Goal: Information Seeking & Learning: Learn about a topic

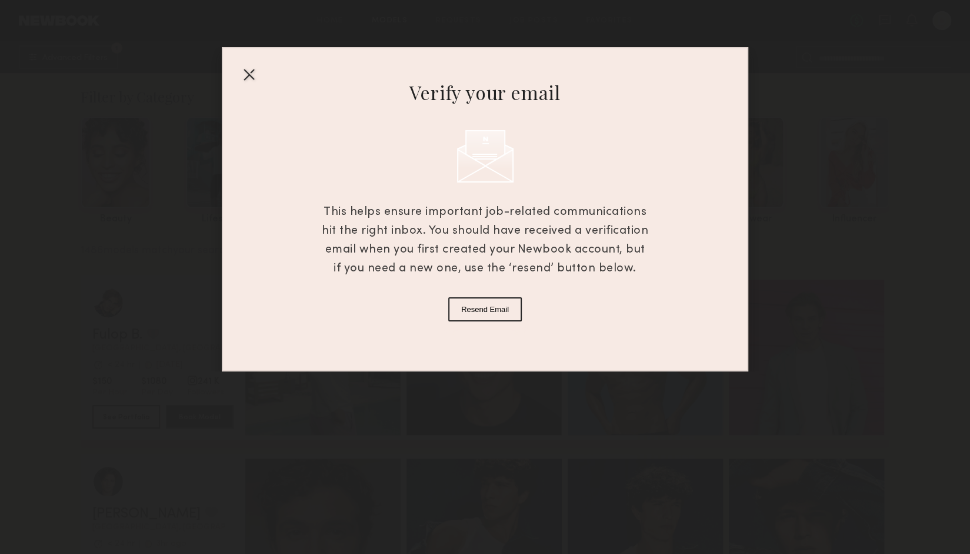
drag, startPoint x: 259, startPoint y: 78, endPoint x: 252, endPoint y: 78, distance: 7.1
click at [256, 78] on div "Verify your email This helps ensure important job-related communications hit th…" at bounding box center [485, 209] width 527 height 324
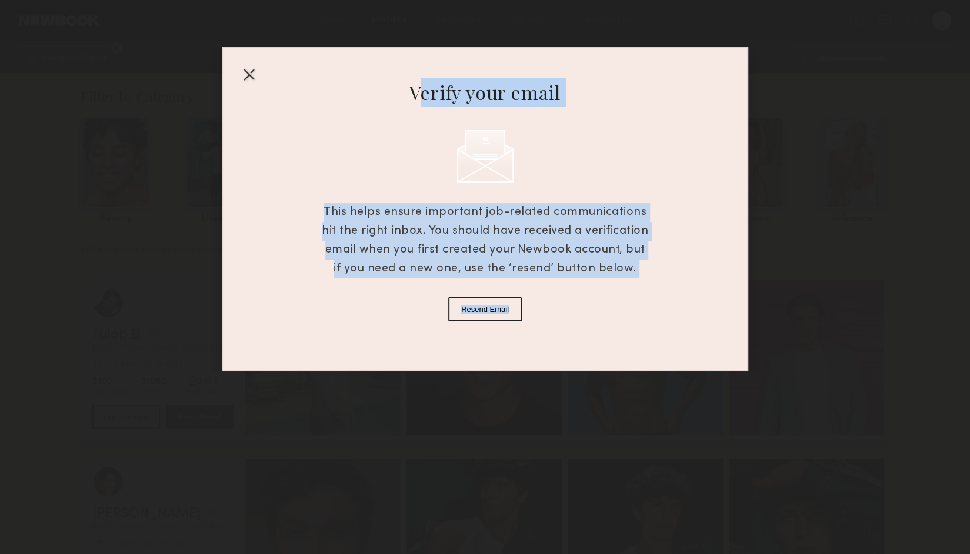
click at [240, 78] on div at bounding box center [249, 74] width 19 height 19
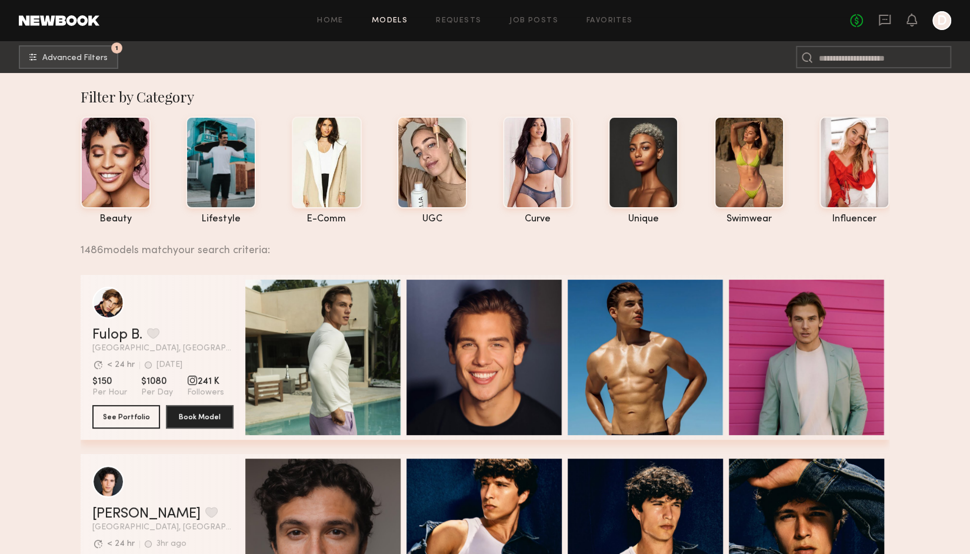
drag, startPoint x: 849, startPoint y: 139, endPoint x: 924, endPoint y: 174, distance: 82.7
click at [870, 155] on div at bounding box center [855, 161] width 70 height 92
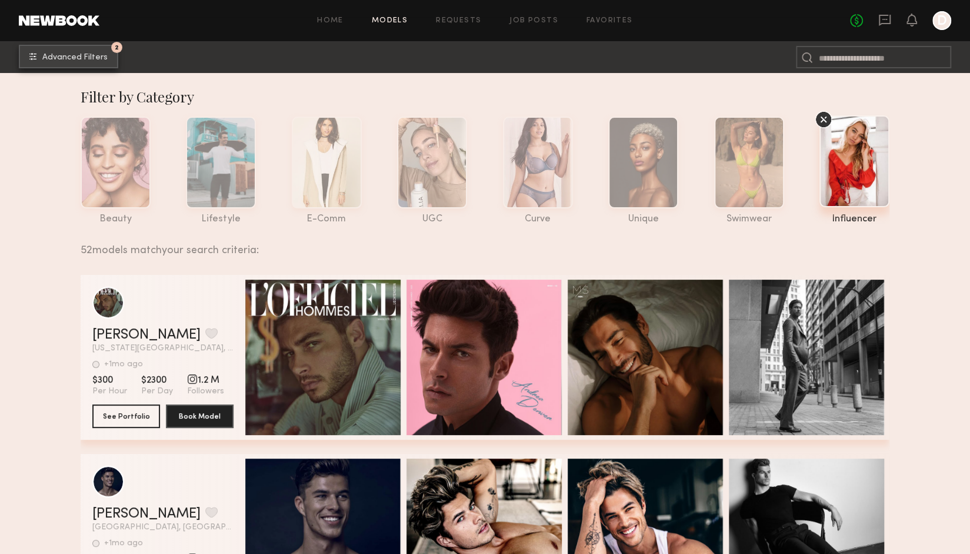
click at [65, 68] on button "2 Advanced Filters" at bounding box center [68, 57] width 99 height 24
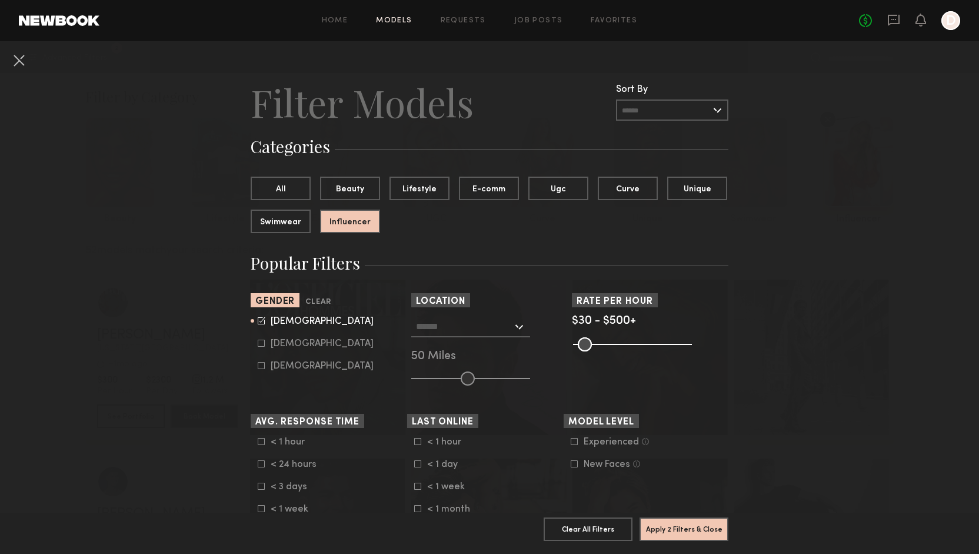
click at [271, 347] on div "Female" at bounding box center [322, 343] width 103 height 7
type input "*"
click at [266, 333] on form "Male Female Non-binary" at bounding box center [332, 343] width 149 height 55
click at [264, 327] on common-framework-checkbox "Male" at bounding box center [332, 321] width 149 height 11
click at [260, 325] on common-framework-checkbox "Male" at bounding box center [332, 321] width 149 height 11
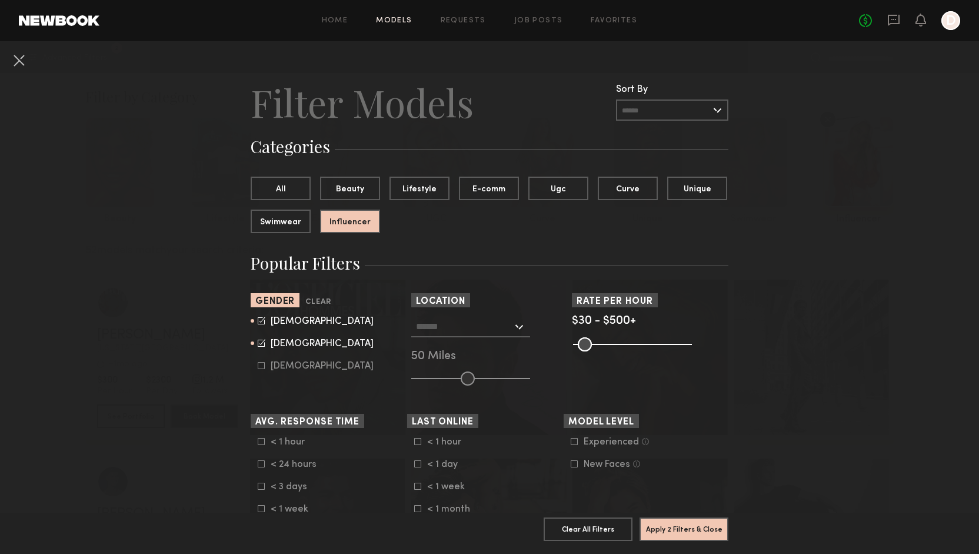
click at [260, 318] on icon at bounding box center [262, 321] width 8 height 8
type input "**"
click at [359, 188] on button "Beauty" at bounding box center [350, 188] width 60 height 24
click at [344, 224] on button "Influencer" at bounding box center [350, 221] width 60 height 24
click at [711, 517] on button "Apply 2 Filters & Close" at bounding box center [684, 529] width 89 height 24
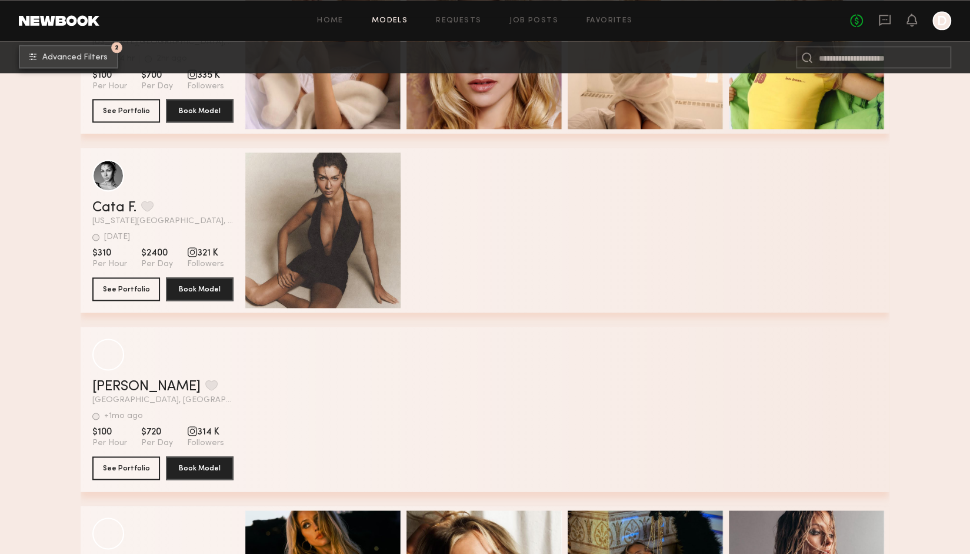
scroll to position [4100, 0]
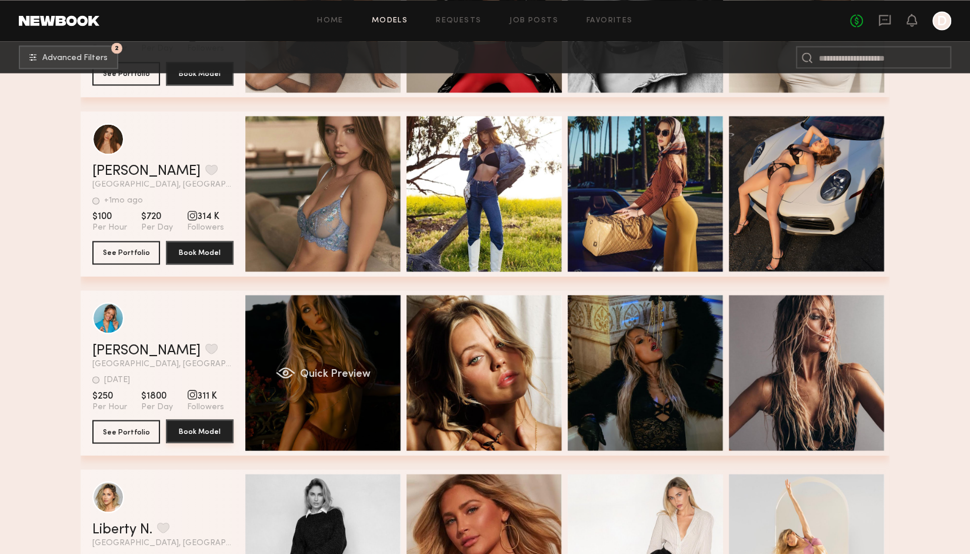
drag, startPoint x: 192, startPoint y: 437, endPoint x: 304, endPoint y: 407, distance: 115.4
drag, startPoint x: 304, startPoint y: 407, endPoint x: 283, endPoint y: 361, distance: 49.8
click at [283, 361] on div "Quick Preview" at bounding box center [322, 372] width 155 height 155
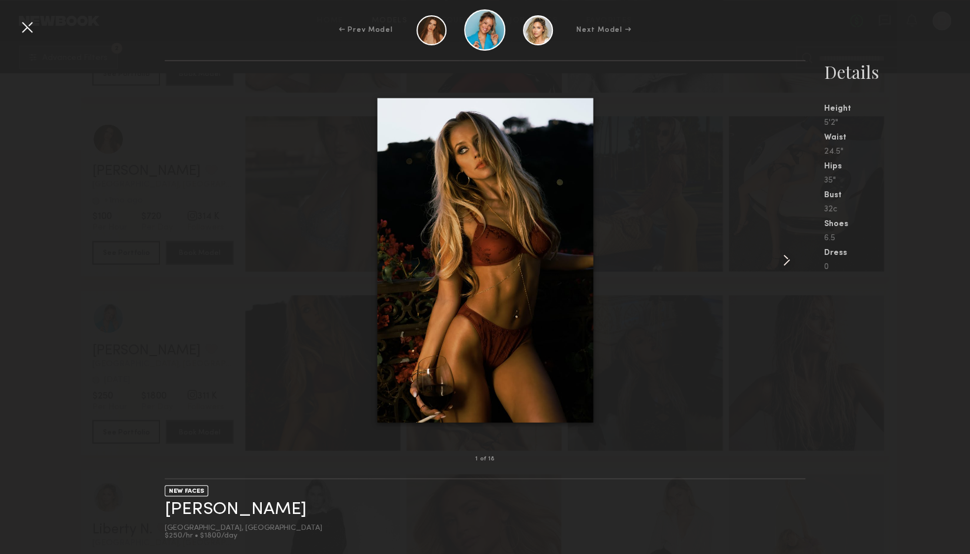
click at [796, 258] on common-icon at bounding box center [786, 260] width 19 height 19
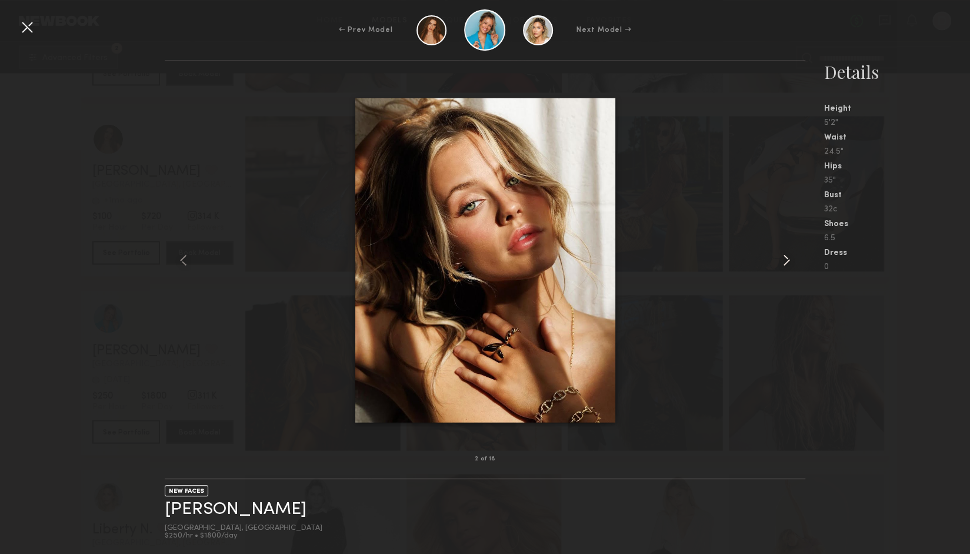
click at [791, 258] on common-icon at bounding box center [786, 260] width 19 height 19
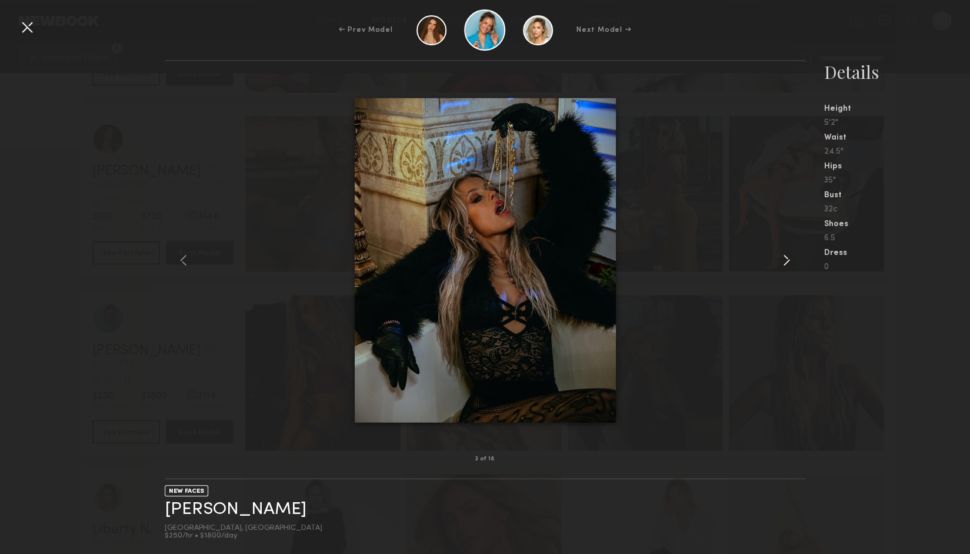
click at [791, 258] on common-icon at bounding box center [786, 260] width 19 height 19
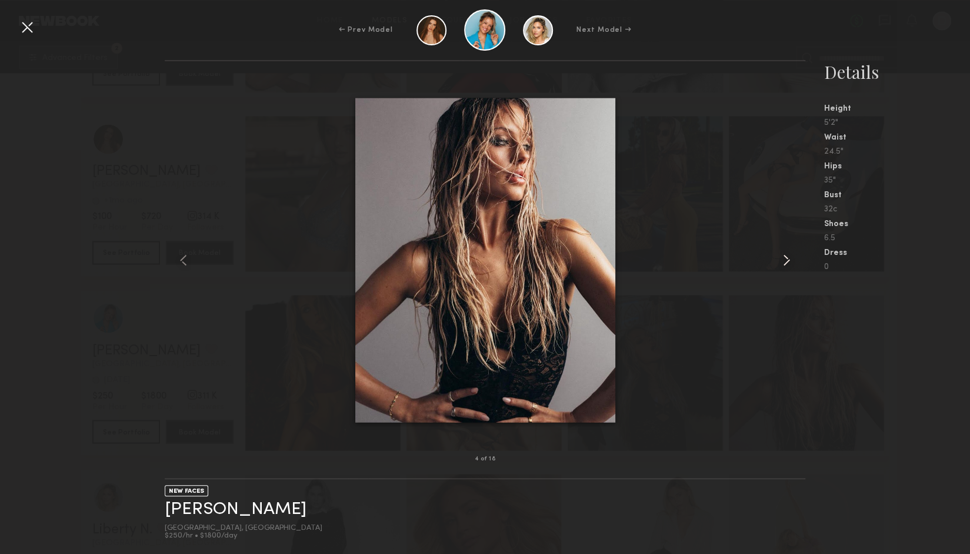
click at [791, 258] on common-icon at bounding box center [786, 260] width 19 height 19
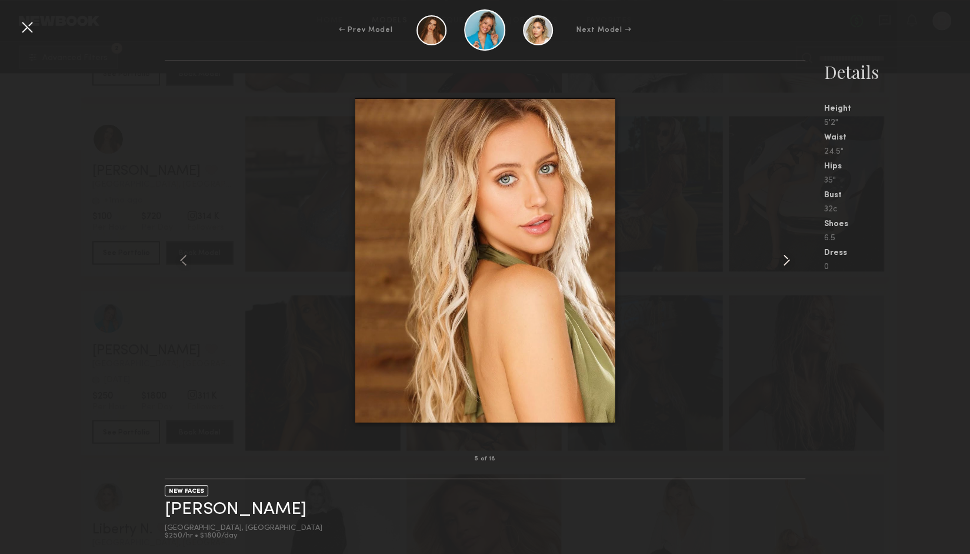
click at [791, 258] on common-icon at bounding box center [786, 260] width 19 height 19
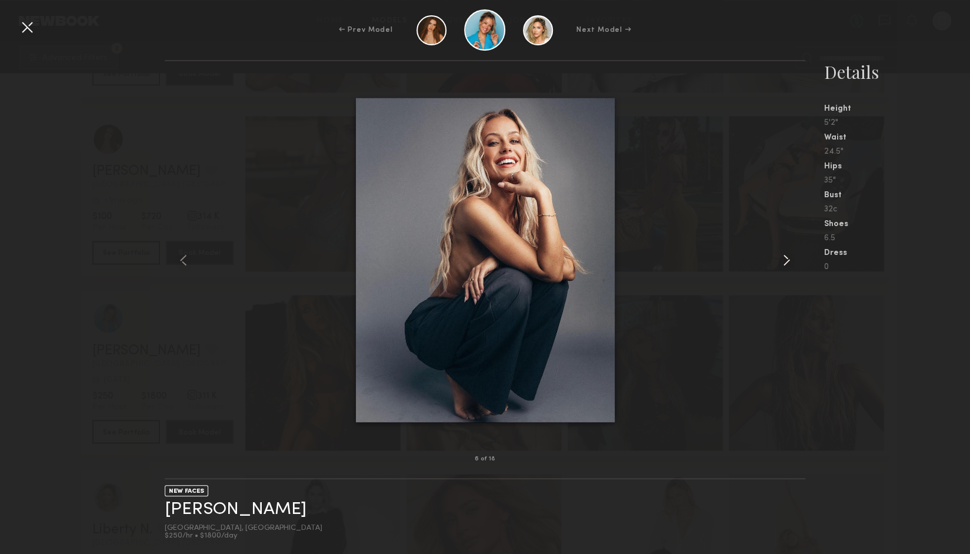
click at [791, 258] on common-icon at bounding box center [786, 260] width 19 height 19
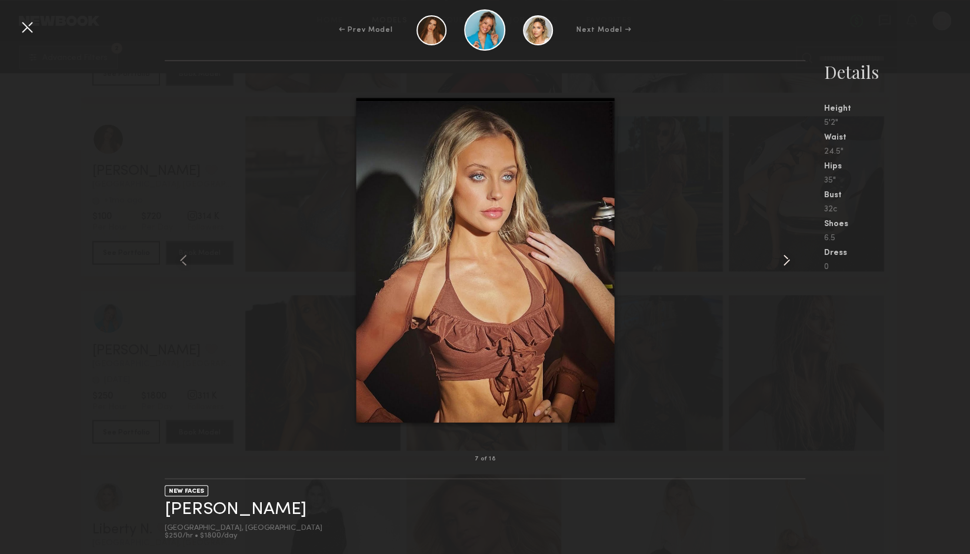
click at [791, 258] on common-icon at bounding box center [786, 260] width 19 height 19
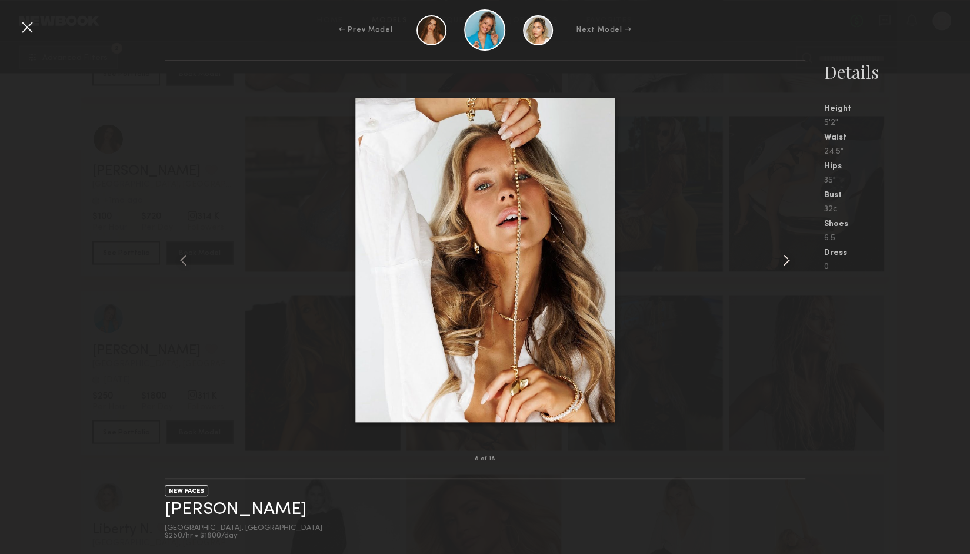
click at [791, 258] on common-icon at bounding box center [786, 260] width 19 height 19
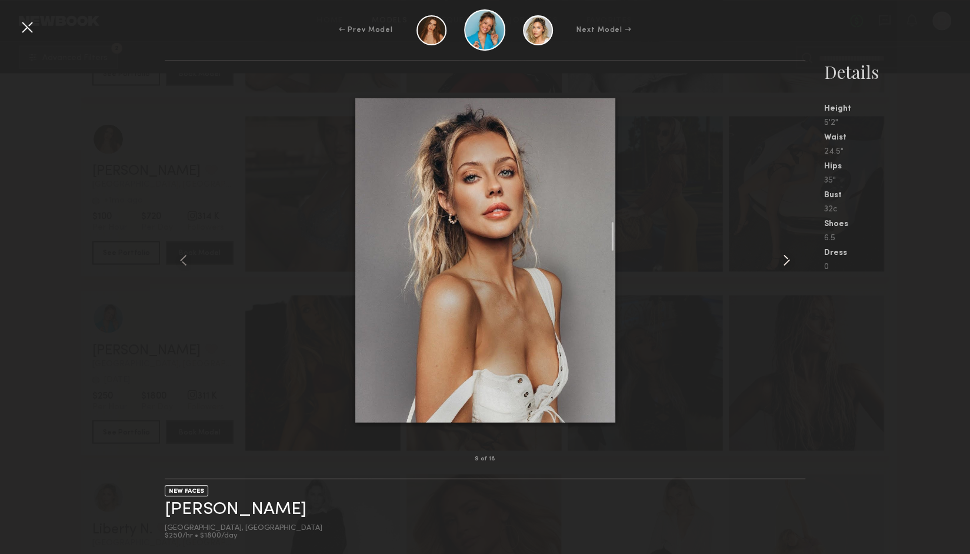
click at [791, 258] on common-icon at bounding box center [786, 260] width 19 height 19
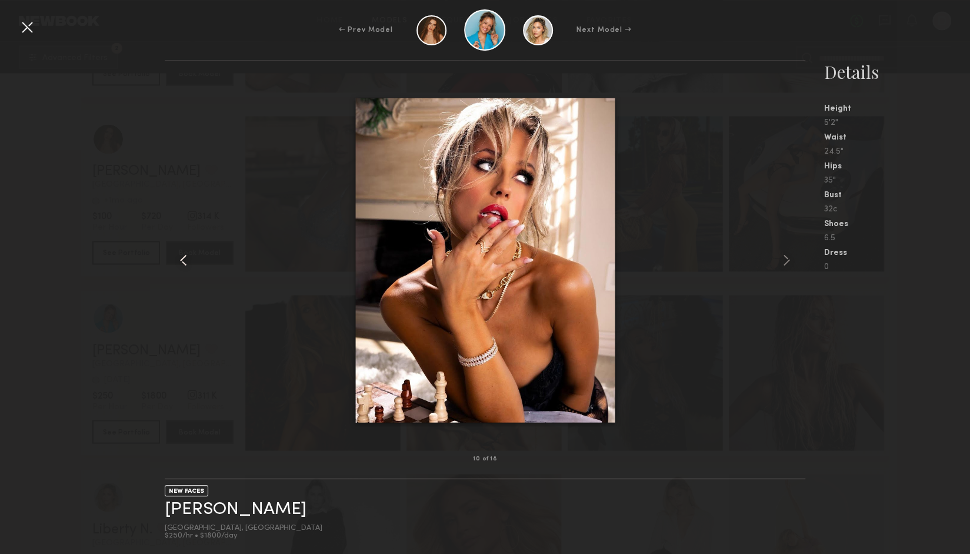
click at [184, 265] on common-icon at bounding box center [183, 260] width 19 height 19
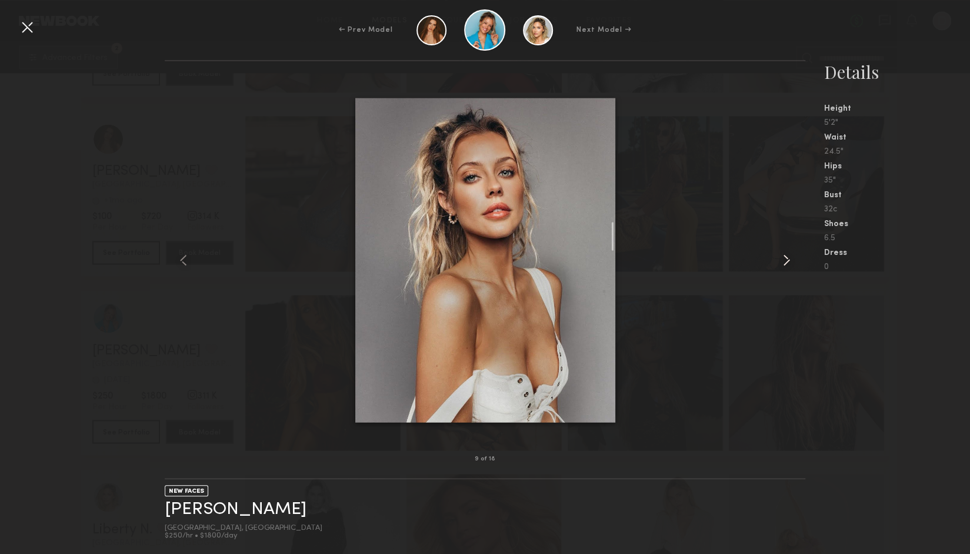
click at [783, 264] on common-icon at bounding box center [786, 260] width 19 height 19
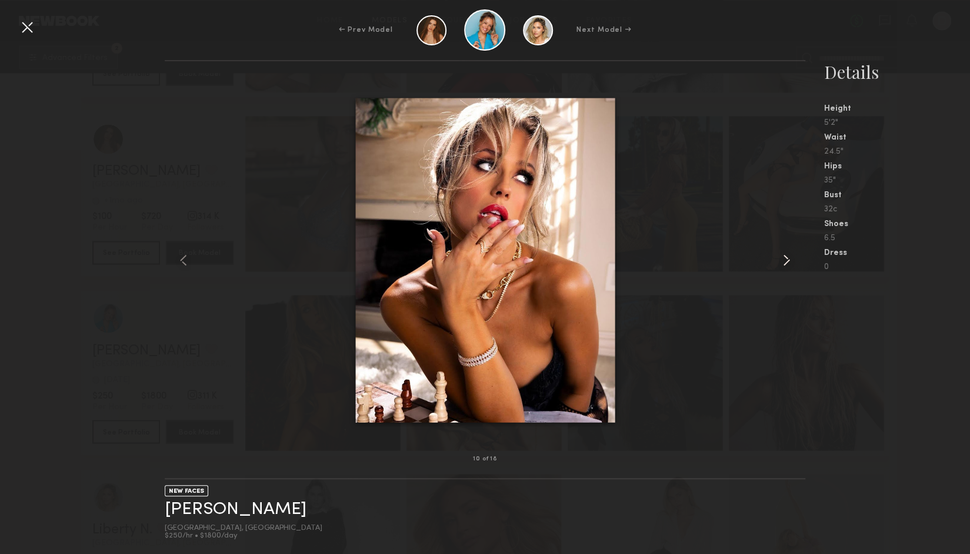
click at [783, 264] on common-icon at bounding box center [786, 260] width 19 height 19
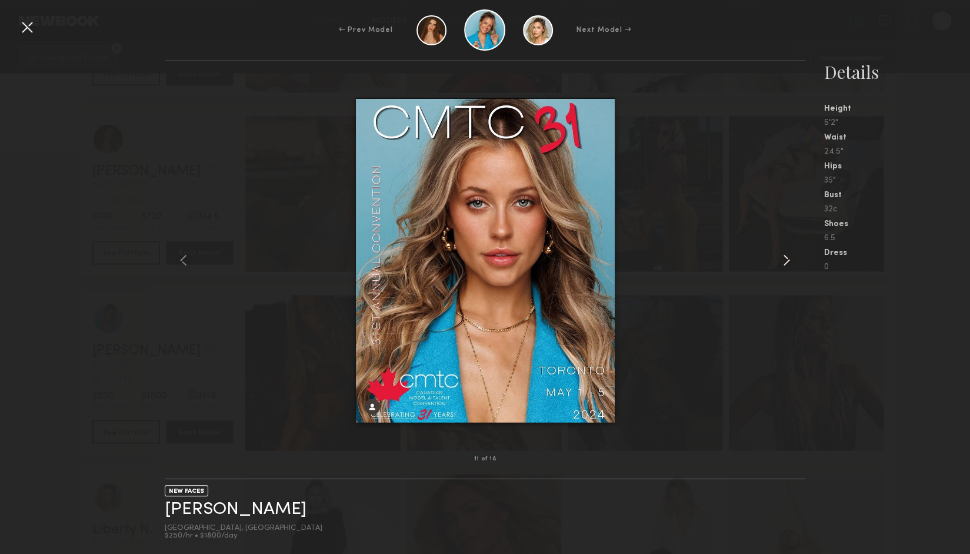
click at [783, 264] on common-icon at bounding box center [786, 260] width 19 height 19
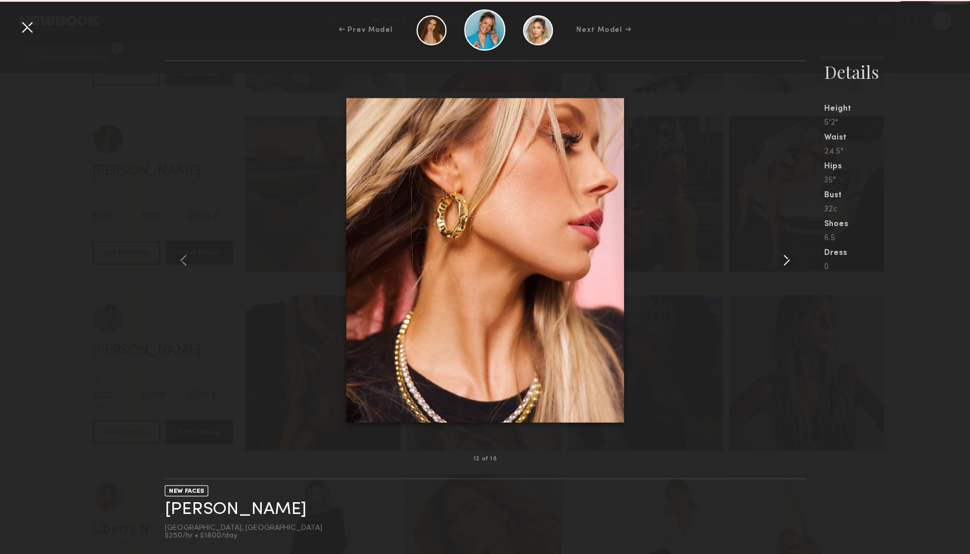
click at [783, 264] on common-icon at bounding box center [786, 260] width 19 height 19
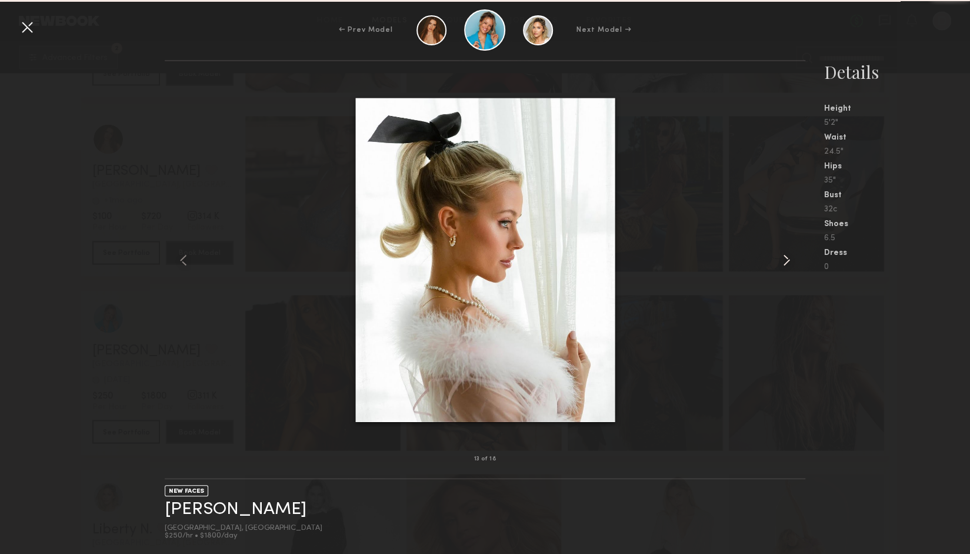
click at [783, 264] on common-icon at bounding box center [786, 260] width 19 height 19
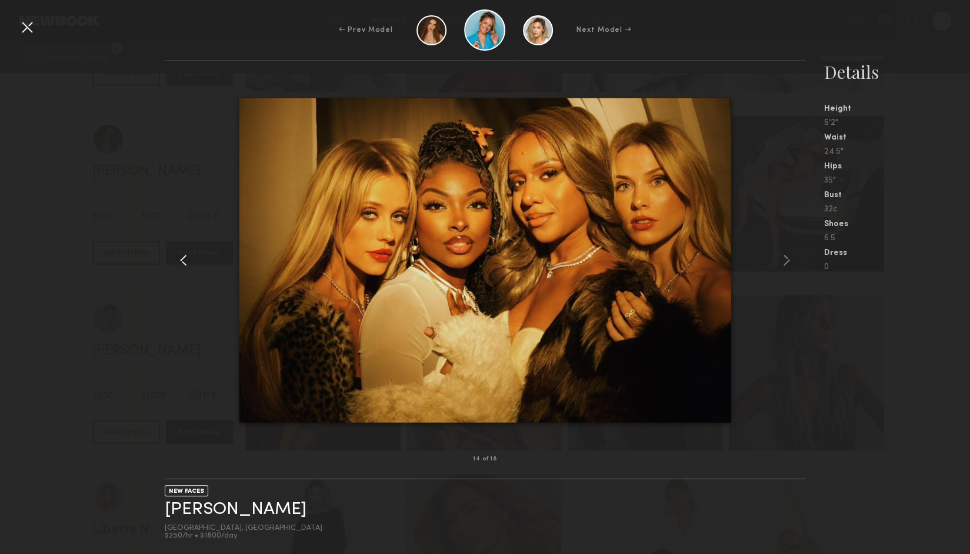
click at [165, 174] on div "14 of 18 NEW FACES Jessica L. Los Angeles, CA $250/hr • $1800/day Details Heigh…" at bounding box center [485, 307] width 970 height 494
click at [19, 27] on div at bounding box center [27, 27] width 19 height 19
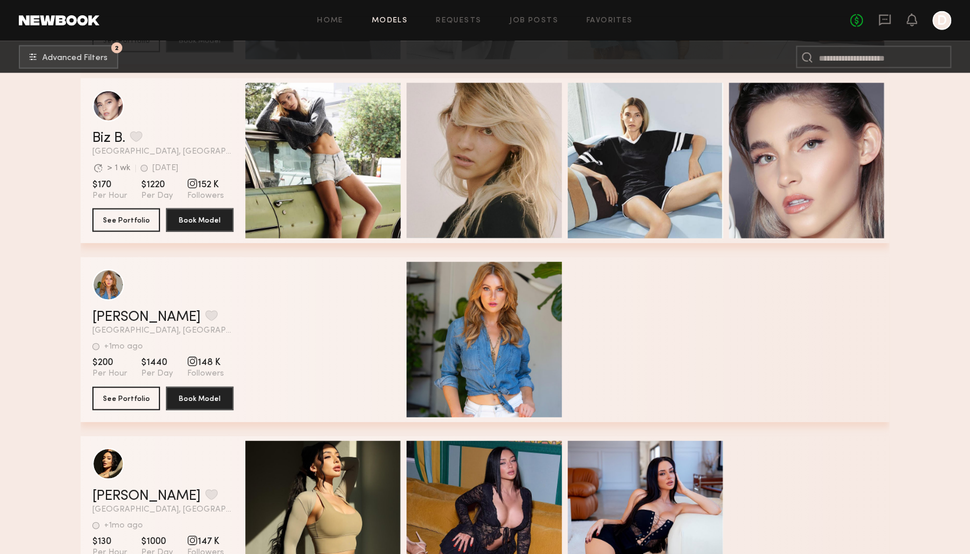
scroll to position [10790, 0]
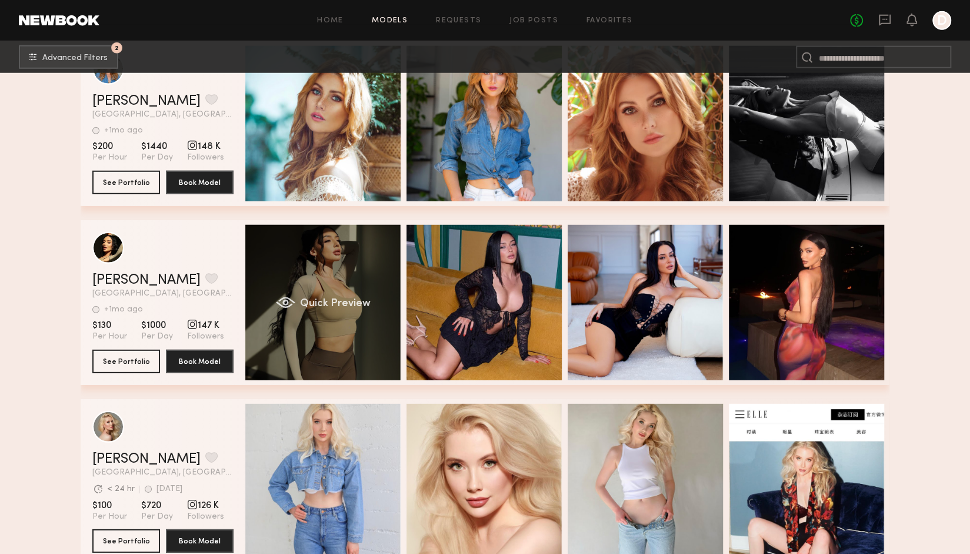
click at [288, 311] on div "Quick Preview" at bounding box center [322, 302] width 155 height 155
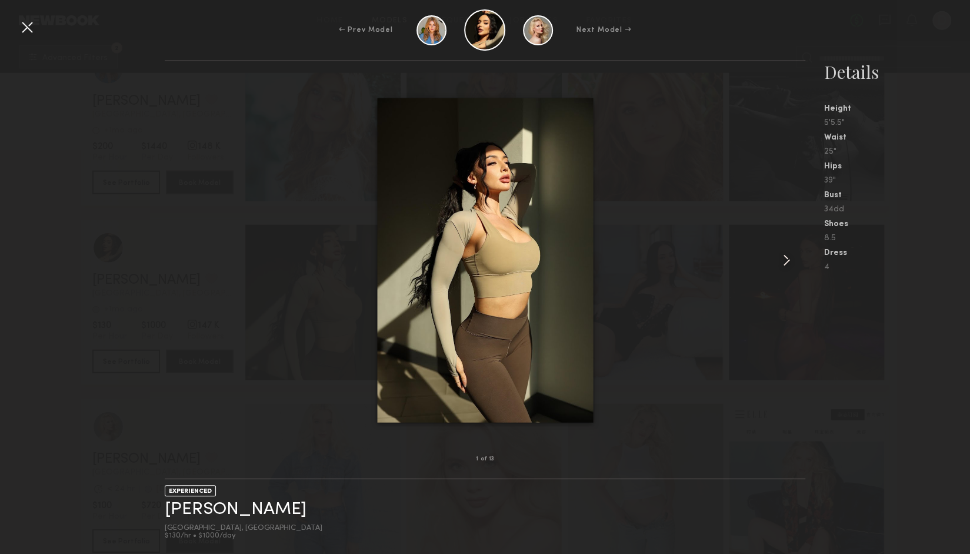
click at [791, 262] on common-icon at bounding box center [786, 260] width 19 height 19
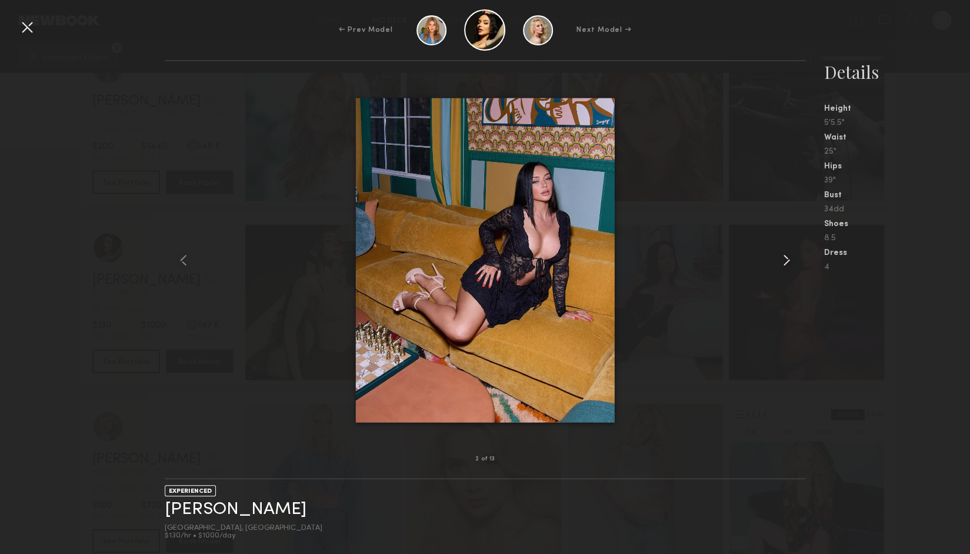
click at [791, 262] on common-icon at bounding box center [786, 260] width 19 height 19
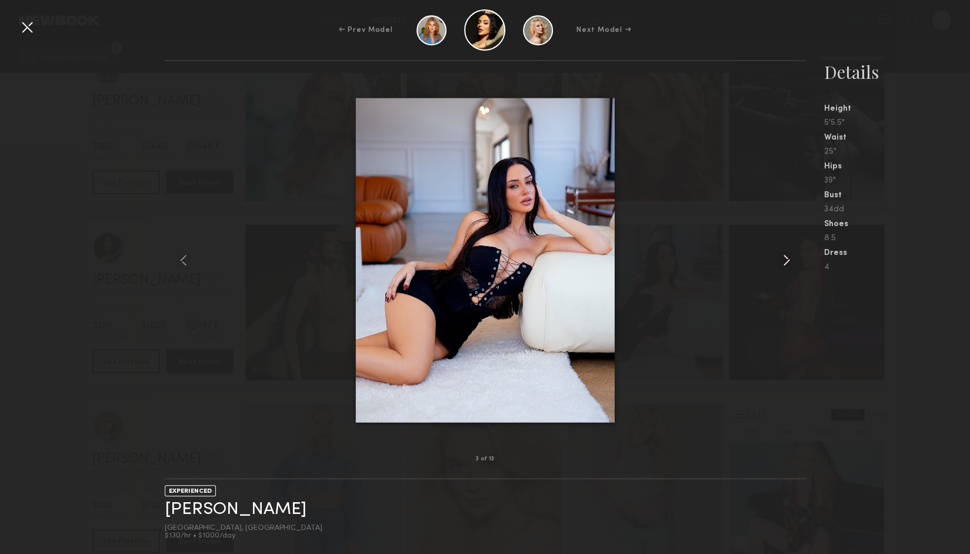
click at [791, 262] on common-icon at bounding box center [786, 260] width 19 height 19
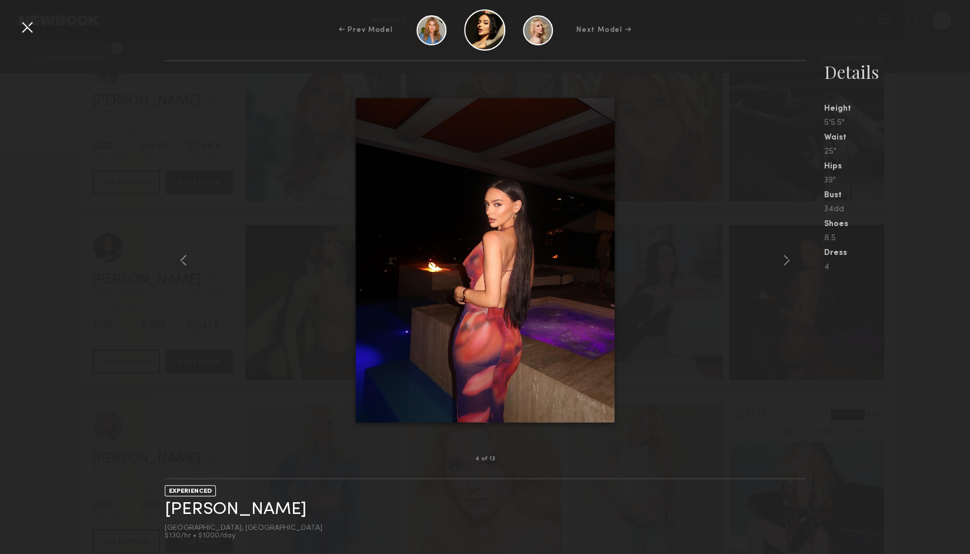
click at [25, 28] on div at bounding box center [27, 27] width 19 height 19
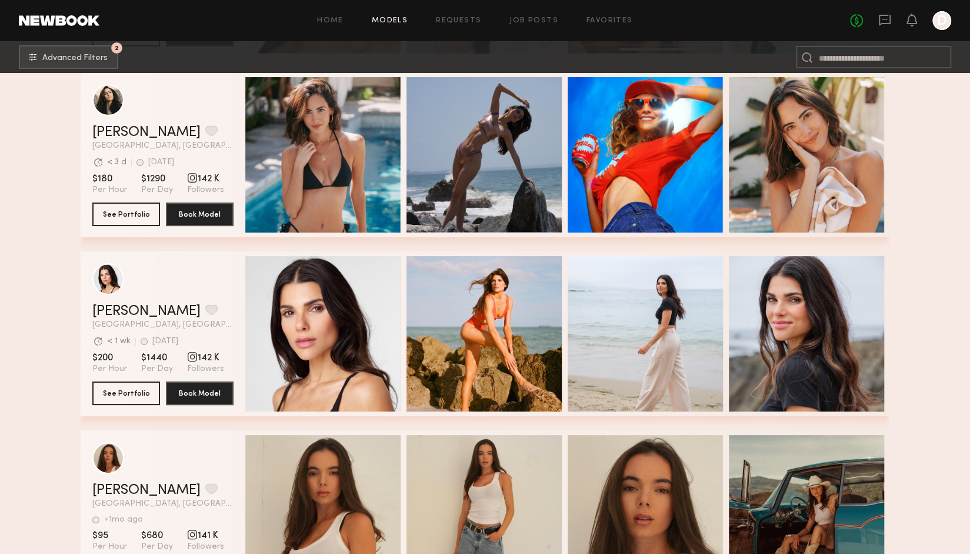
scroll to position [11868, 0]
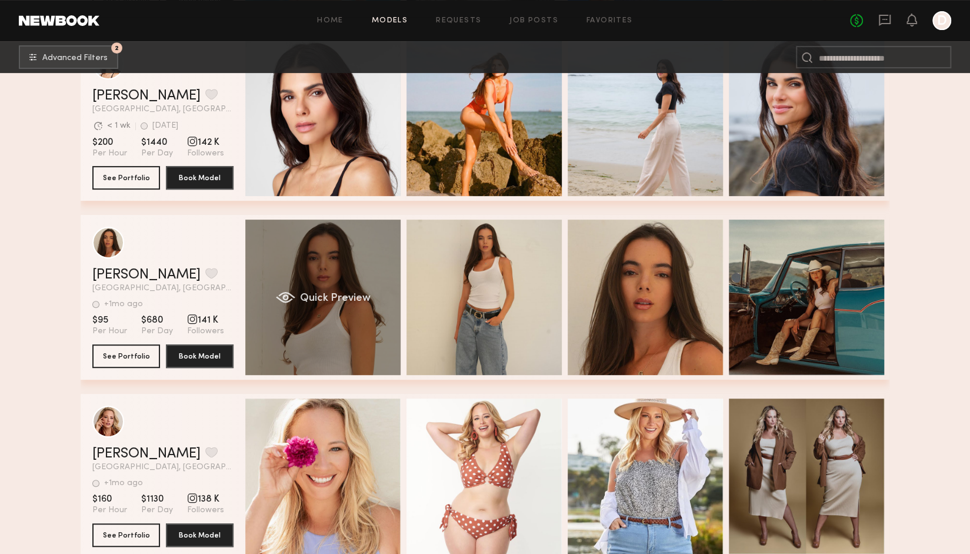
click at [372, 335] on div "Quick Preview" at bounding box center [322, 297] width 155 height 155
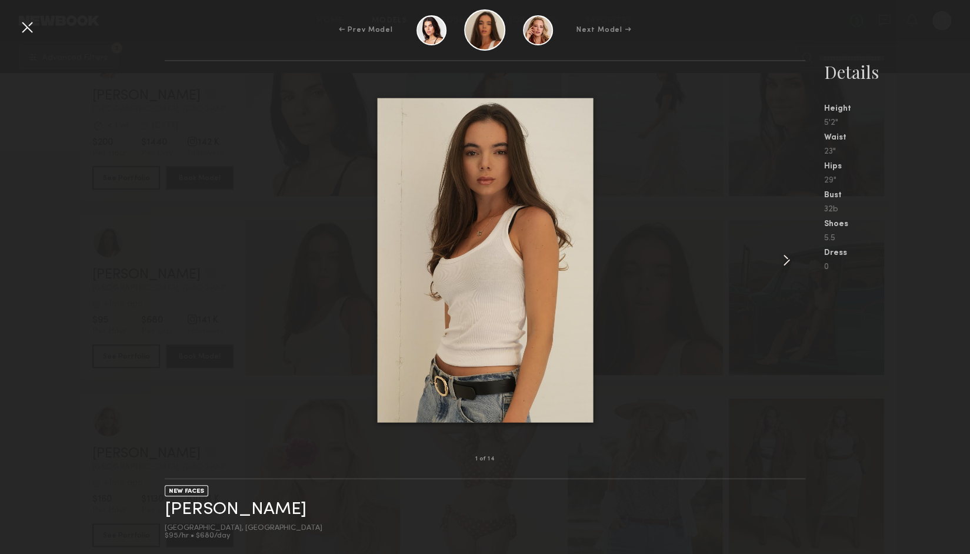
click at [785, 257] on common-icon at bounding box center [786, 260] width 19 height 19
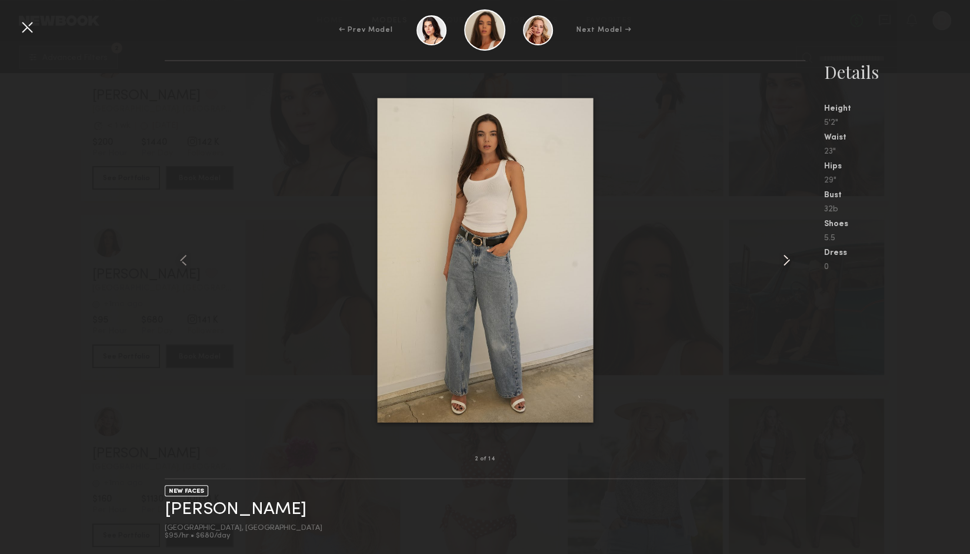
click at [785, 257] on common-icon at bounding box center [786, 260] width 19 height 19
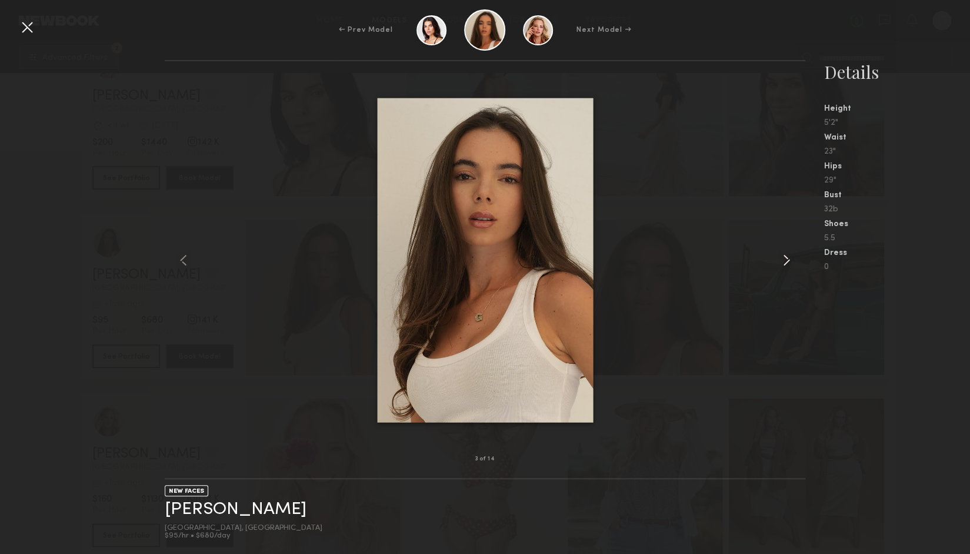
drag, startPoint x: 785, startPoint y: 257, endPoint x: 786, endPoint y: 264, distance: 7.2
click at [785, 262] on common-icon at bounding box center [786, 260] width 19 height 19
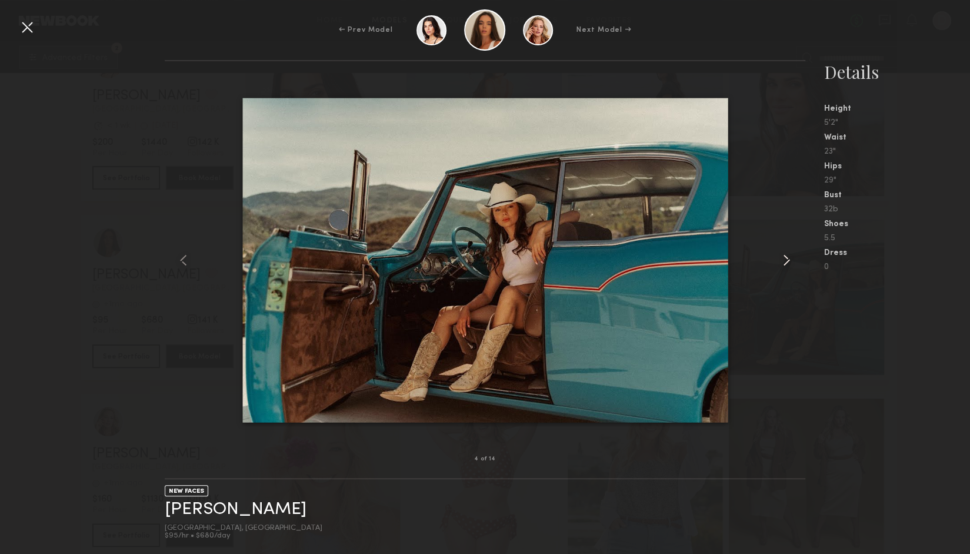
click at [786, 264] on common-icon at bounding box center [786, 260] width 19 height 19
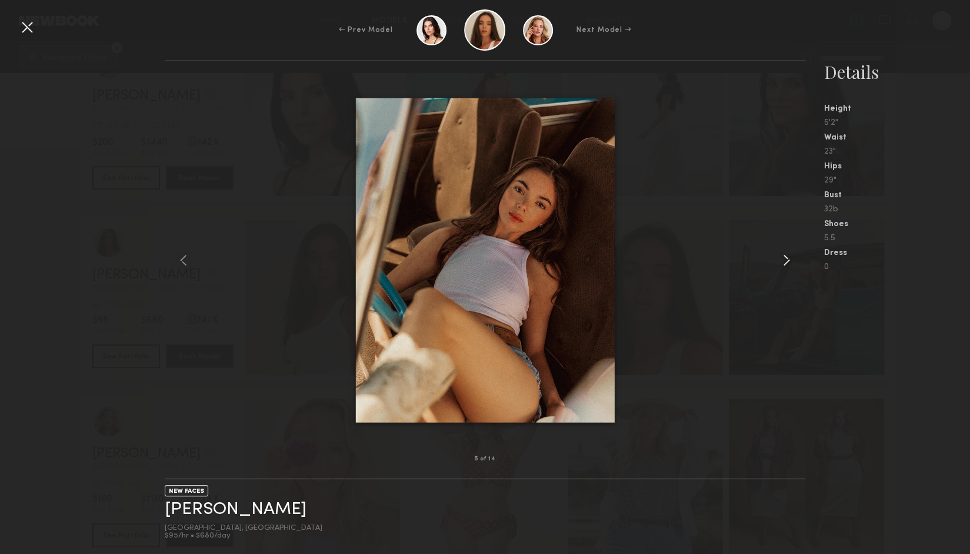
click at [786, 264] on common-icon at bounding box center [786, 260] width 19 height 19
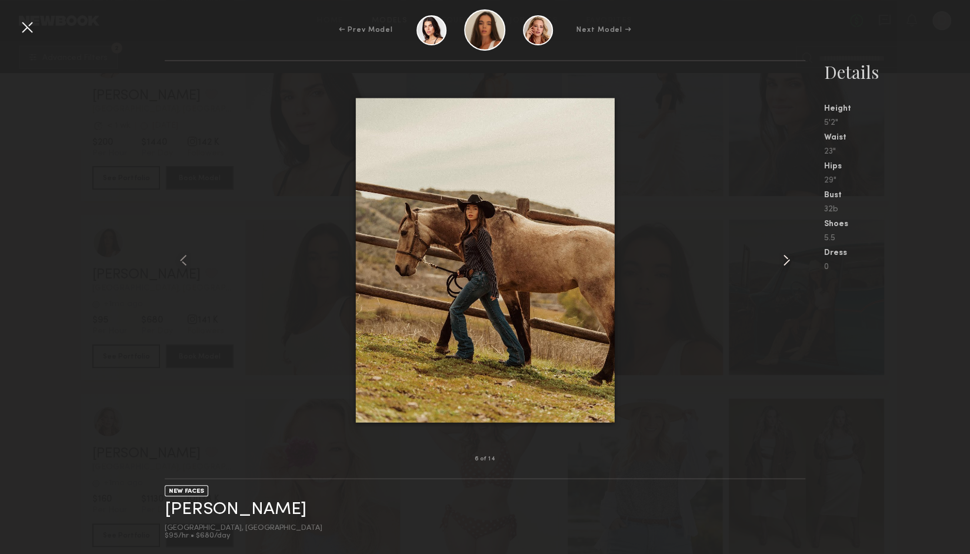
click at [786, 264] on common-icon at bounding box center [786, 260] width 19 height 19
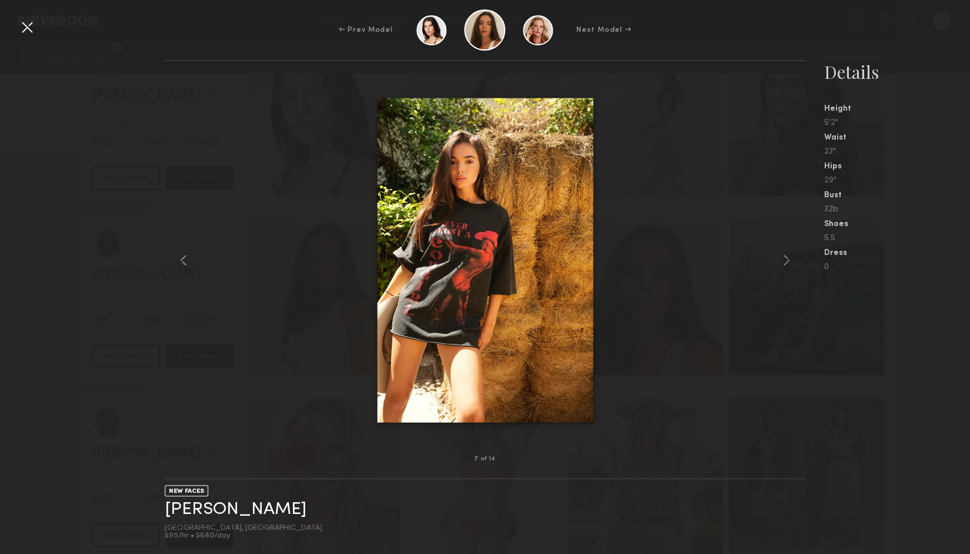
click at [24, 28] on div at bounding box center [27, 27] width 19 height 19
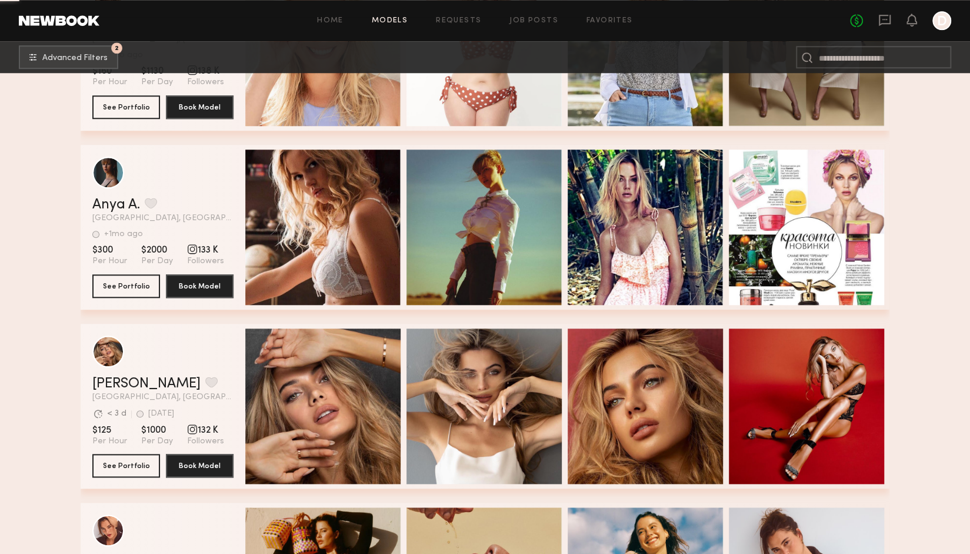
scroll to position [12300, 0]
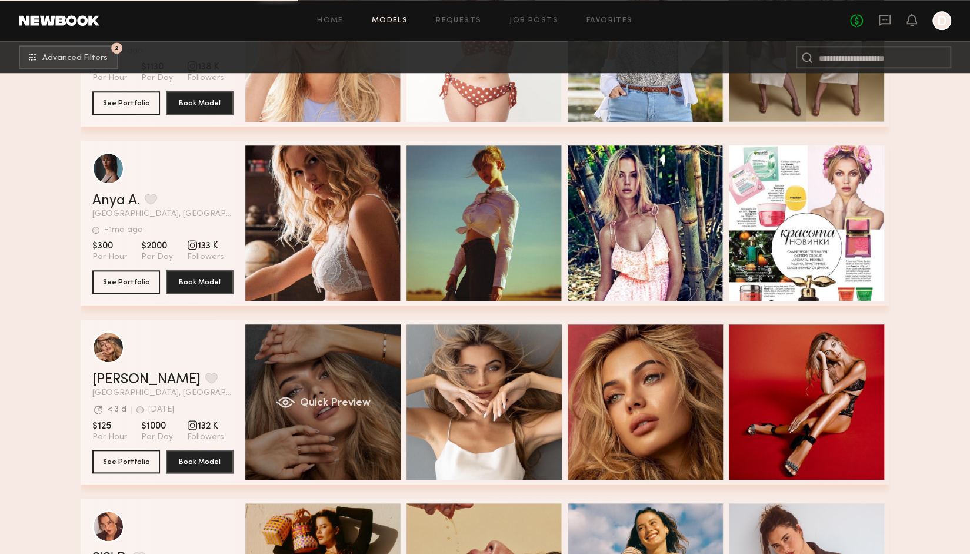
click at [281, 390] on div "Quick Preview" at bounding box center [322, 401] width 155 height 155
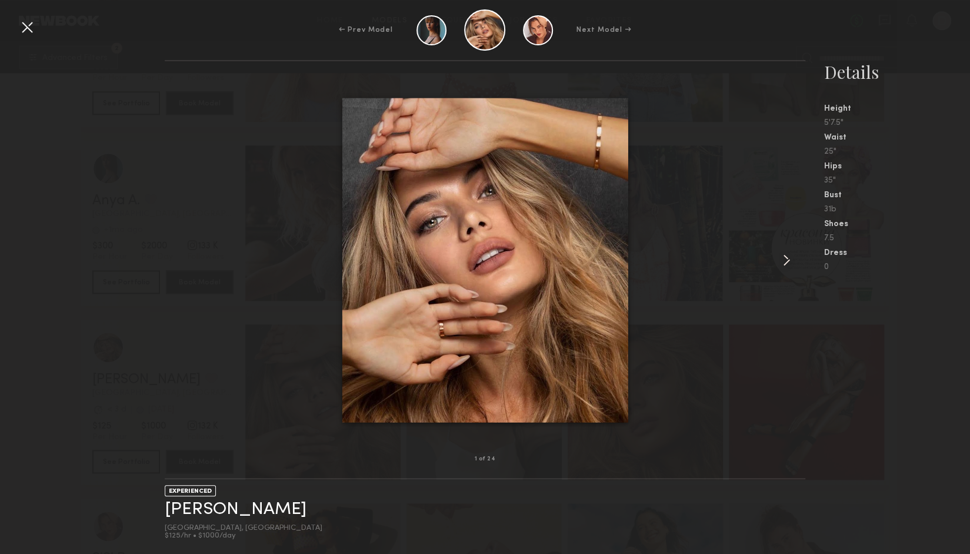
click at [787, 268] on common-icon at bounding box center [786, 260] width 19 height 19
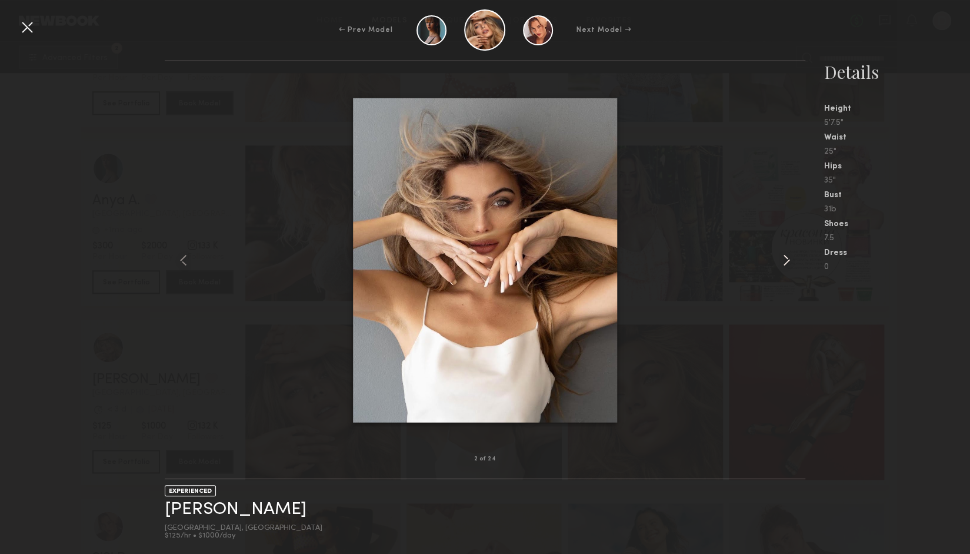
click at [795, 249] on div at bounding box center [793, 260] width 26 height 360
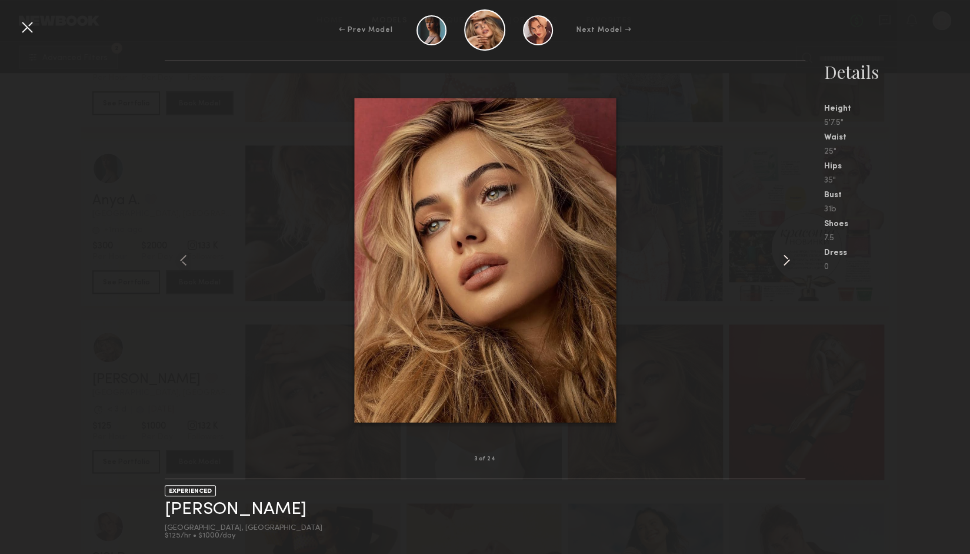
click at [795, 249] on div at bounding box center [793, 260] width 26 height 360
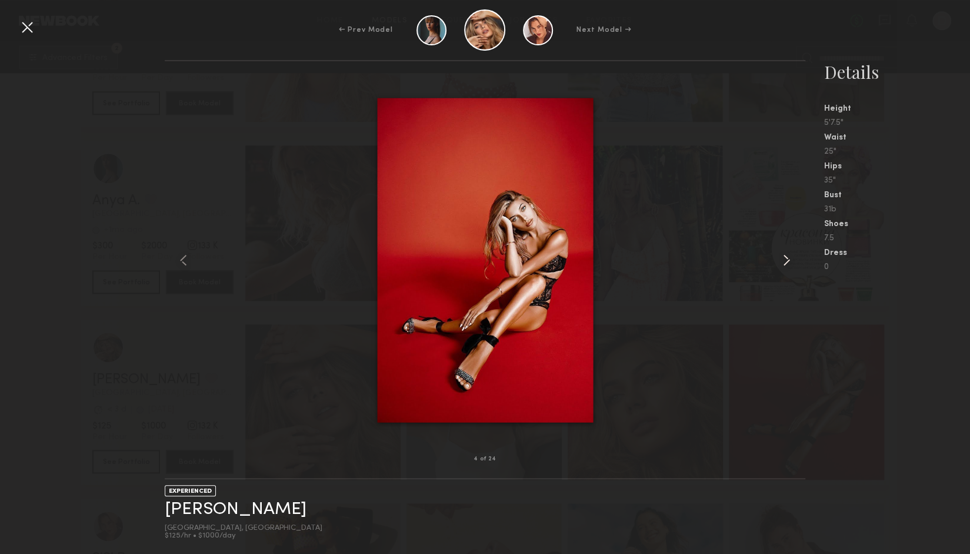
click at [795, 249] on div at bounding box center [793, 260] width 26 height 360
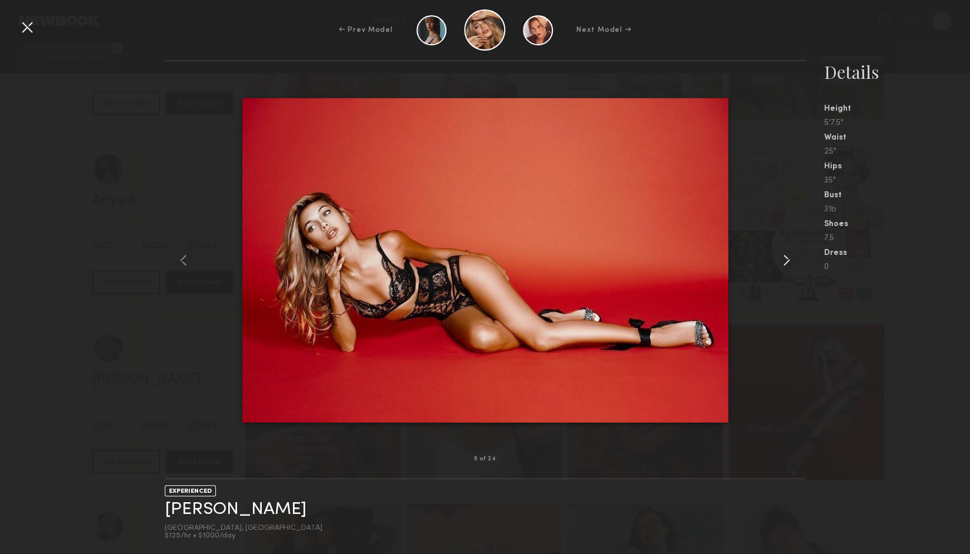
click at [795, 249] on div at bounding box center [793, 260] width 26 height 360
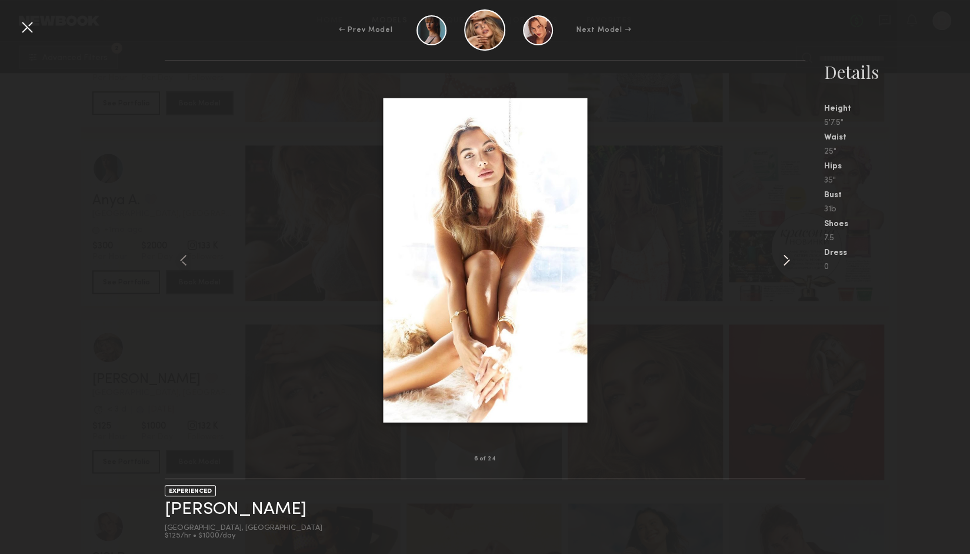
click at [795, 249] on div at bounding box center [793, 260] width 26 height 360
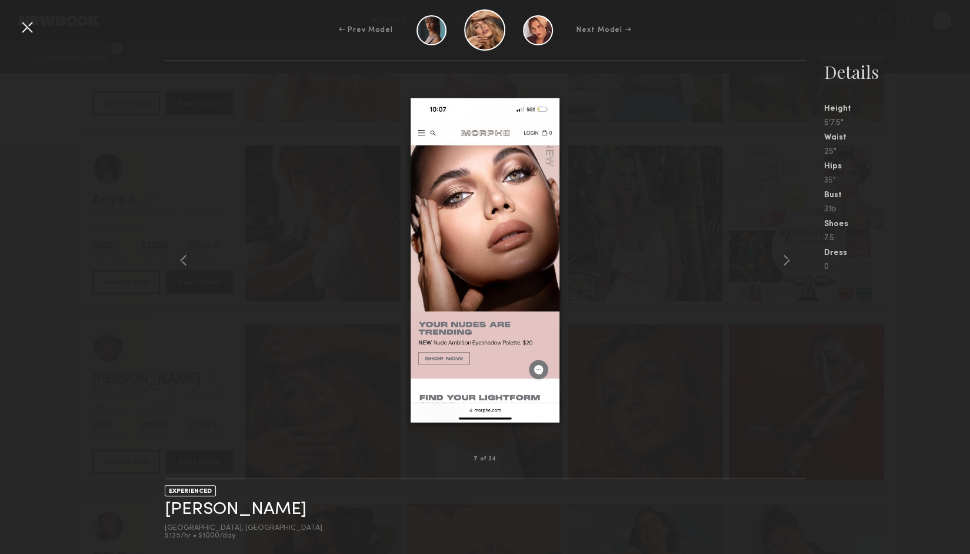
click at [194, 194] on div at bounding box center [485, 260] width 640 height 360
click at [19, 25] on div at bounding box center [27, 27] width 19 height 19
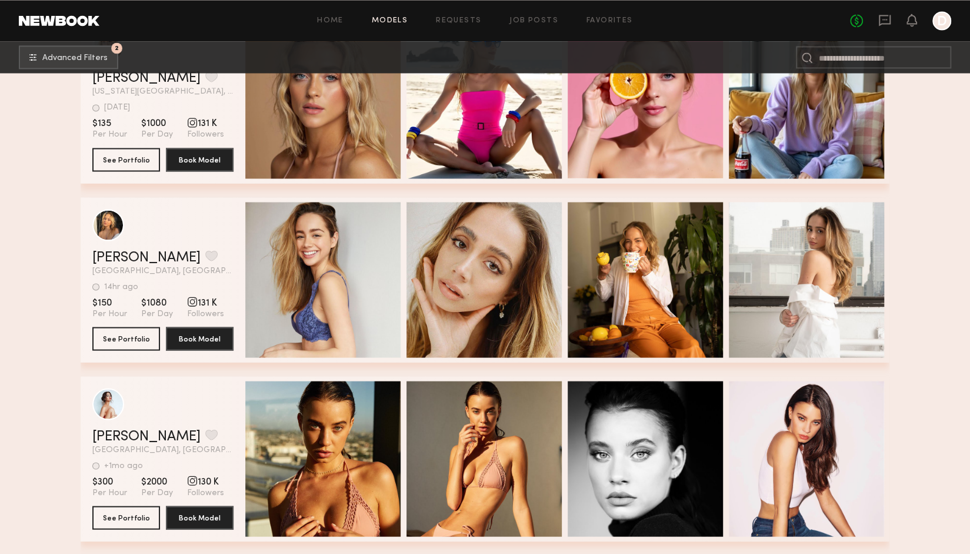
scroll to position [13163, 0]
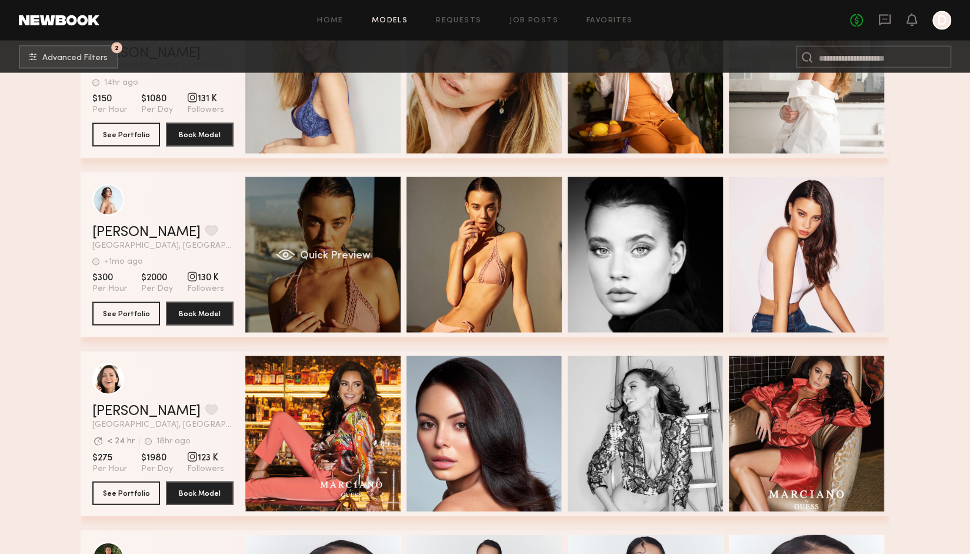
click at [361, 295] on div "Josey A. Favorite Los Angeles, CA +1mo ago Last Online View Portfolio +1mo ago …" at bounding box center [485, 254] width 809 height 165
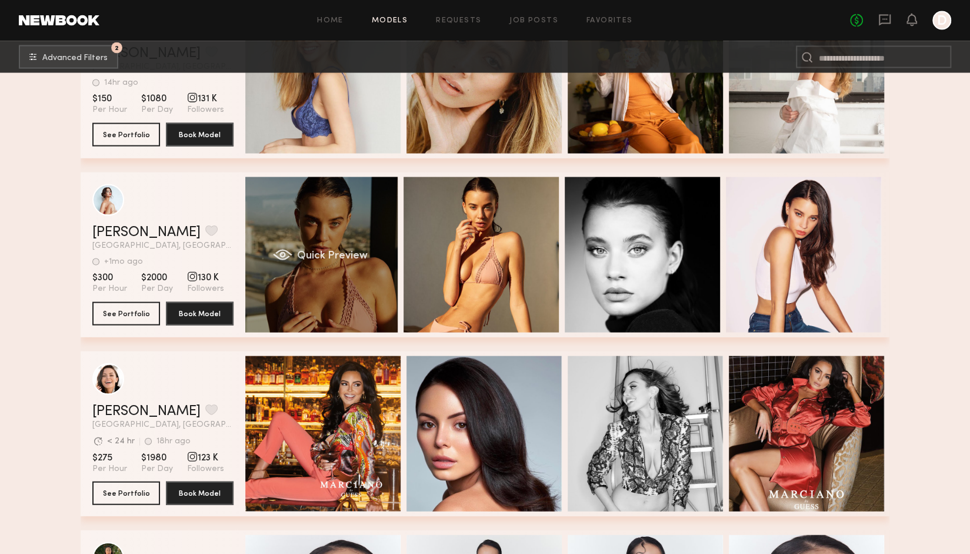
click at [365, 295] on div "Quick Preview" at bounding box center [319, 254] width 155 height 155
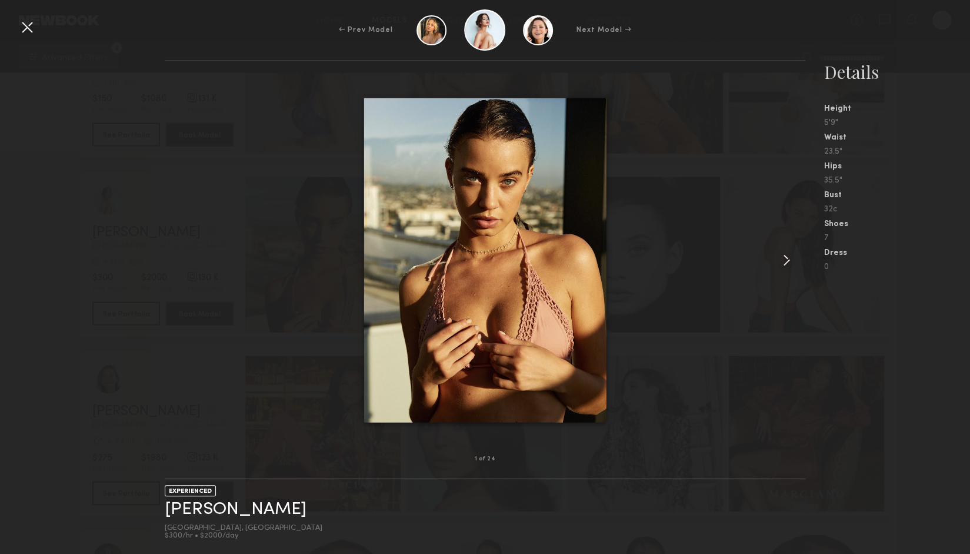
click at [781, 257] on common-icon at bounding box center [786, 260] width 19 height 19
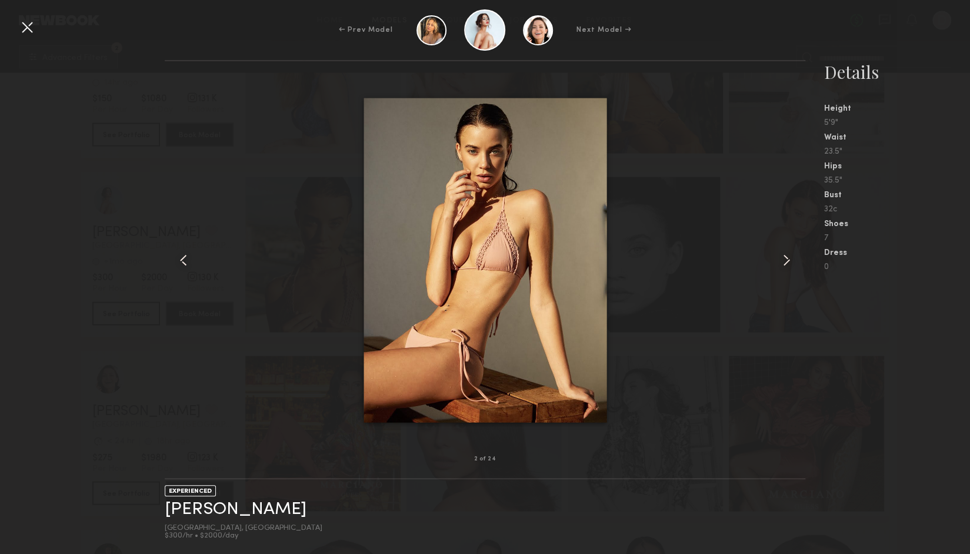
click at [790, 260] on common-icon at bounding box center [786, 260] width 19 height 19
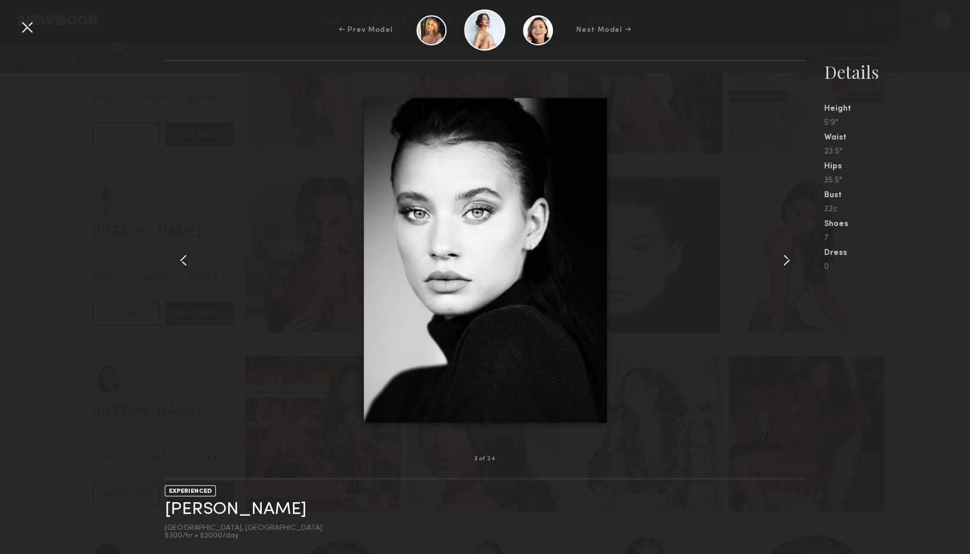
click at [790, 260] on common-icon at bounding box center [786, 260] width 19 height 19
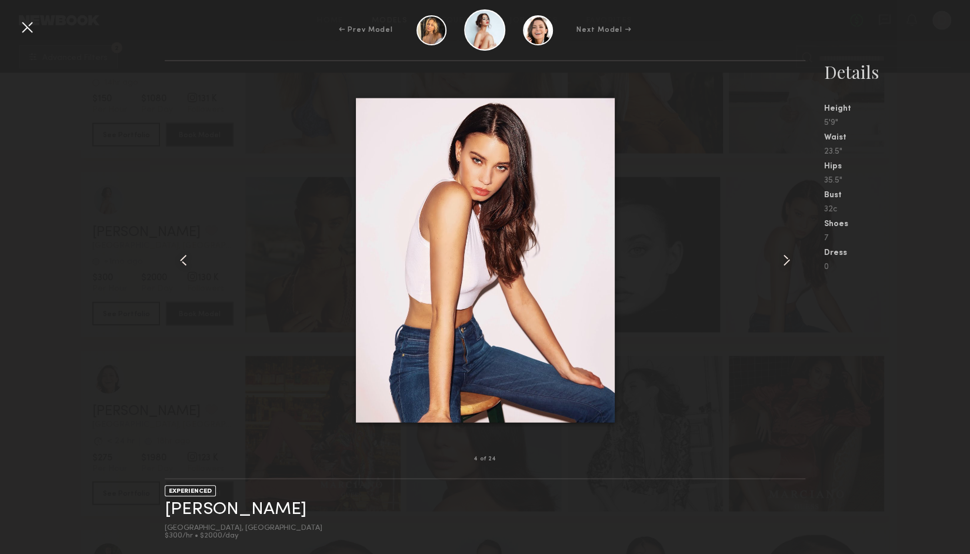
click at [790, 260] on common-icon at bounding box center [786, 260] width 19 height 19
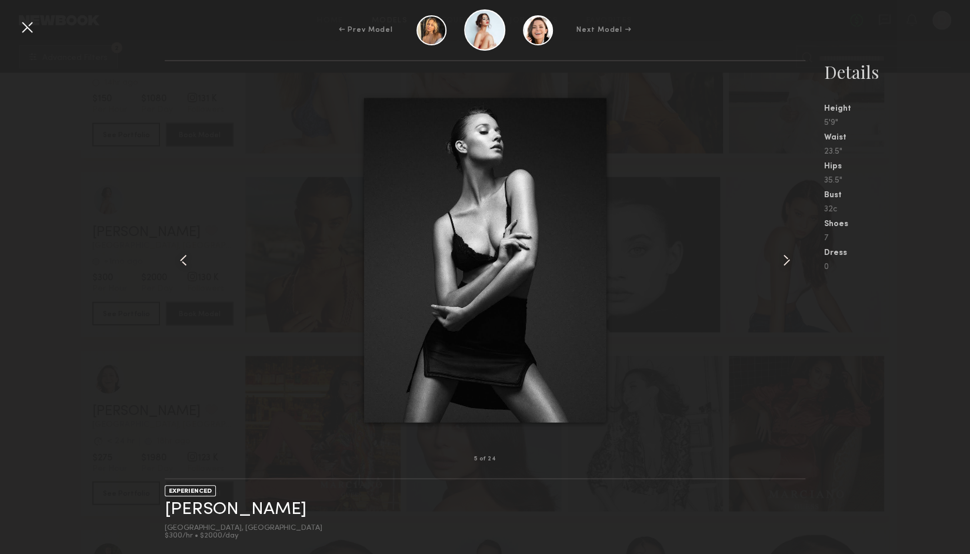
click at [790, 260] on common-icon at bounding box center [786, 260] width 19 height 19
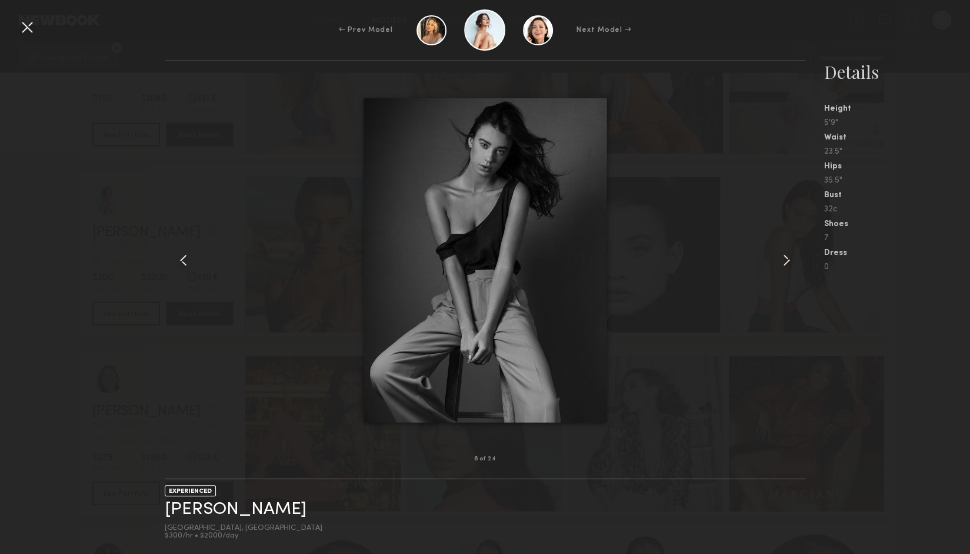
click at [790, 260] on common-icon at bounding box center [786, 260] width 19 height 19
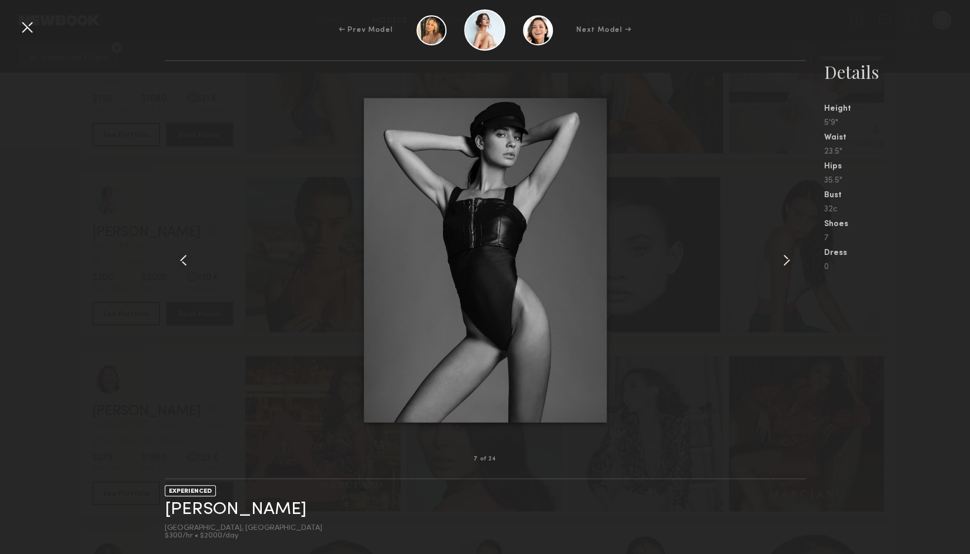
click at [790, 260] on common-icon at bounding box center [786, 260] width 19 height 19
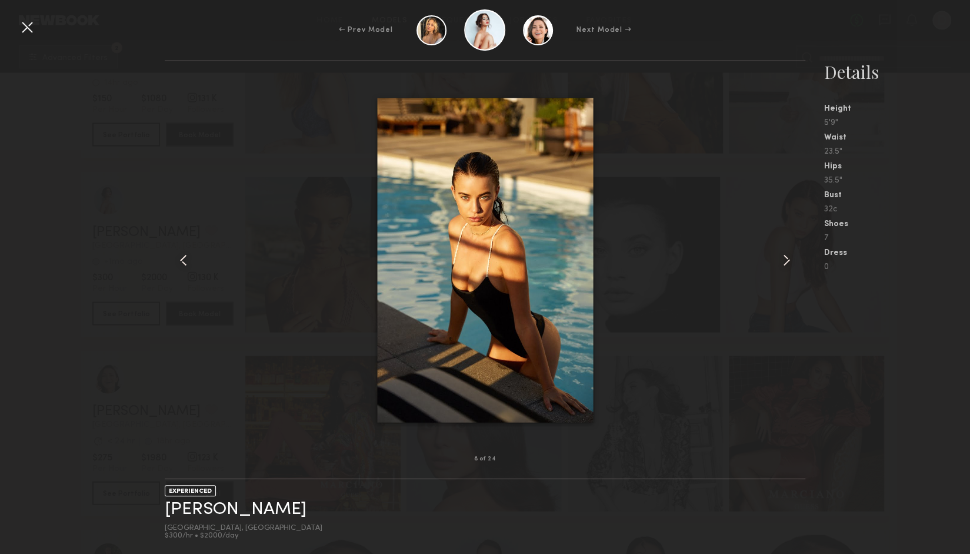
click at [790, 260] on common-icon at bounding box center [786, 260] width 19 height 19
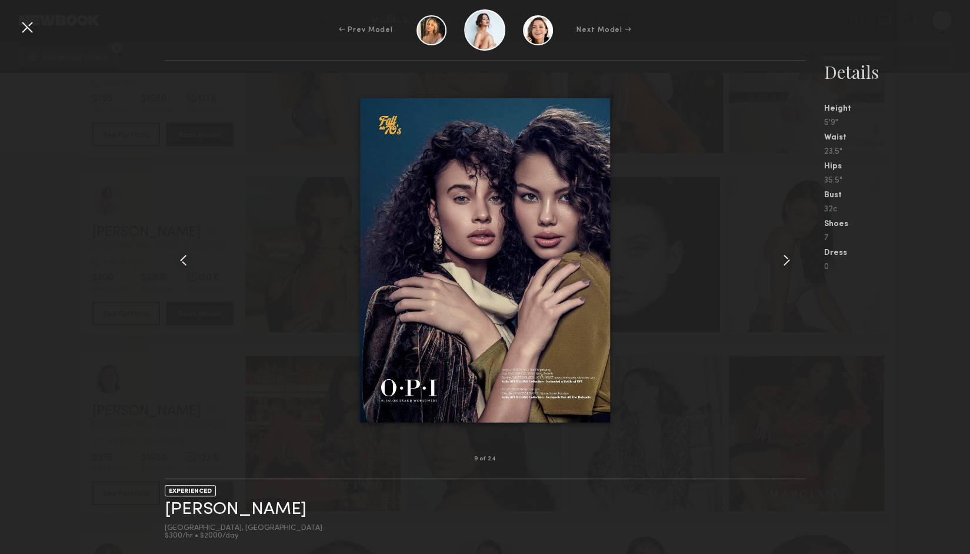
click at [790, 260] on common-icon at bounding box center [786, 260] width 19 height 19
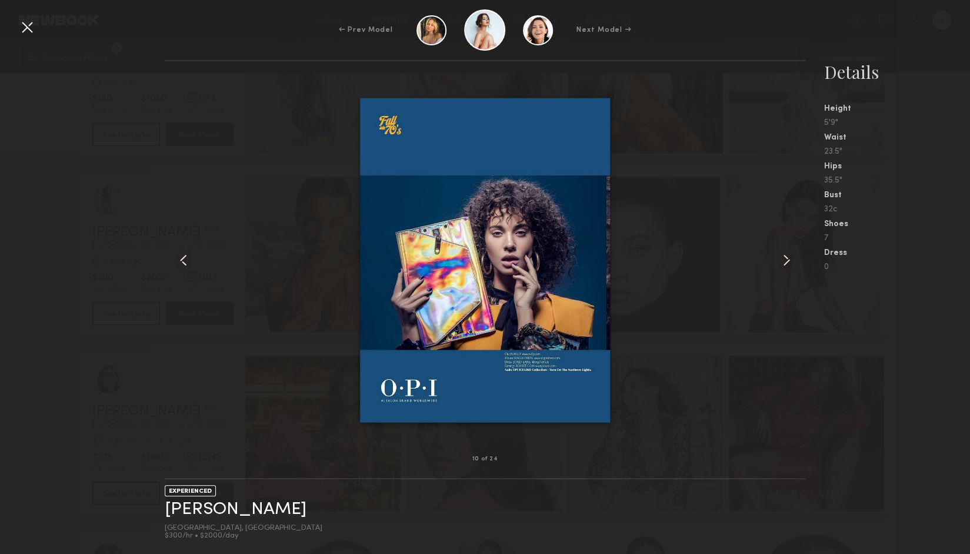
click at [31, 31] on div at bounding box center [27, 27] width 19 height 19
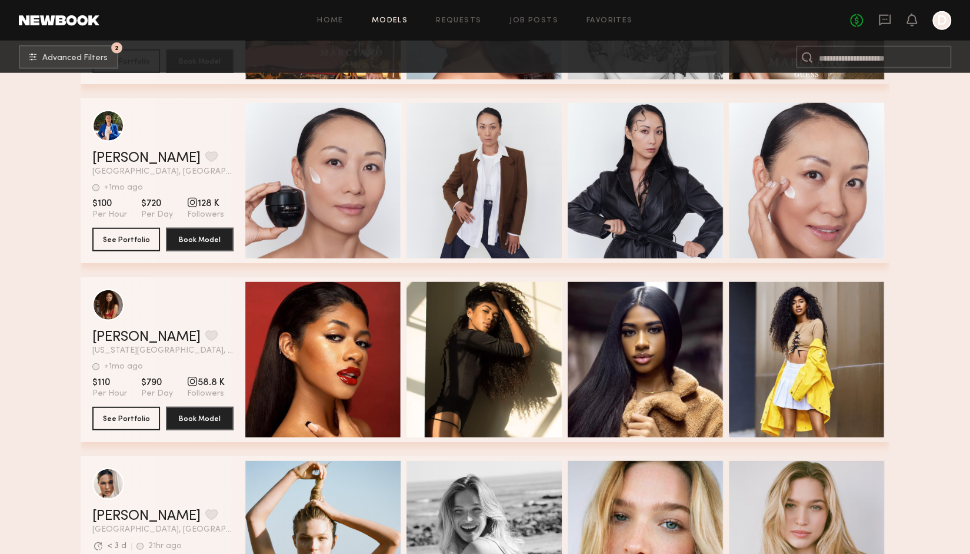
scroll to position [13811, 0]
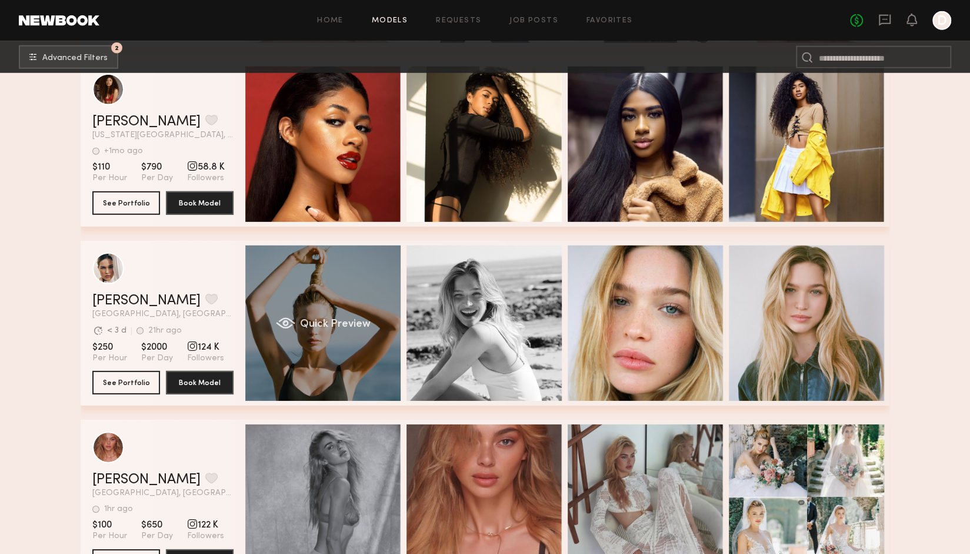
click at [318, 345] on div "Quick Preview" at bounding box center [322, 322] width 155 height 155
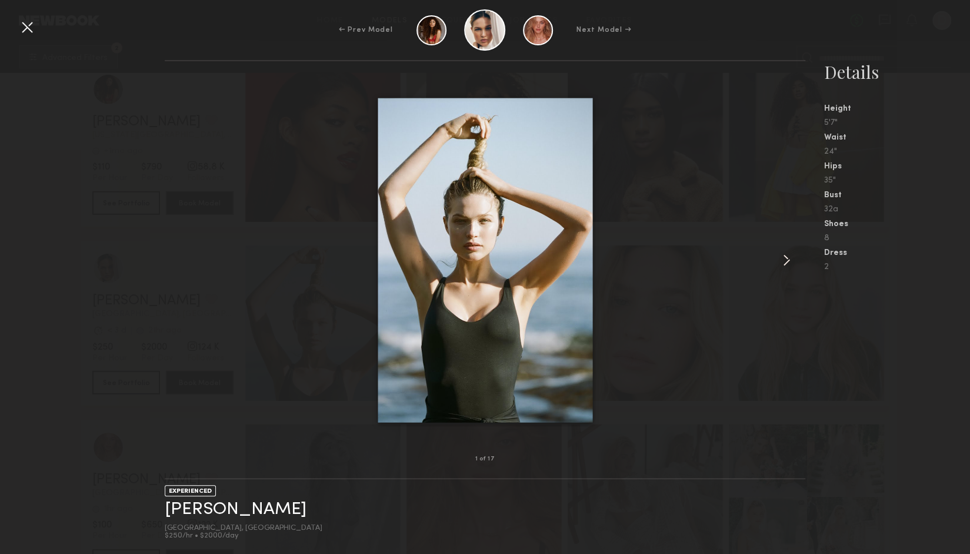
click at [791, 255] on common-icon at bounding box center [786, 260] width 19 height 19
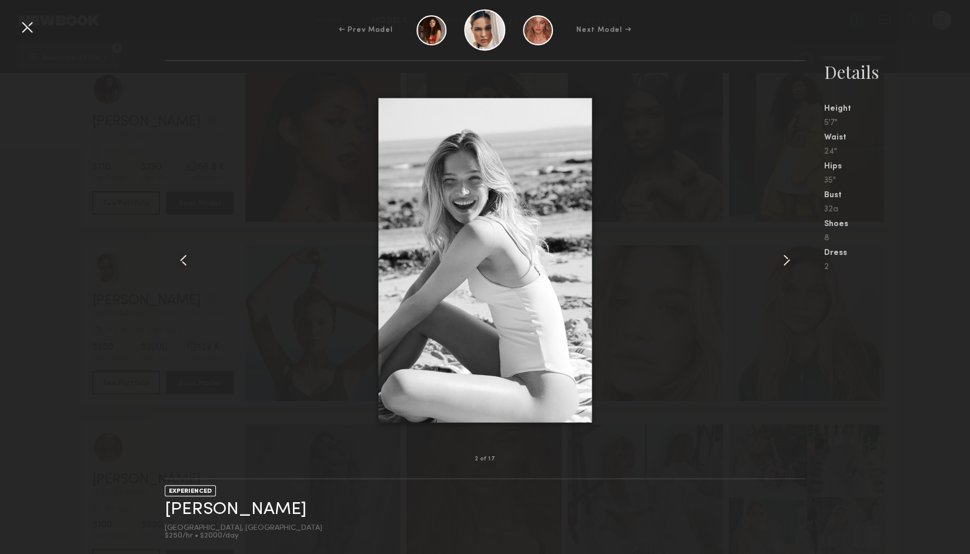
click at [794, 261] on common-icon at bounding box center [786, 260] width 19 height 19
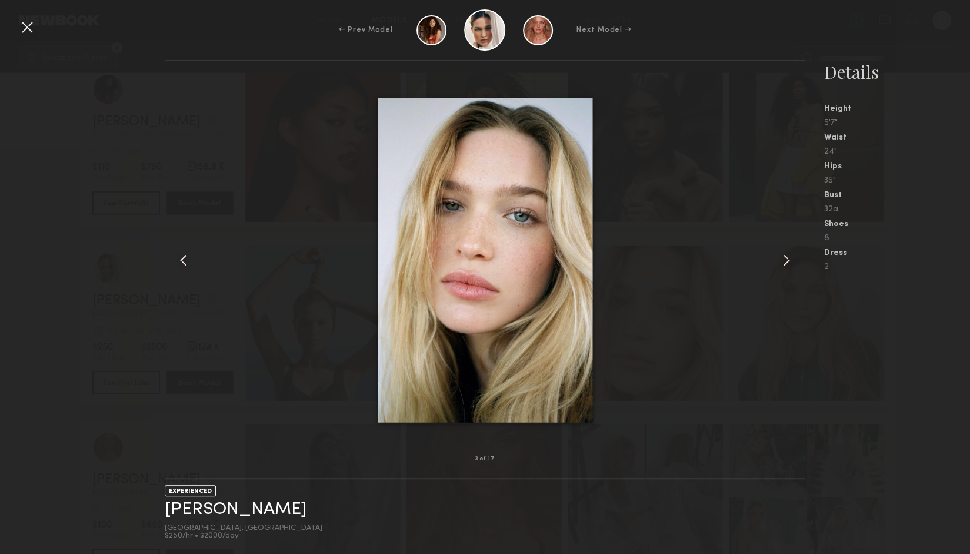
click at [790, 252] on common-icon at bounding box center [786, 260] width 19 height 19
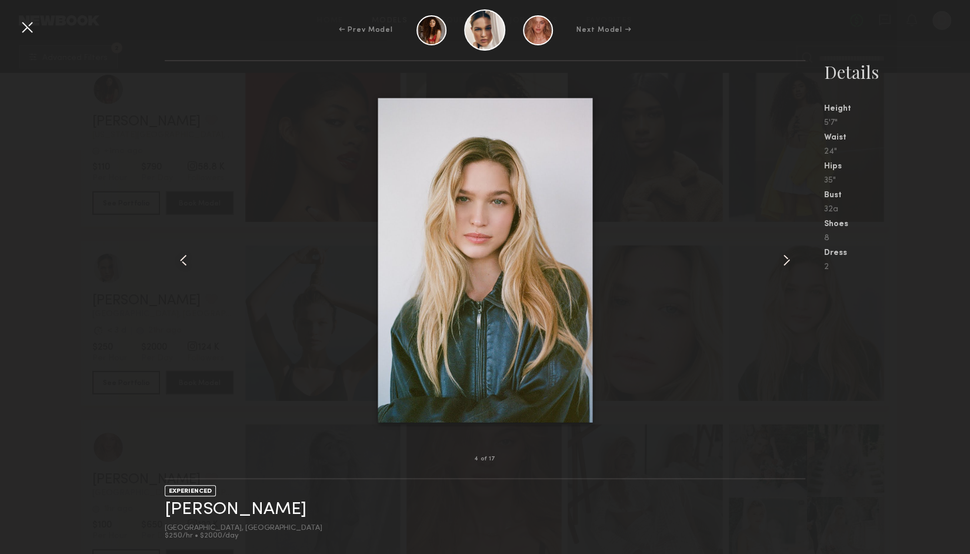
click at [776, 262] on div at bounding box center [485, 260] width 640 height 360
click at [794, 257] on common-icon at bounding box center [786, 260] width 19 height 19
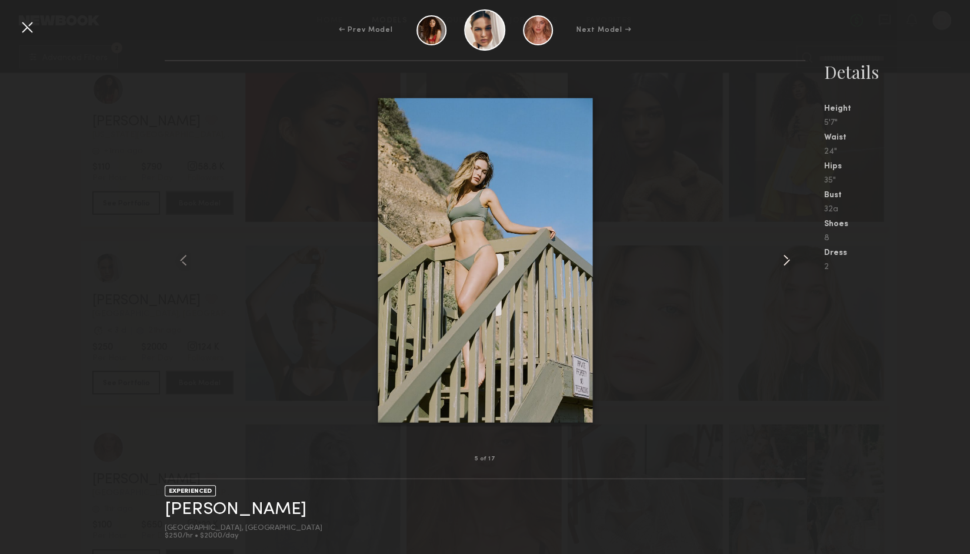
click at [794, 257] on common-icon at bounding box center [786, 260] width 19 height 19
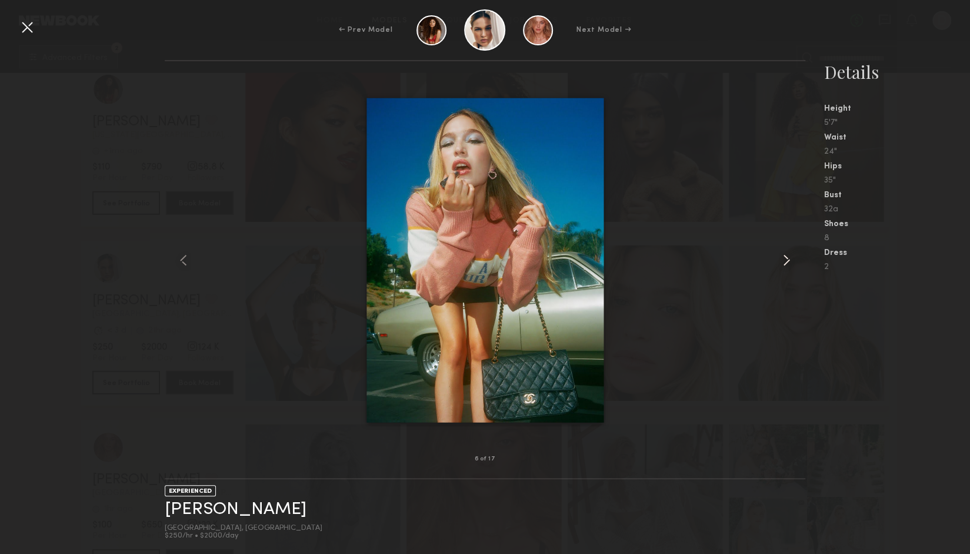
click at [794, 257] on common-icon at bounding box center [786, 260] width 19 height 19
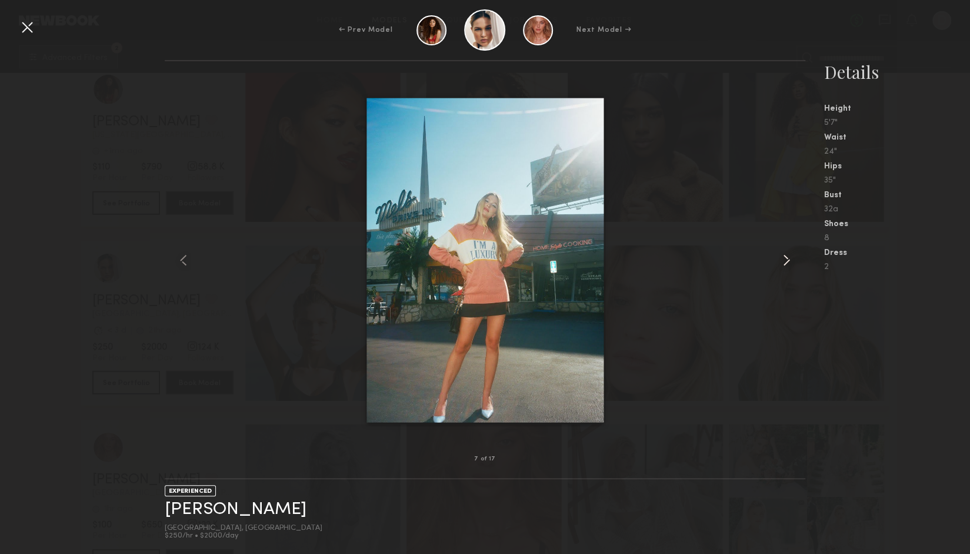
click at [794, 256] on common-icon at bounding box center [786, 260] width 19 height 19
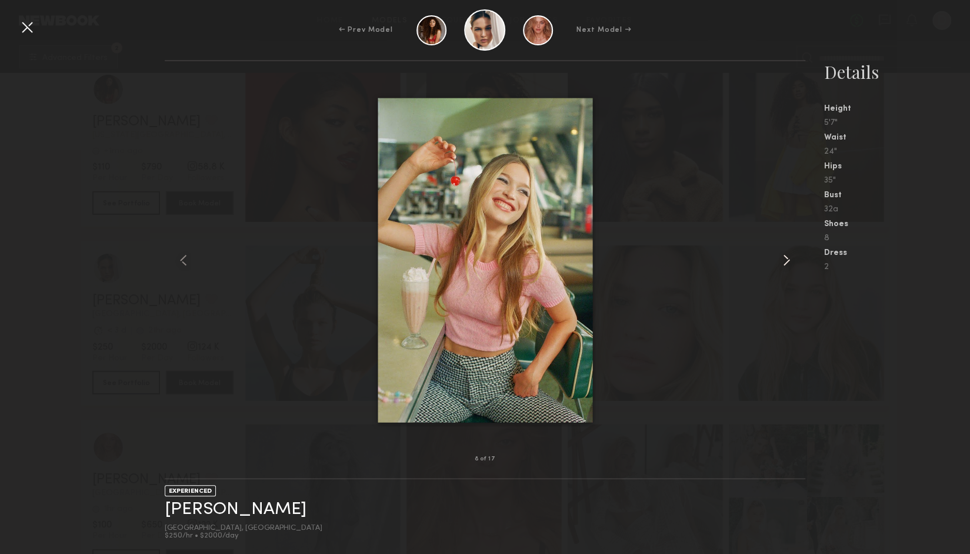
click at [798, 256] on div at bounding box center [793, 260] width 26 height 360
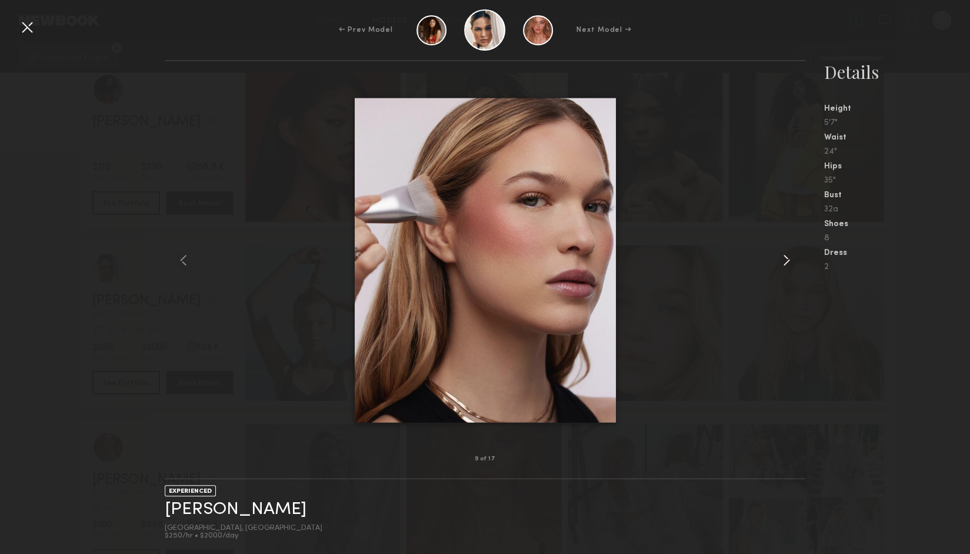
click at [804, 255] on div at bounding box center [793, 260] width 26 height 360
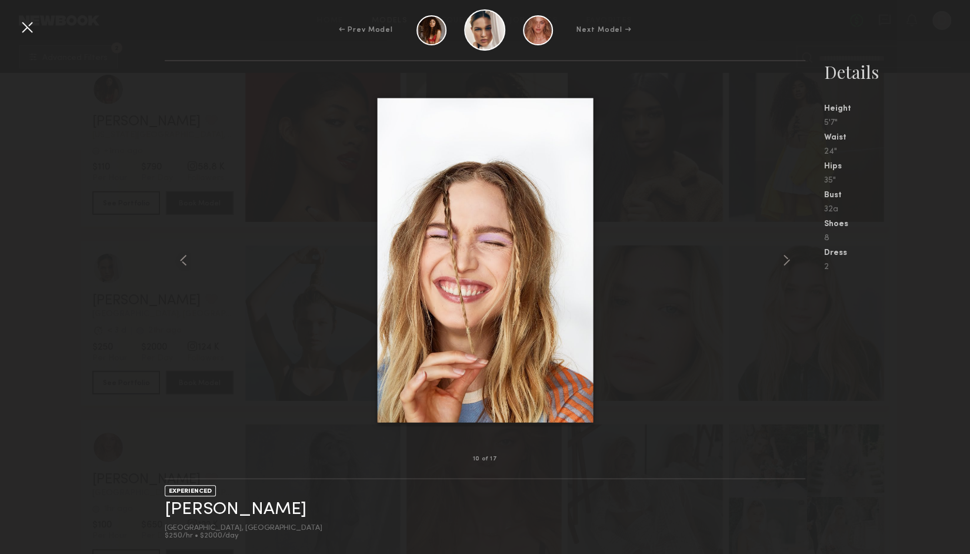
click at [806, 255] on nb-gallery-model-stats "Details Height 5'7" Waist 24" Hips 35" Bust 32a Shoes 8 Dress 2" at bounding box center [888, 307] width 165 height 494
click at [792, 258] on common-icon at bounding box center [786, 260] width 19 height 19
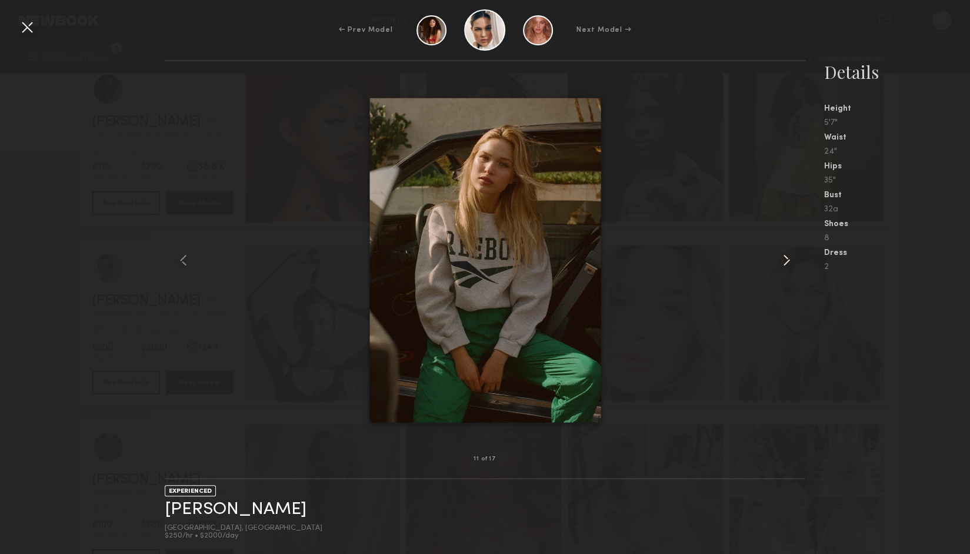
click at [791, 258] on common-icon at bounding box center [786, 260] width 19 height 19
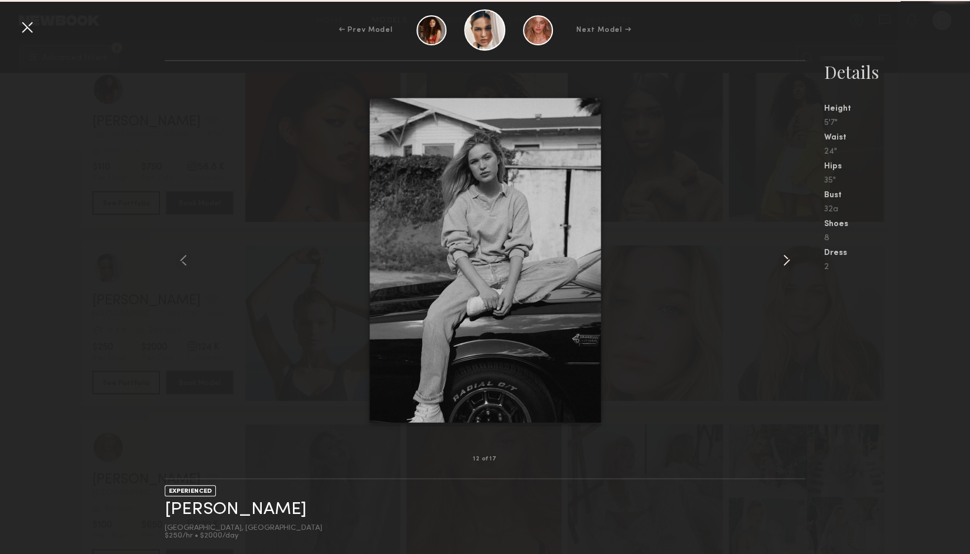
click at [791, 258] on common-icon at bounding box center [786, 260] width 19 height 19
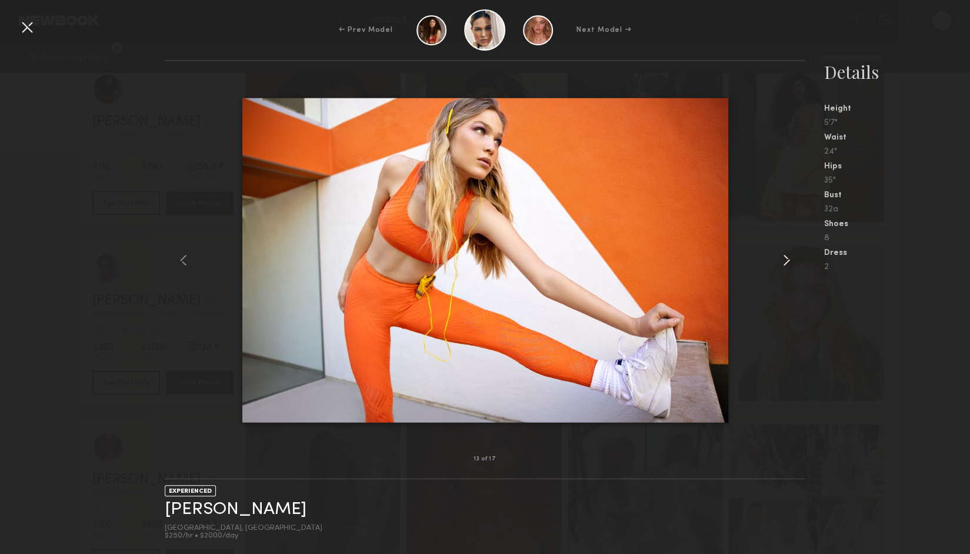
click at [791, 258] on common-icon at bounding box center [786, 260] width 19 height 19
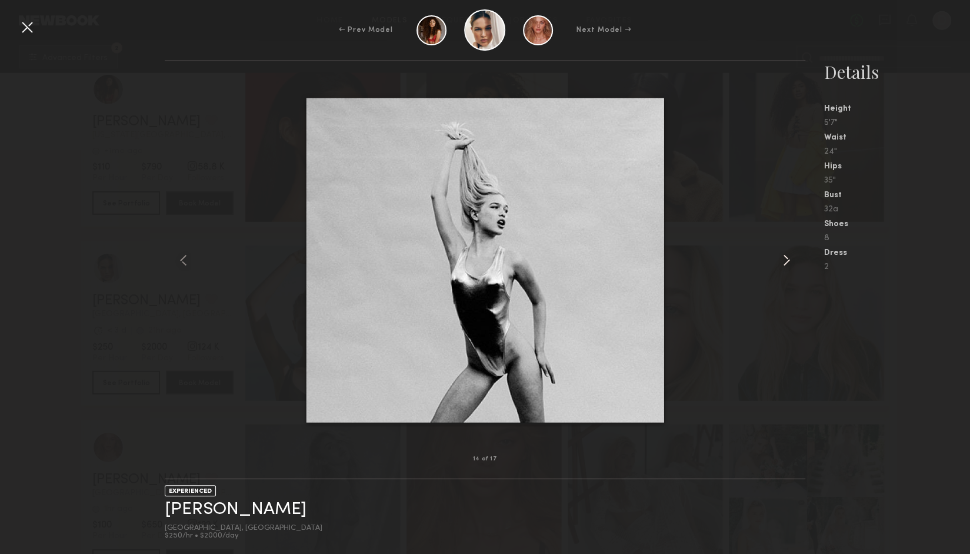
drag, startPoint x: 791, startPoint y: 258, endPoint x: 792, endPoint y: 248, distance: 10.1
click at [792, 258] on common-icon at bounding box center [786, 260] width 19 height 19
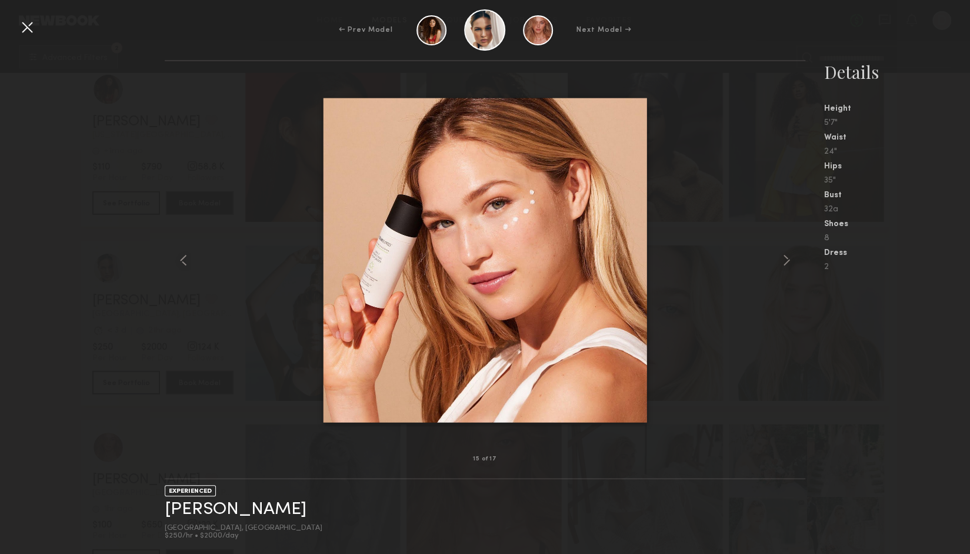
click at [775, 164] on div at bounding box center [485, 260] width 640 height 360
click at [28, 28] on div at bounding box center [27, 27] width 19 height 19
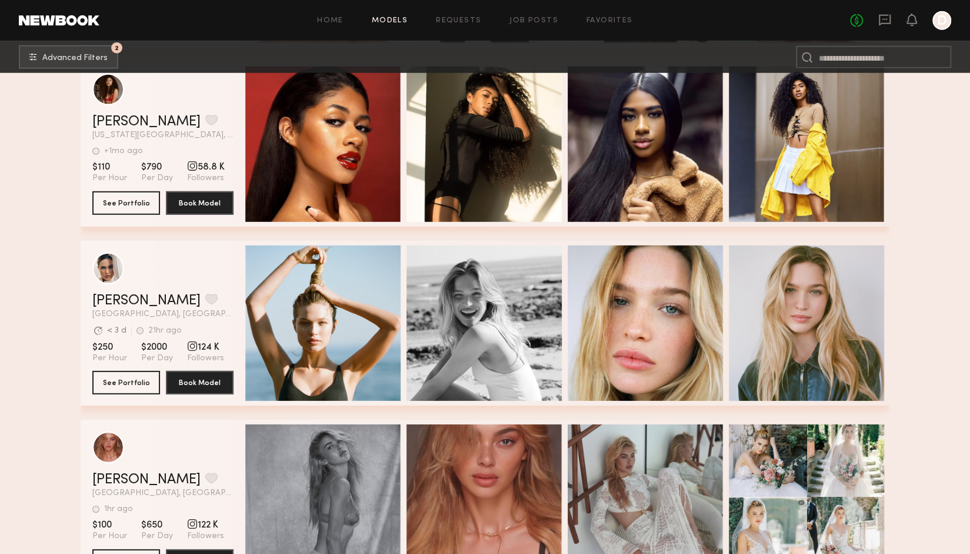
scroll to position [14027, 0]
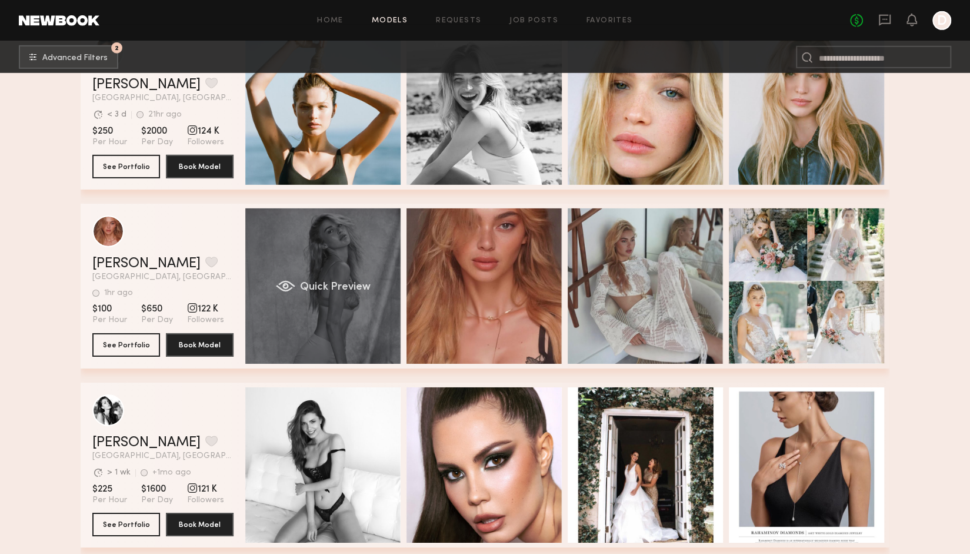
click at [355, 299] on div "Quick Preview" at bounding box center [322, 285] width 155 height 155
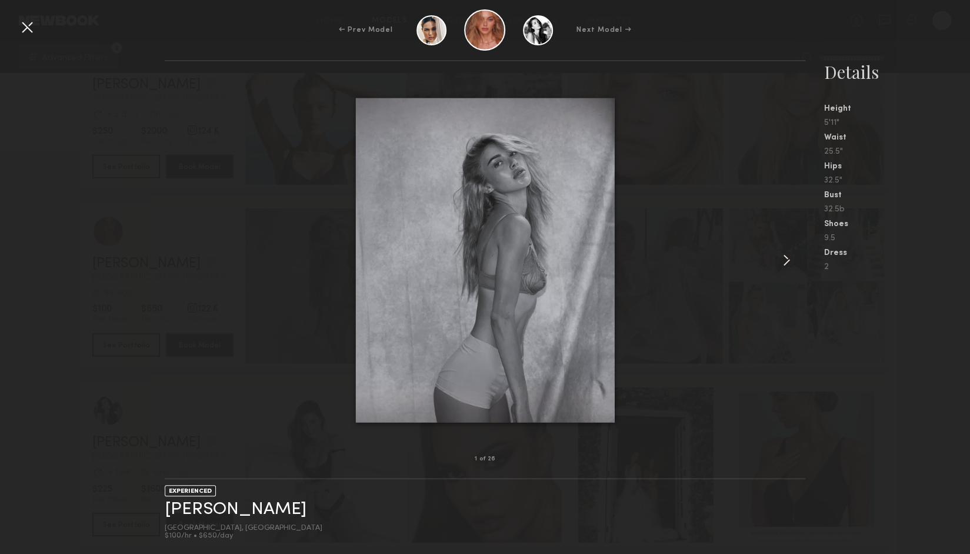
click at [796, 258] on div at bounding box center [793, 260] width 26 height 360
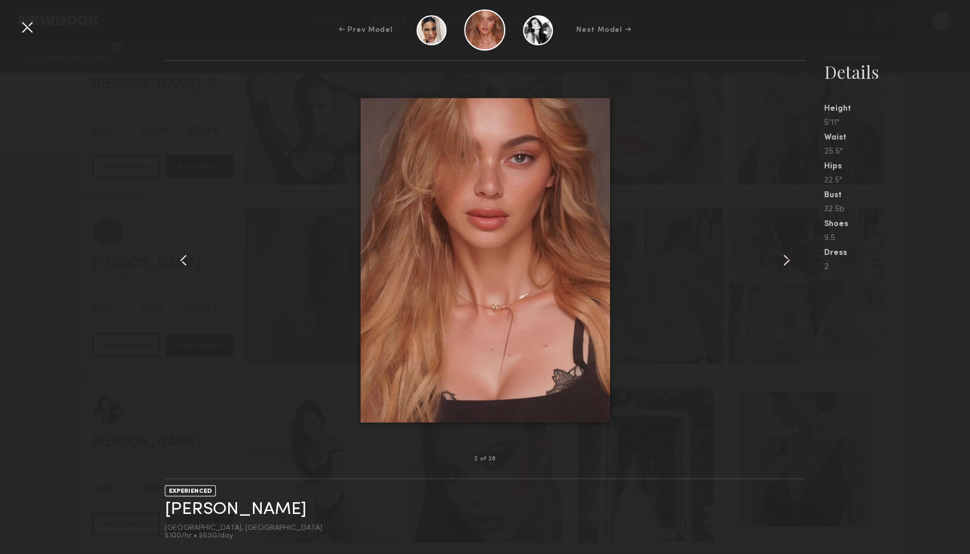
click at [795, 258] on common-icon at bounding box center [786, 260] width 19 height 19
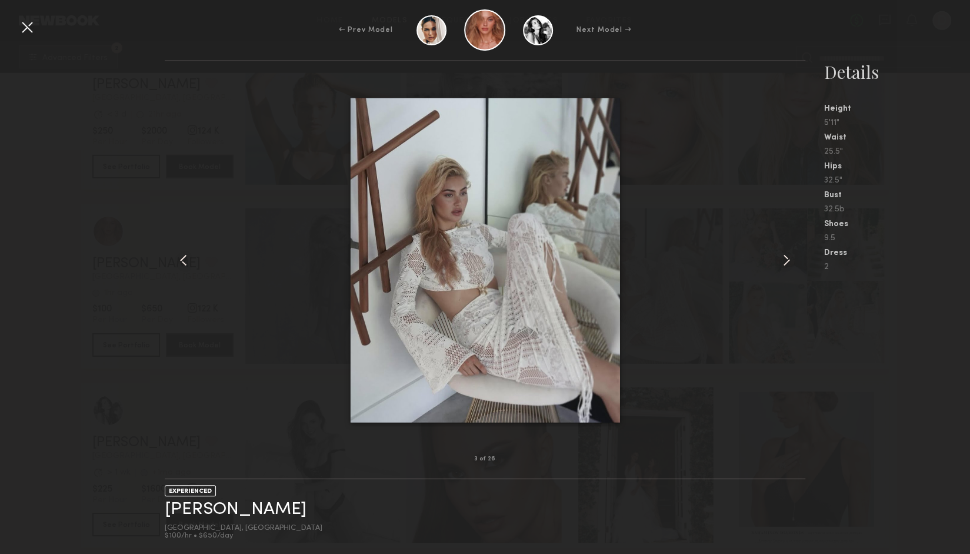
click at [795, 258] on common-icon at bounding box center [786, 260] width 19 height 19
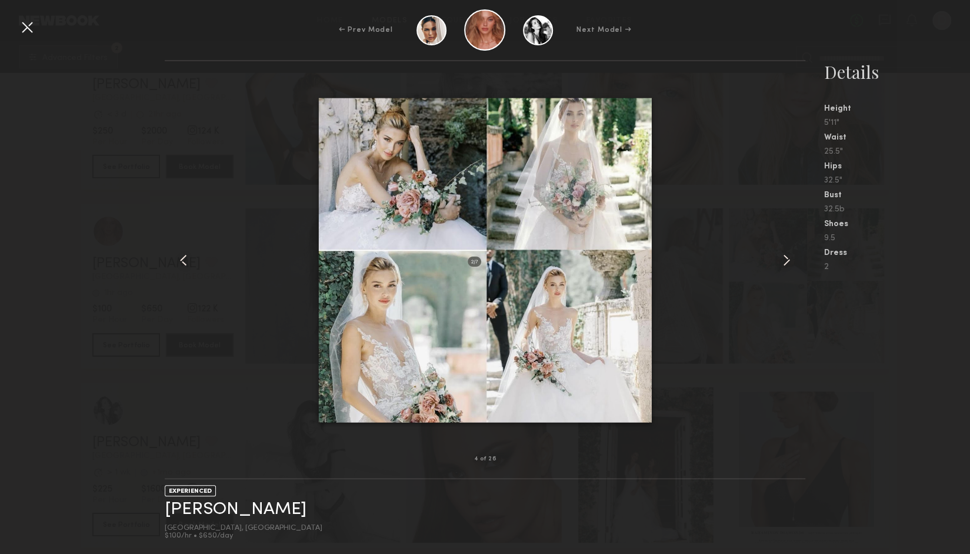
click at [621, 188] on img at bounding box center [485, 260] width 334 height 324
click at [100, 196] on div "4 of 26 EXPERIENCED Johanna C. Miami, FL $100/hr • $650/day Details Height 5'11…" at bounding box center [485, 307] width 970 height 494
click at [24, 31] on div at bounding box center [27, 27] width 19 height 19
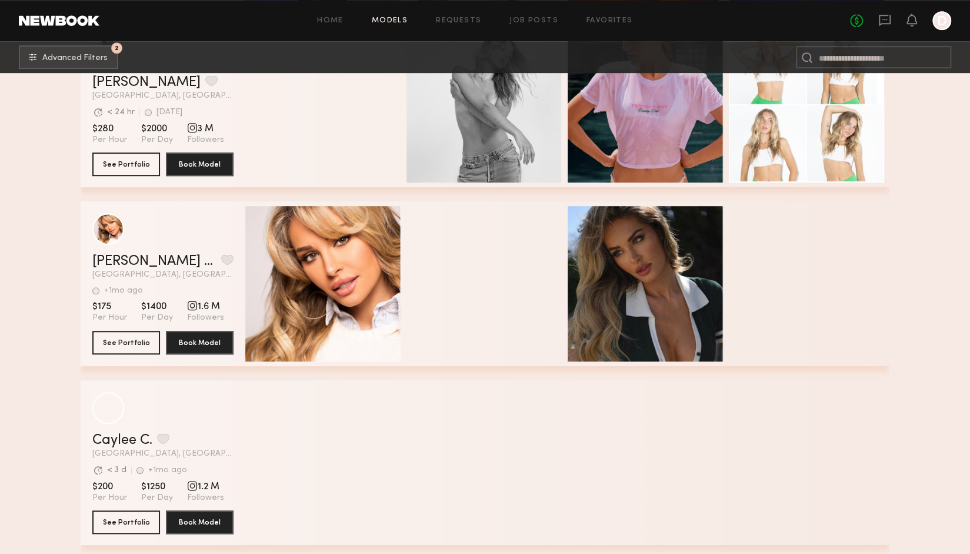
scroll to position [0, 0]
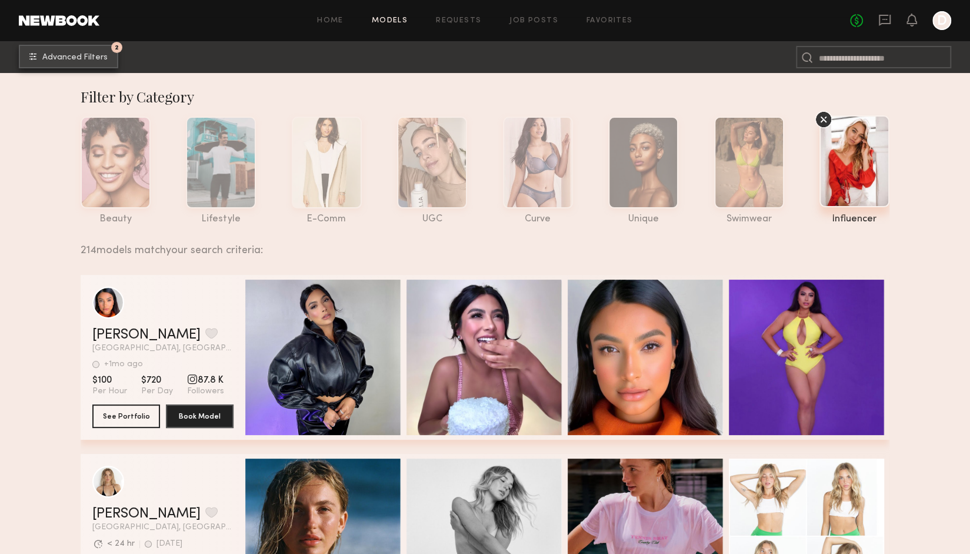
click at [64, 54] on span "Advanced Filters" at bounding box center [74, 58] width 65 height 8
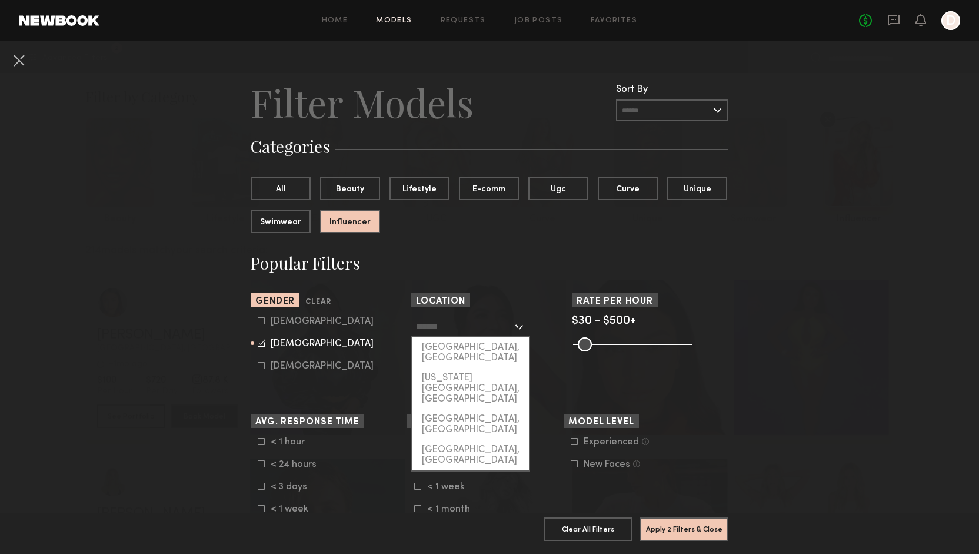
click at [458, 334] on input "text" at bounding box center [464, 326] width 97 height 20
click at [467, 347] on div "Los Angeles, CA" at bounding box center [471, 352] width 117 height 31
type input "**********"
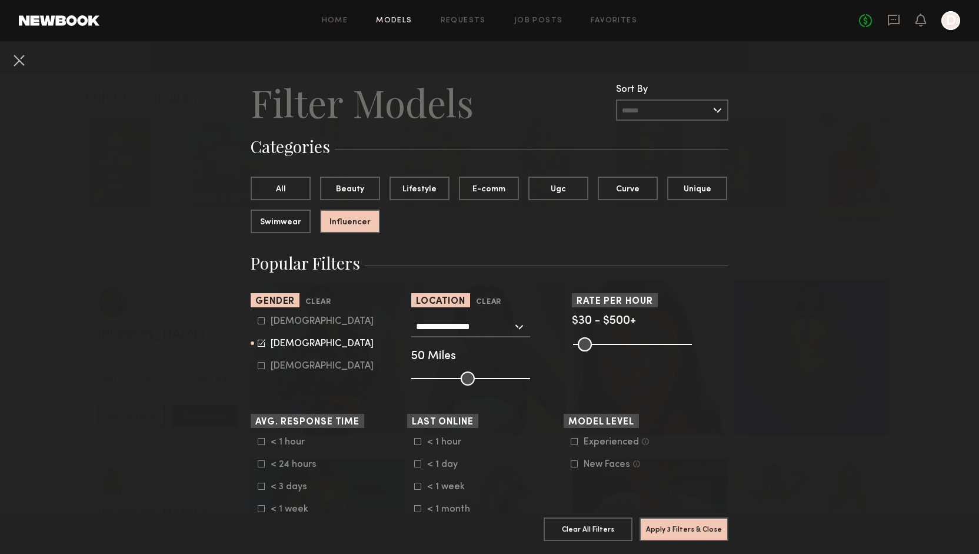
click at [675, 537] on common-button "Apply 3 Filters & Close" at bounding box center [684, 533] width 89 height 32
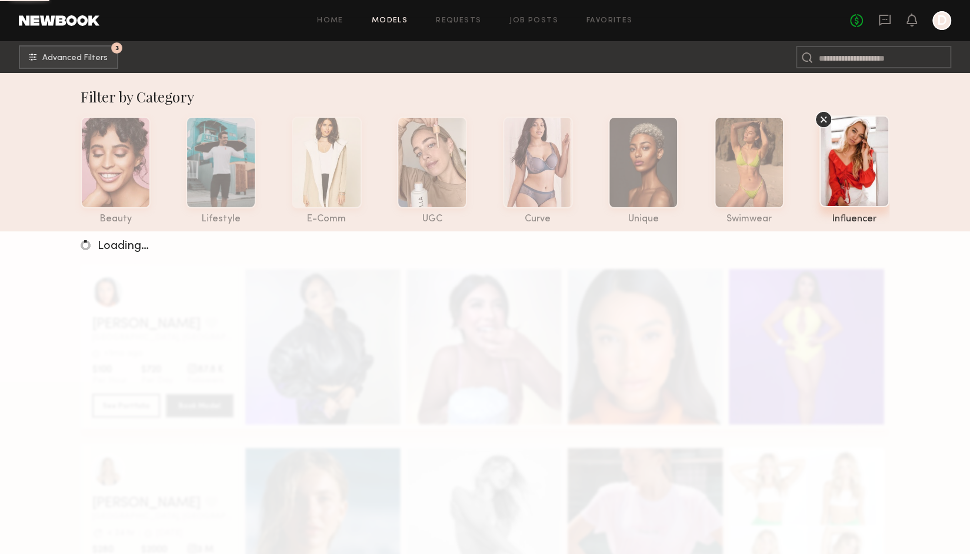
click at [672, 522] on div "Loading…" at bounding box center [485, 508] width 970 height 554
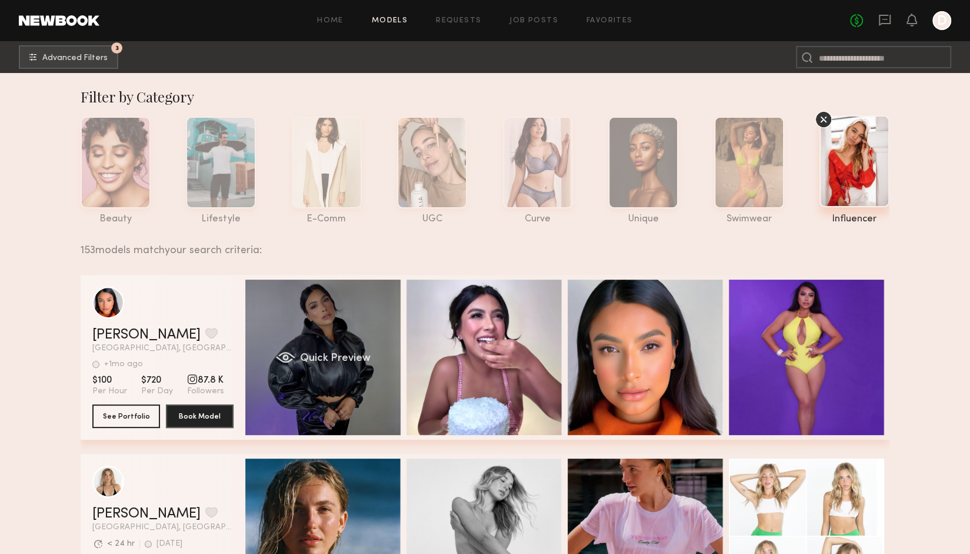
scroll to position [215, 0]
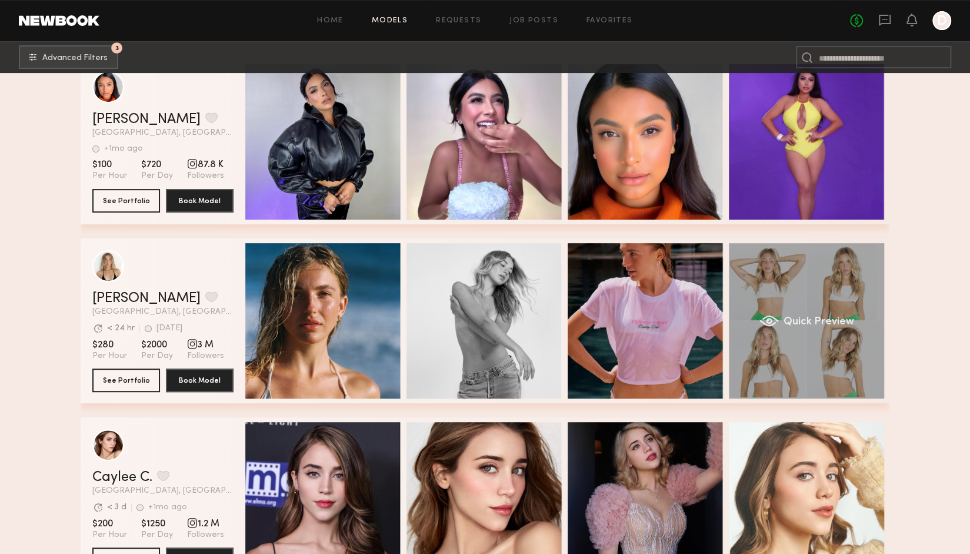
click at [840, 303] on div "Quick Preview" at bounding box center [806, 320] width 155 height 155
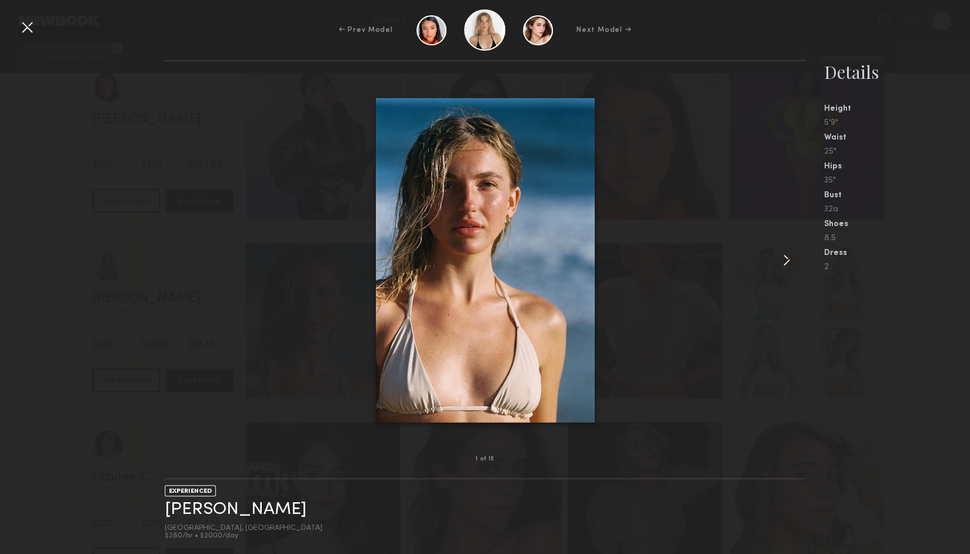
click at [790, 260] on common-icon at bounding box center [786, 260] width 19 height 19
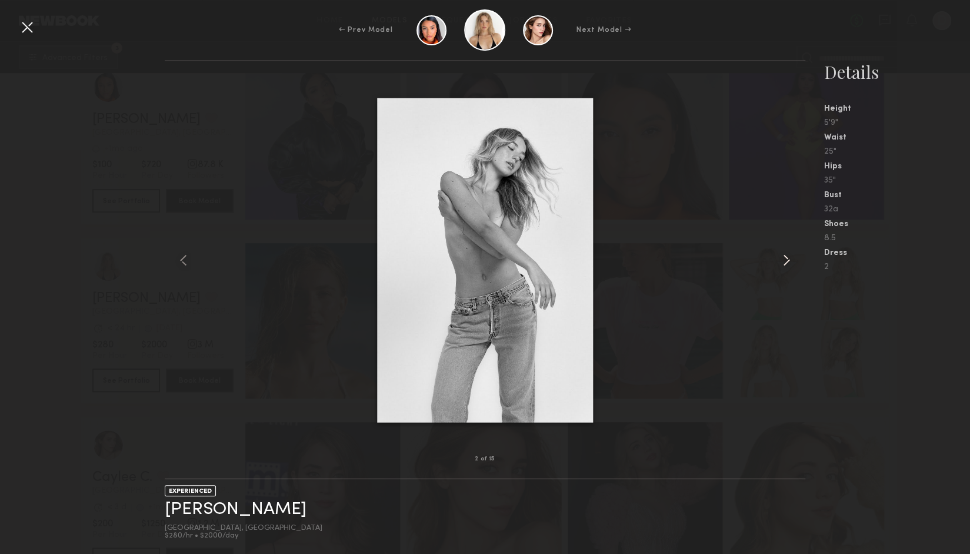
click at [790, 261] on common-icon at bounding box center [786, 260] width 19 height 19
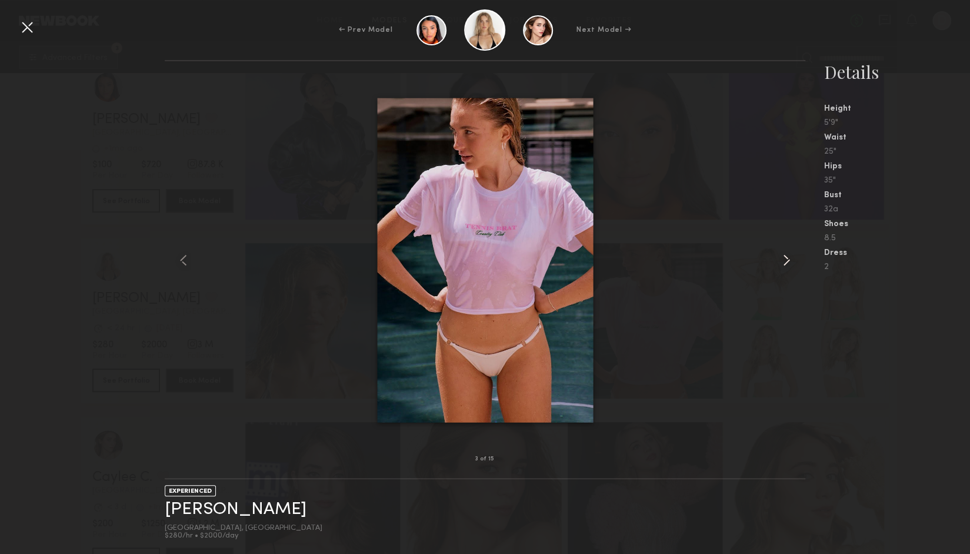
click at [790, 261] on common-icon at bounding box center [786, 260] width 19 height 19
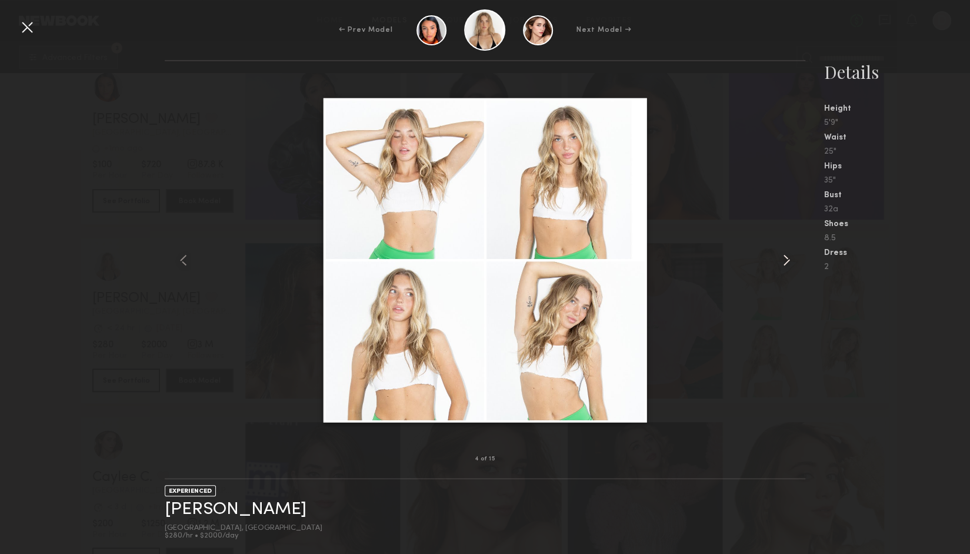
click at [790, 261] on common-icon at bounding box center [786, 260] width 19 height 19
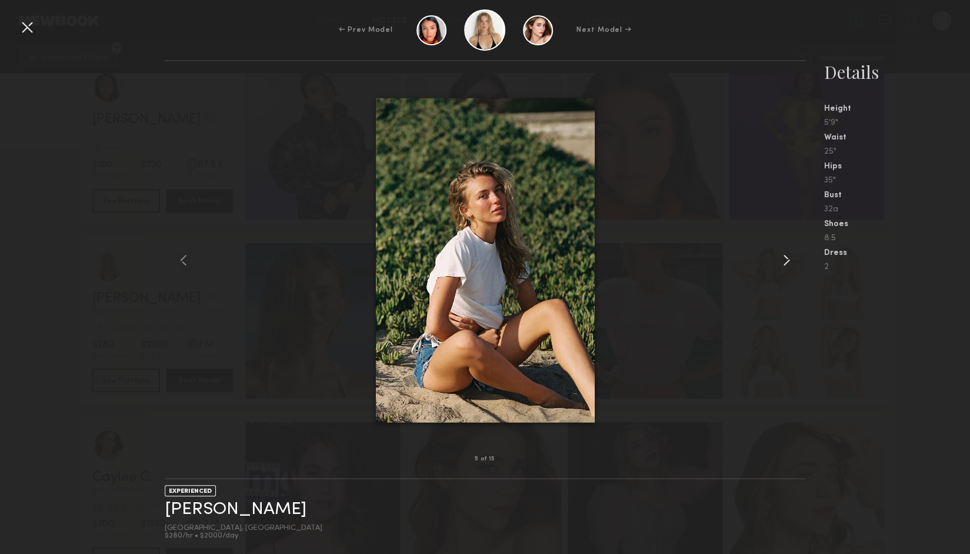
click at [790, 261] on common-icon at bounding box center [786, 260] width 19 height 19
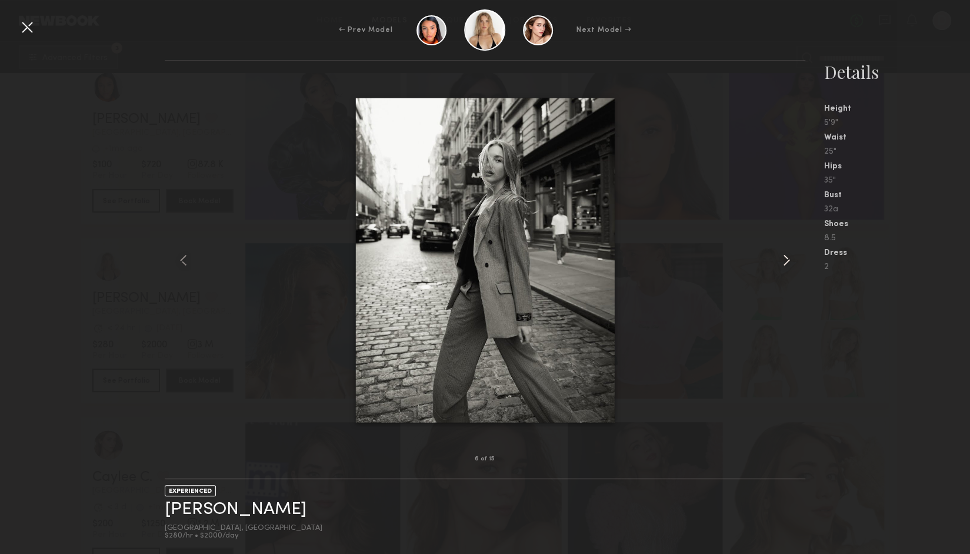
click at [790, 261] on common-icon at bounding box center [786, 260] width 19 height 19
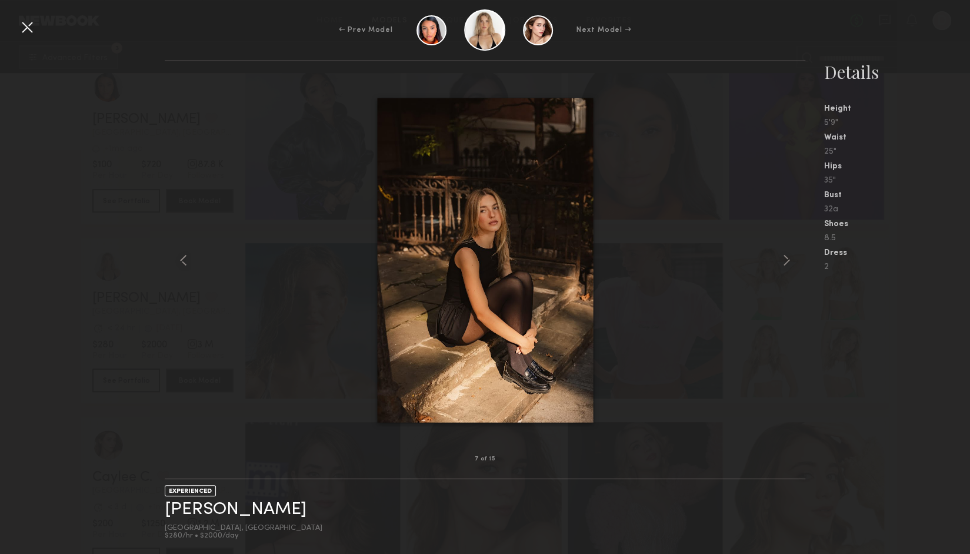
click at [736, 198] on div at bounding box center [485, 260] width 640 height 360
click at [19, 21] on div at bounding box center [27, 27] width 19 height 19
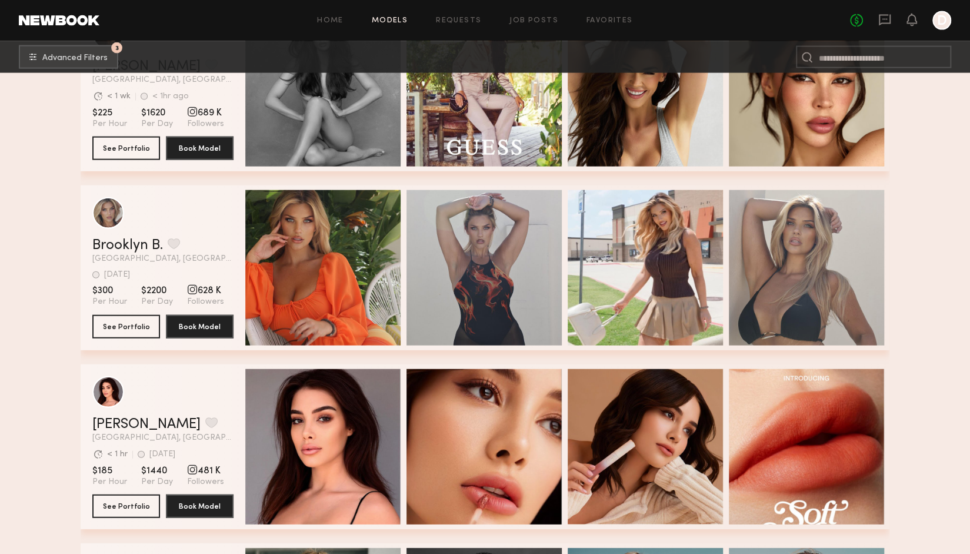
scroll to position [1295, 0]
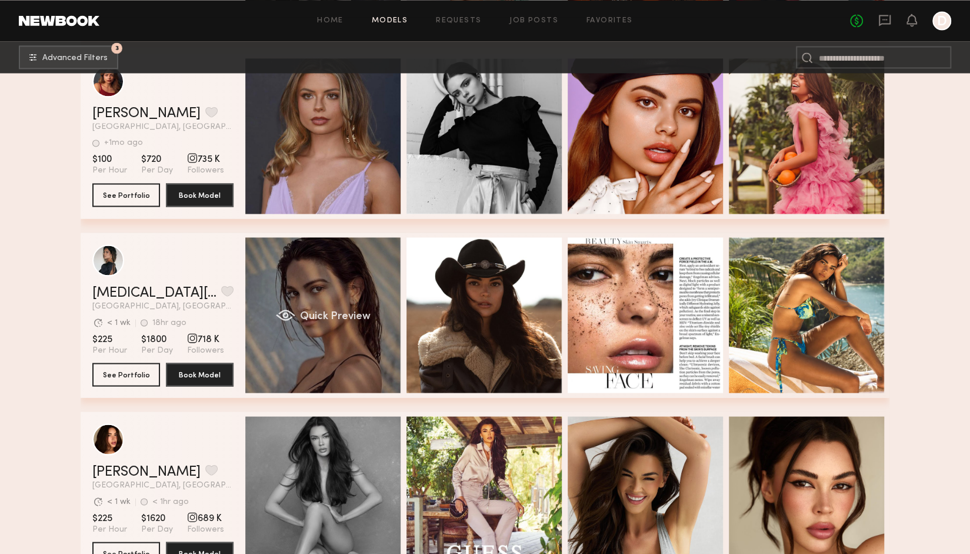
click at [373, 362] on div "Quick Preview" at bounding box center [322, 314] width 155 height 155
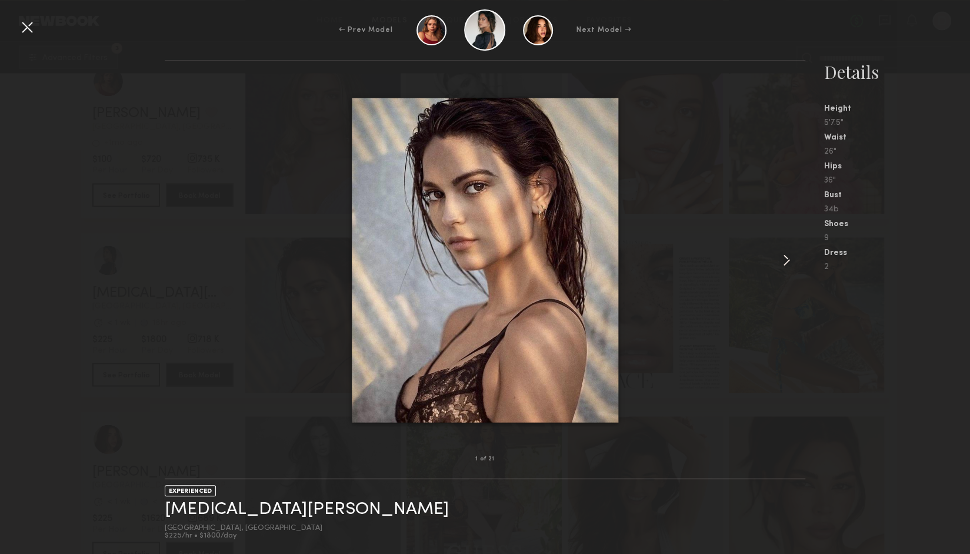
click at [790, 252] on common-icon at bounding box center [786, 260] width 19 height 19
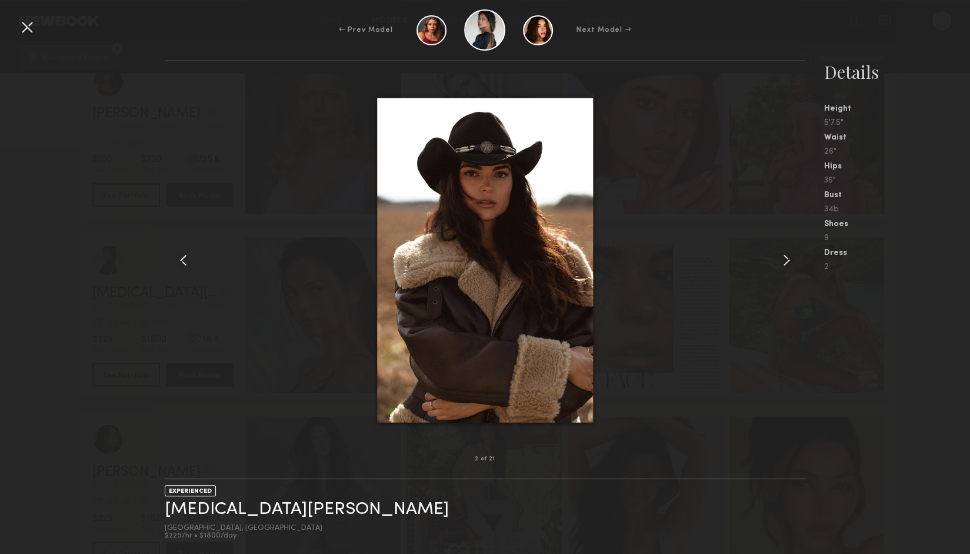
click at [790, 252] on common-icon at bounding box center [786, 260] width 19 height 19
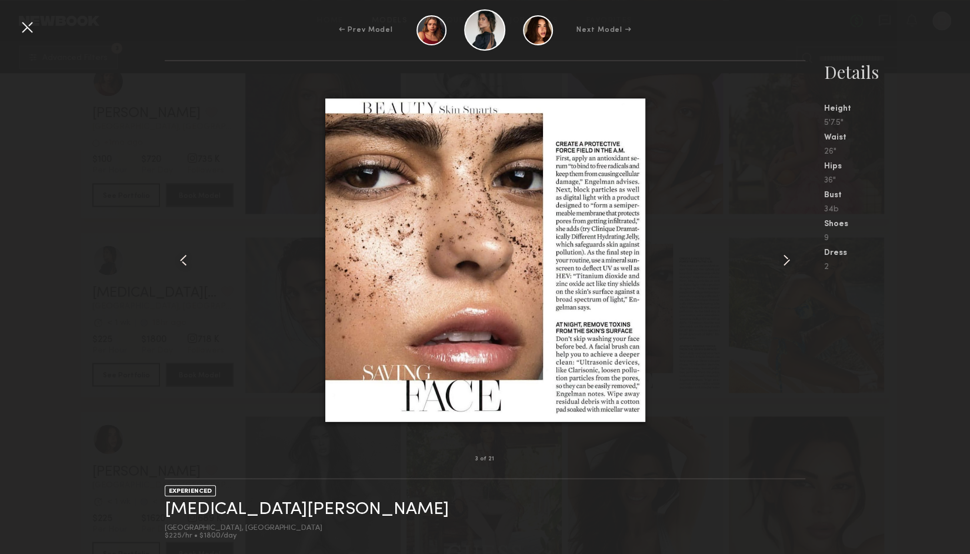
click at [790, 252] on common-icon at bounding box center [786, 260] width 19 height 19
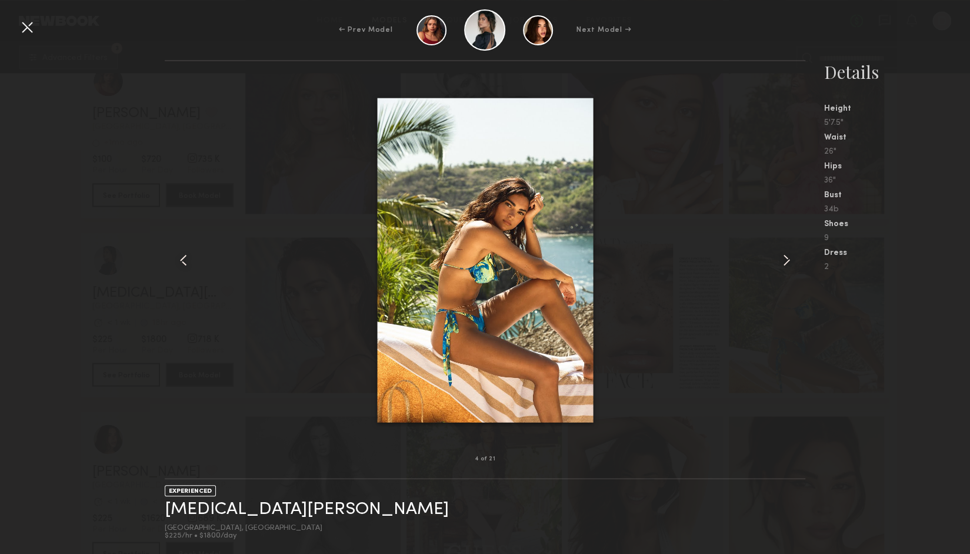
click at [790, 252] on common-icon at bounding box center [786, 260] width 19 height 19
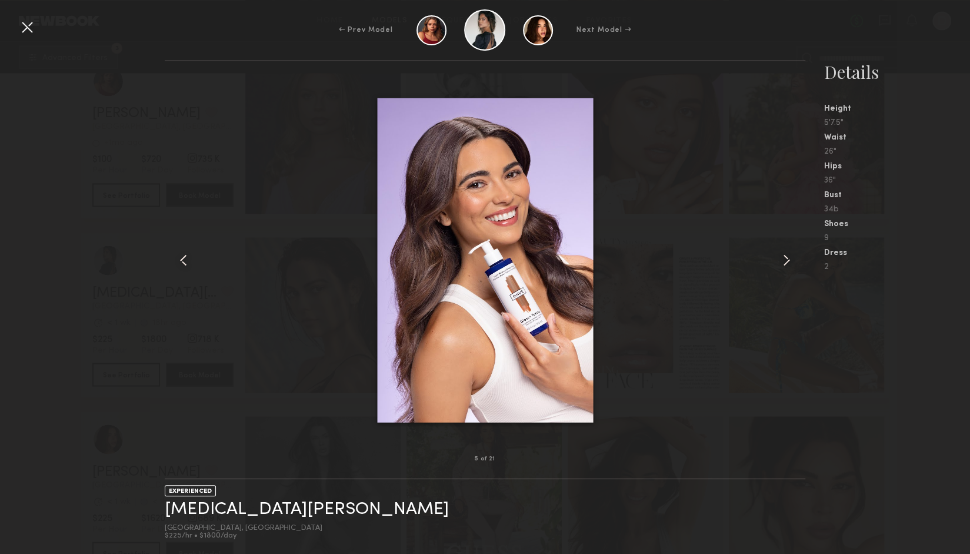
click at [790, 252] on common-icon at bounding box center [786, 260] width 19 height 19
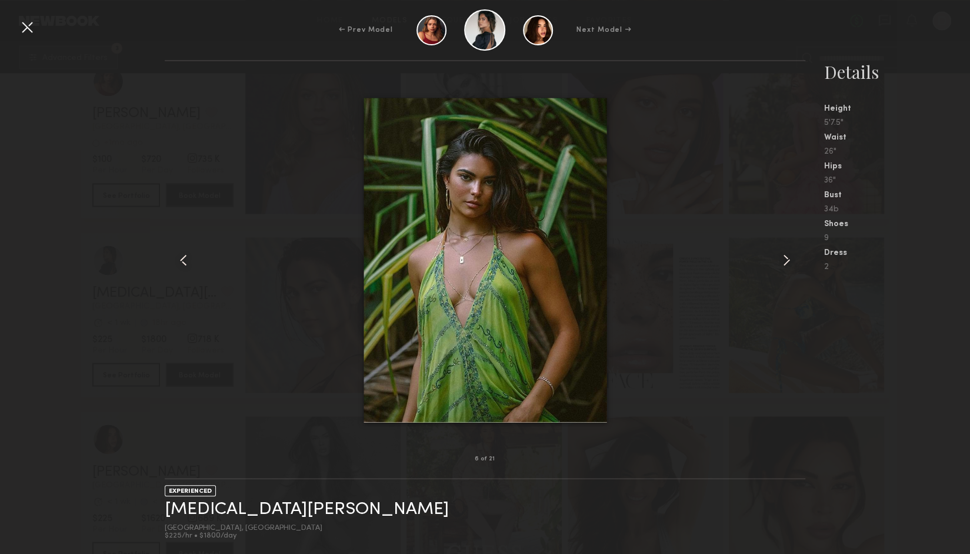
click at [790, 252] on common-icon at bounding box center [786, 260] width 19 height 19
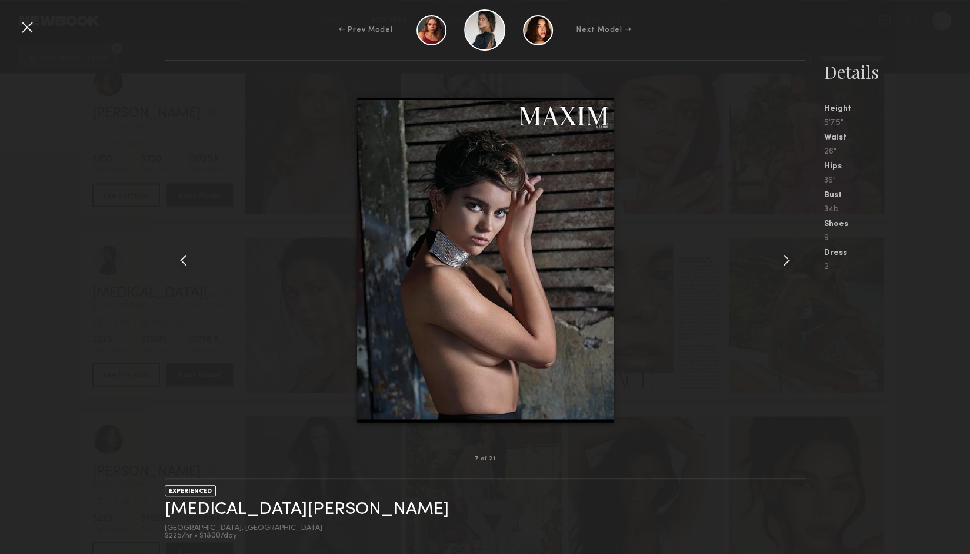
click at [22, 28] on div at bounding box center [27, 27] width 19 height 19
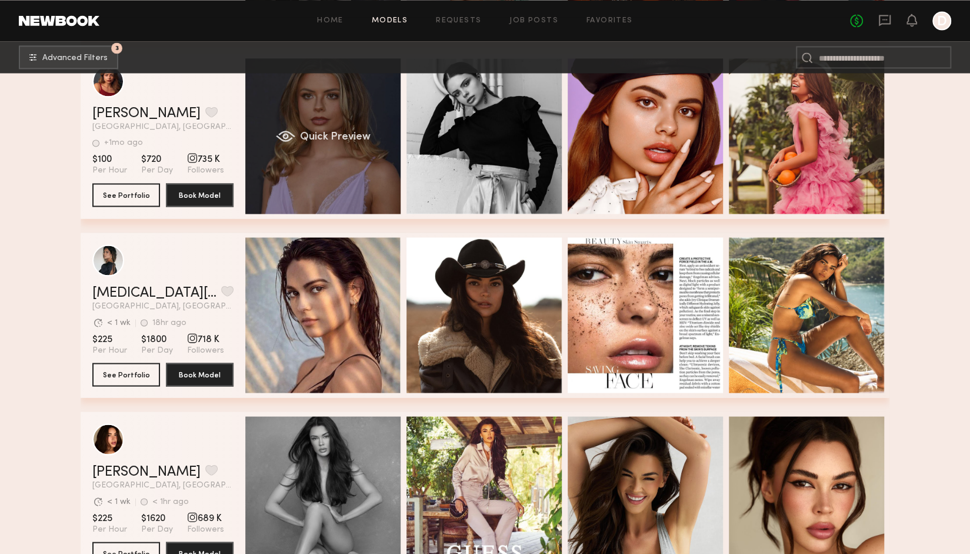
click at [360, 135] on span "Quick Preview" at bounding box center [335, 137] width 71 height 11
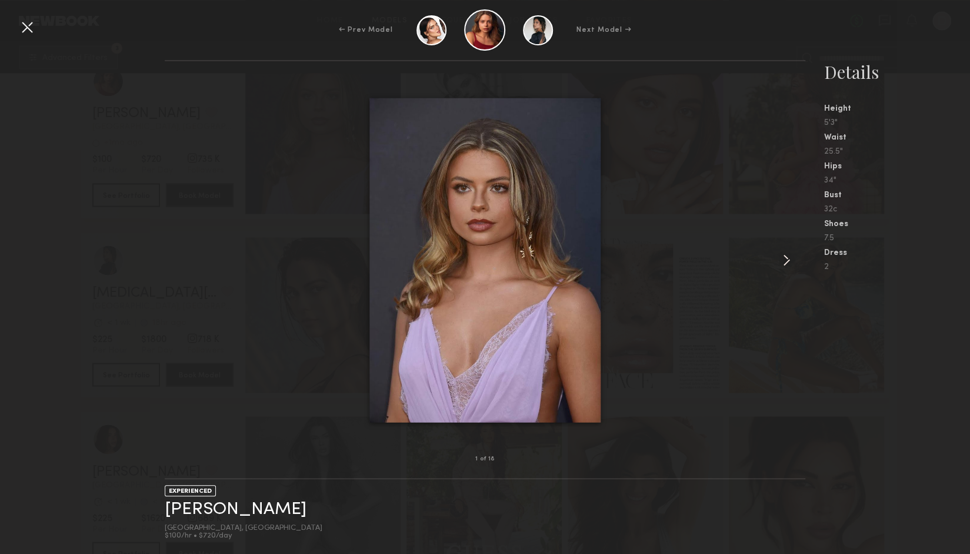
click at [779, 260] on common-icon at bounding box center [786, 260] width 19 height 19
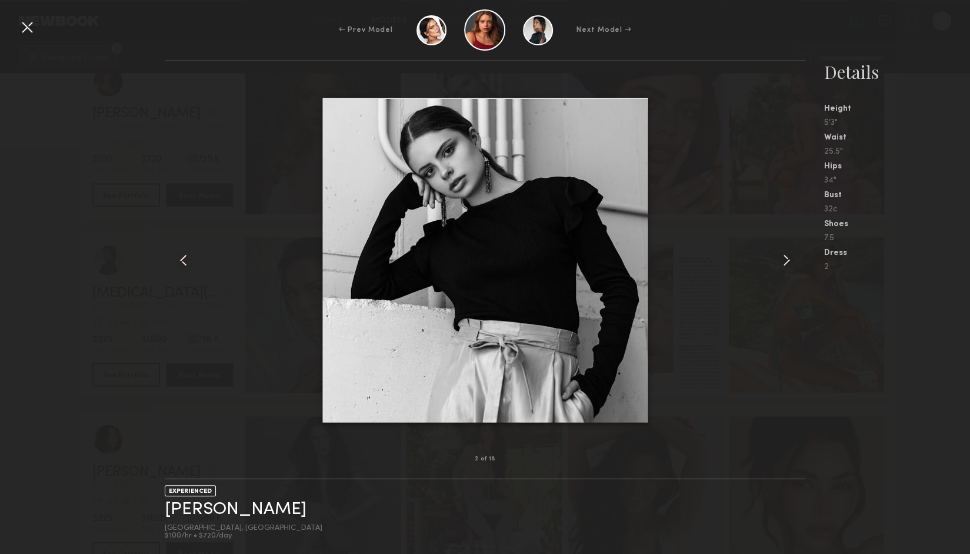
click at [779, 260] on common-icon at bounding box center [786, 260] width 19 height 19
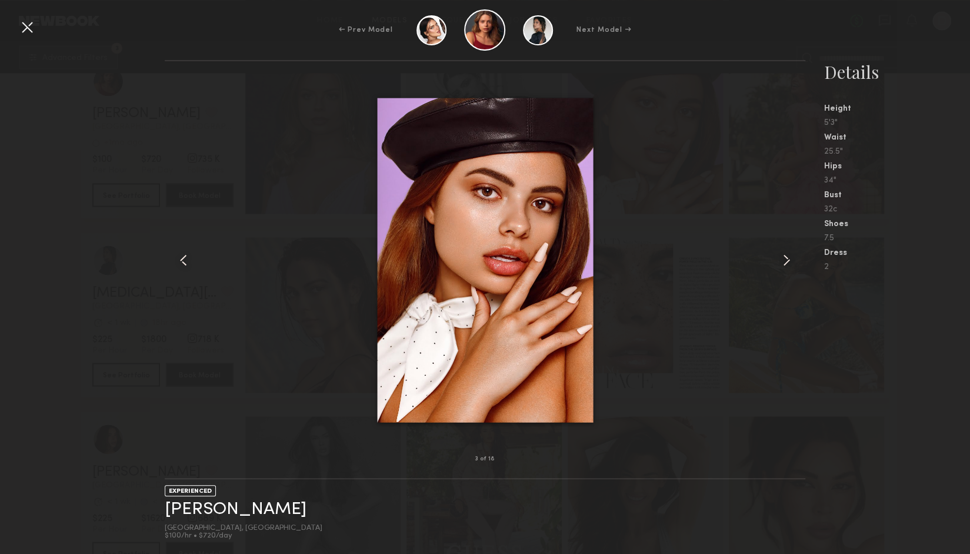
click at [779, 260] on common-icon at bounding box center [786, 260] width 19 height 19
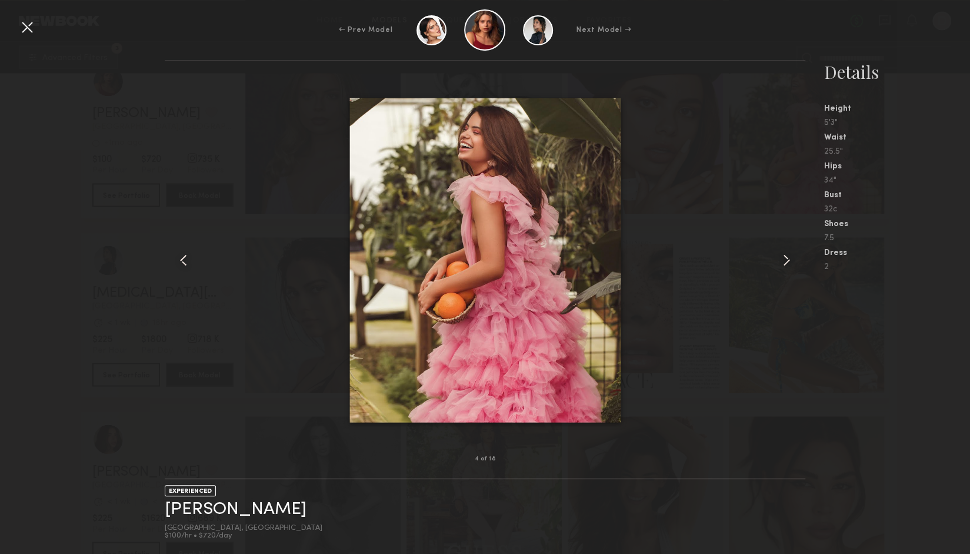
click at [779, 260] on common-icon at bounding box center [786, 260] width 19 height 19
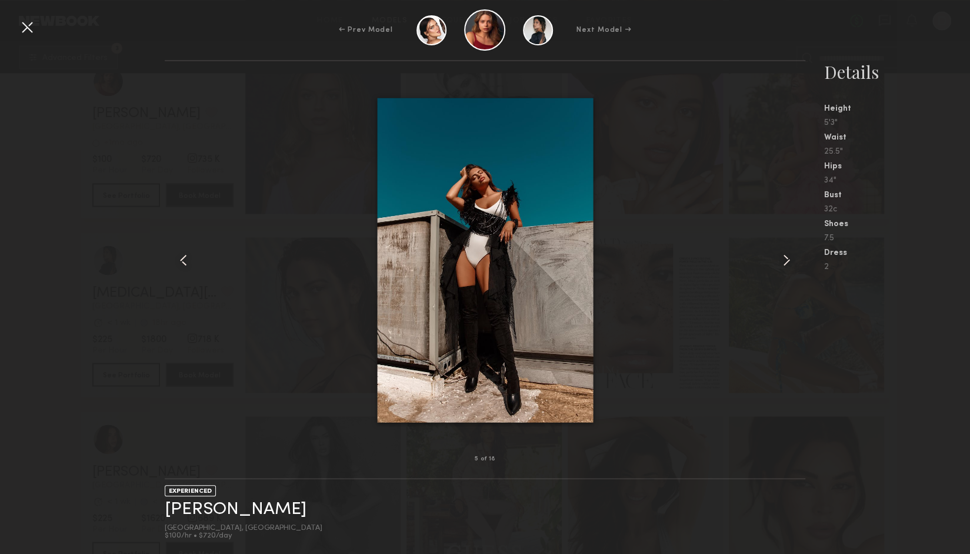
click at [779, 260] on common-icon at bounding box center [786, 260] width 19 height 19
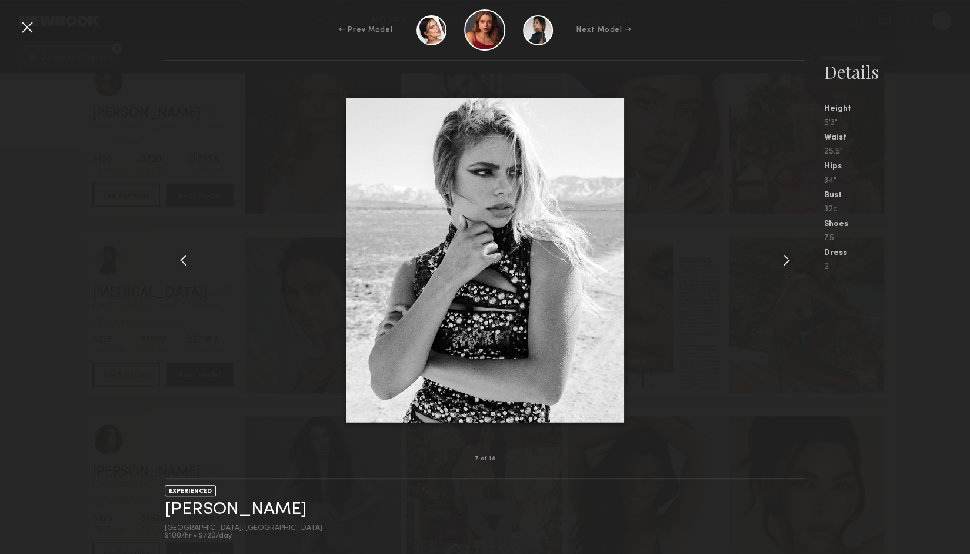
click at [40, 19] on div "← Prev Model Next Model →" at bounding box center [485, 29] width 970 height 41
click at [24, 25] on div at bounding box center [27, 27] width 19 height 19
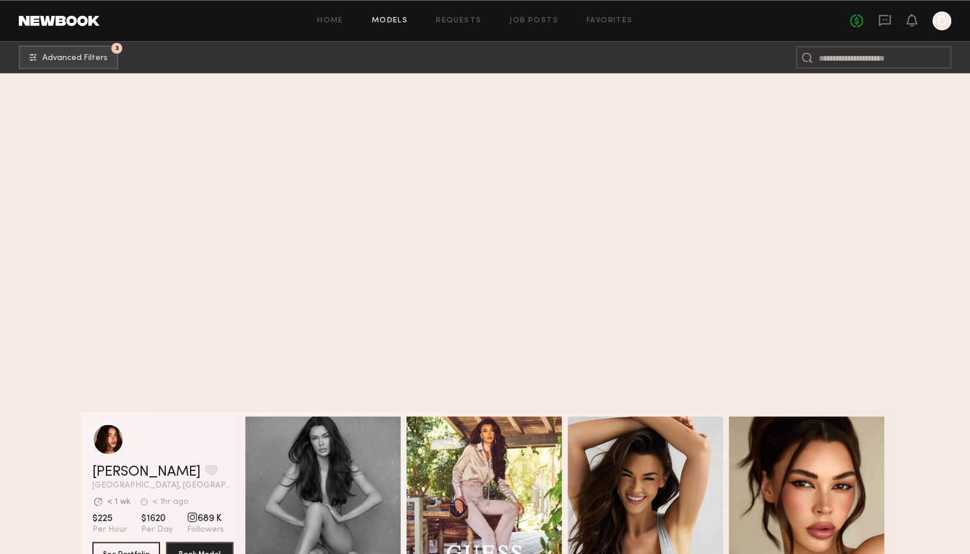
scroll to position [1942, 0]
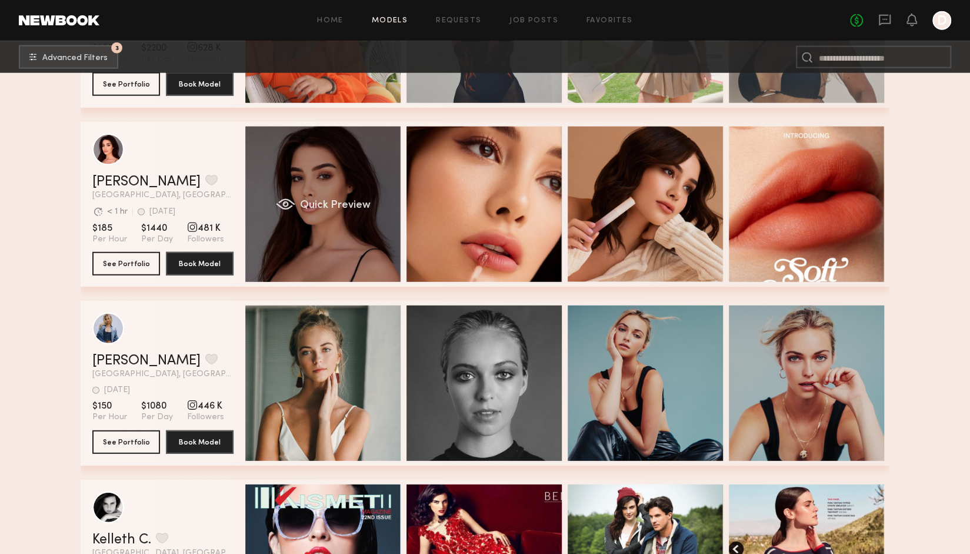
click at [293, 159] on div "Quick Preview" at bounding box center [322, 204] width 155 height 155
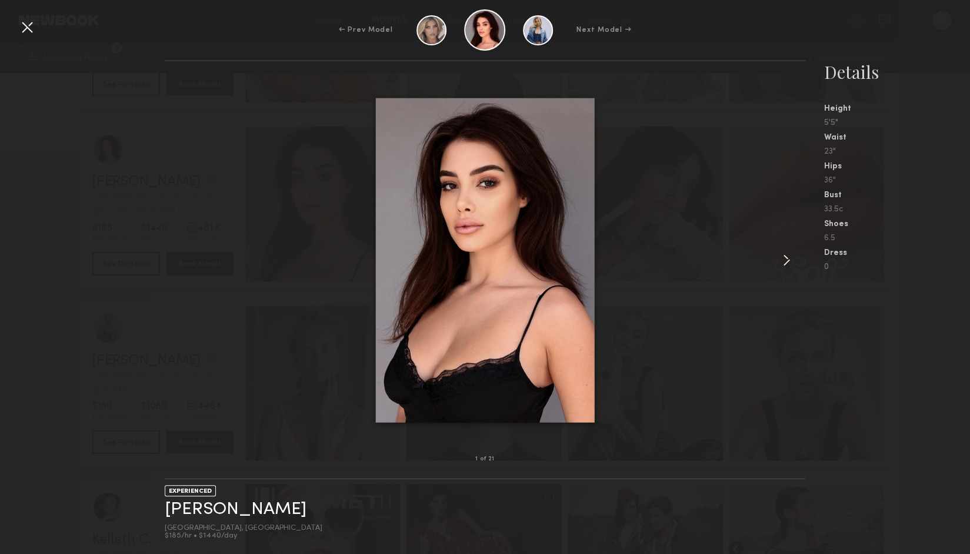
click at [783, 258] on common-icon at bounding box center [786, 260] width 19 height 19
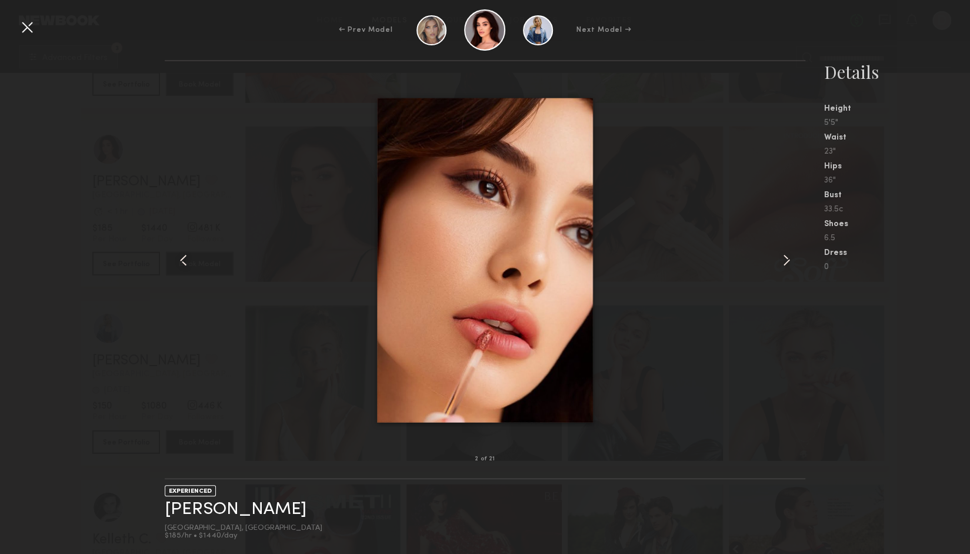
click at [783, 258] on common-icon at bounding box center [786, 260] width 19 height 19
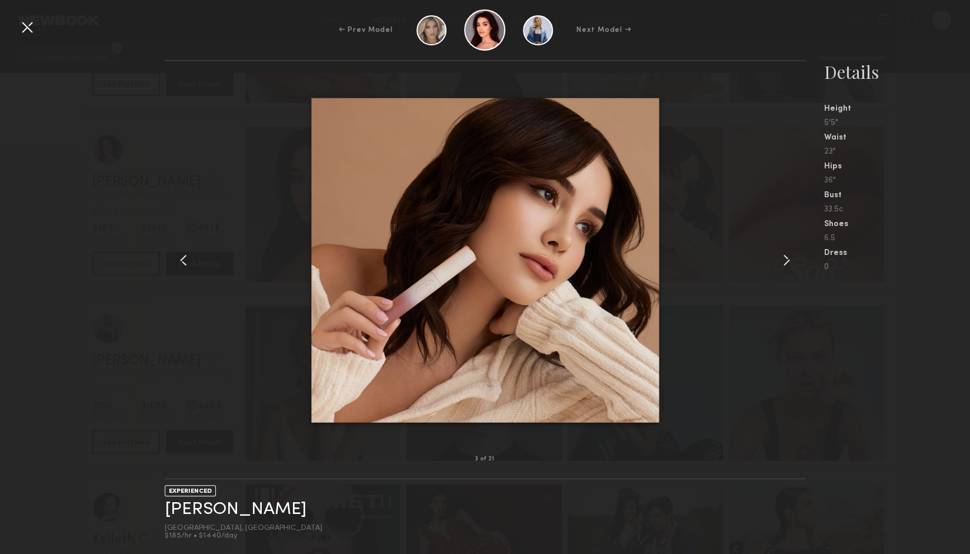
click at [783, 258] on common-icon at bounding box center [786, 260] width 19 height 19
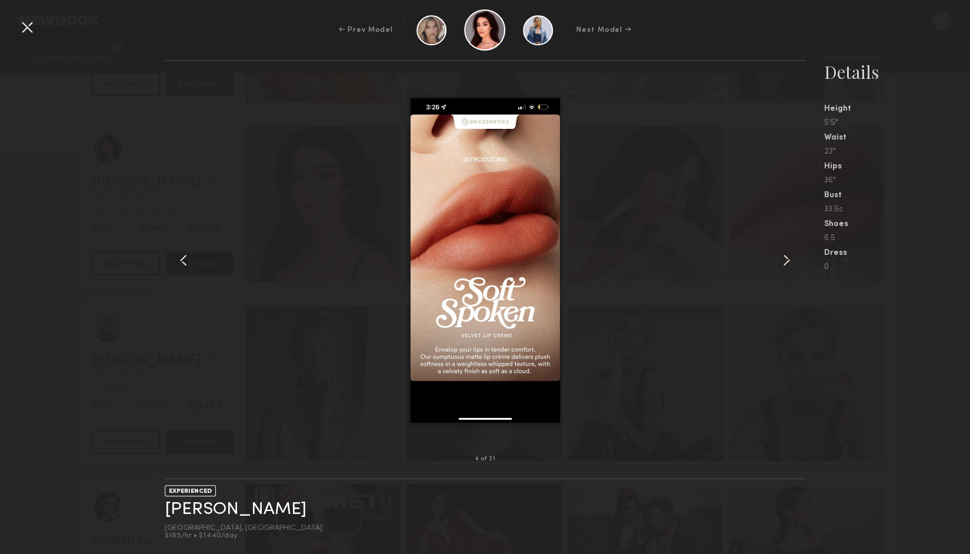
click at [783, 258] on common-icon at bounding box center [786, 260] width 19 height 19
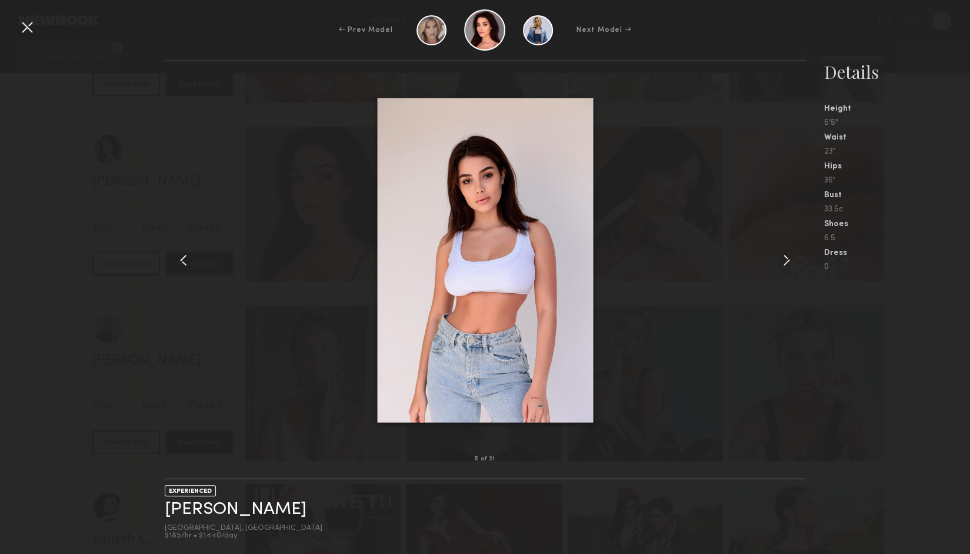
click at [783, 258] on common-icon at bounding box center [786, 260] width 19 height 19
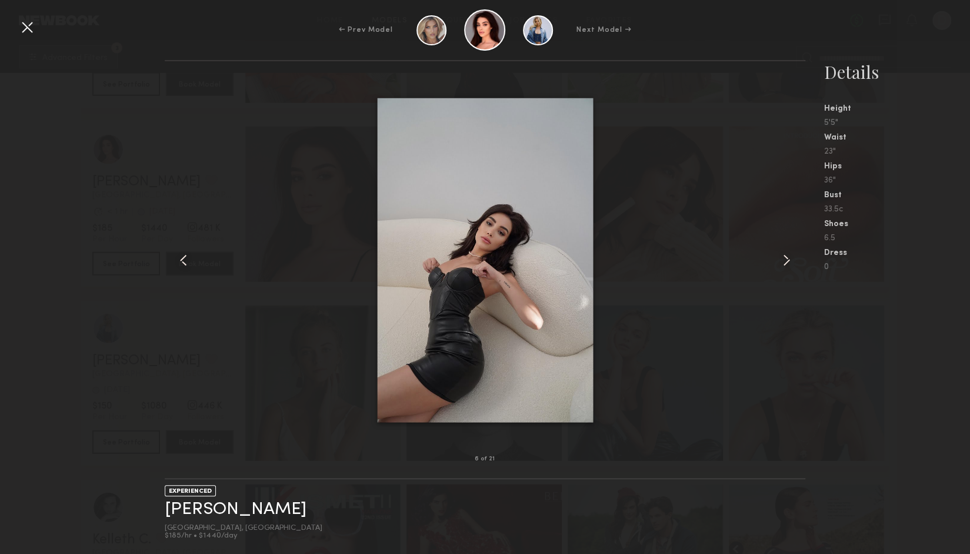
click at [783, 258] on common-icon at bounding box center [786, 260] width 19 height 19
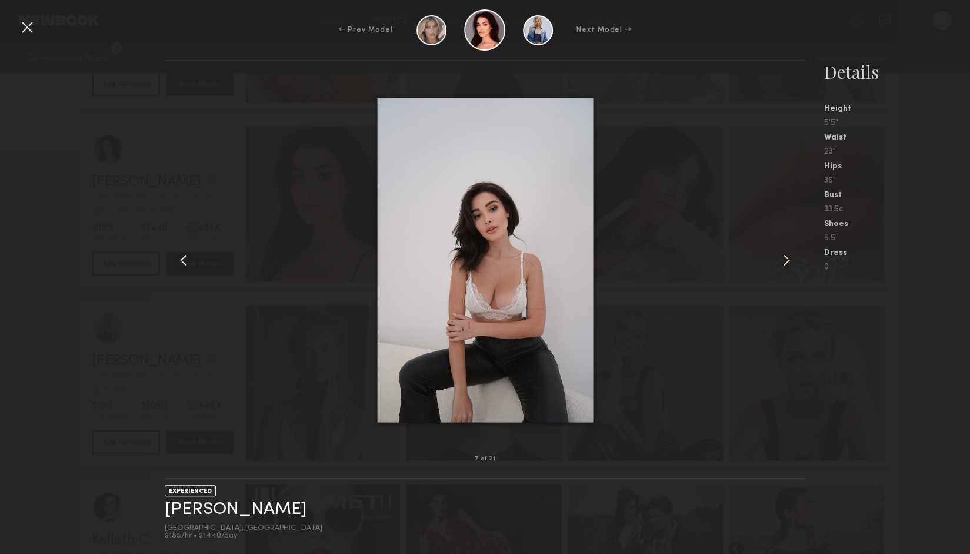
click at [783, 258] on common-icon at bounding box center [786, 260] width 19 height 19
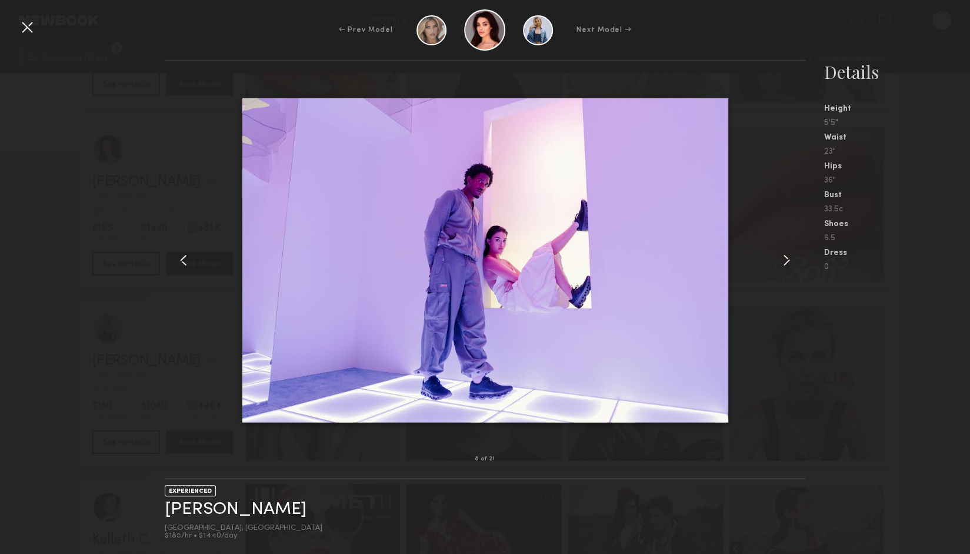
click at [783, 258] on common-icon at bounding box center [786, 260] width 19 height 19
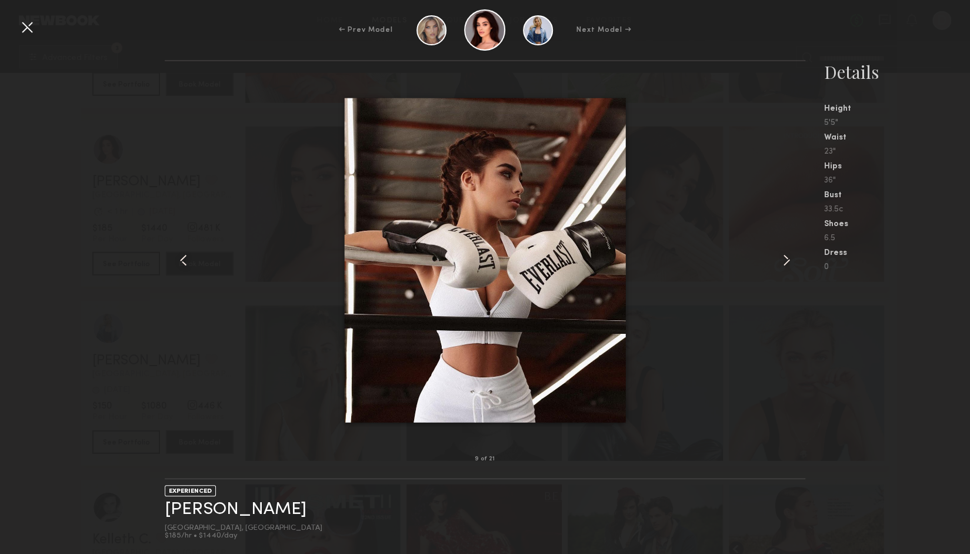
click at [783, 258] on common-icon at bounding box center [786, 260] width 19 height 19
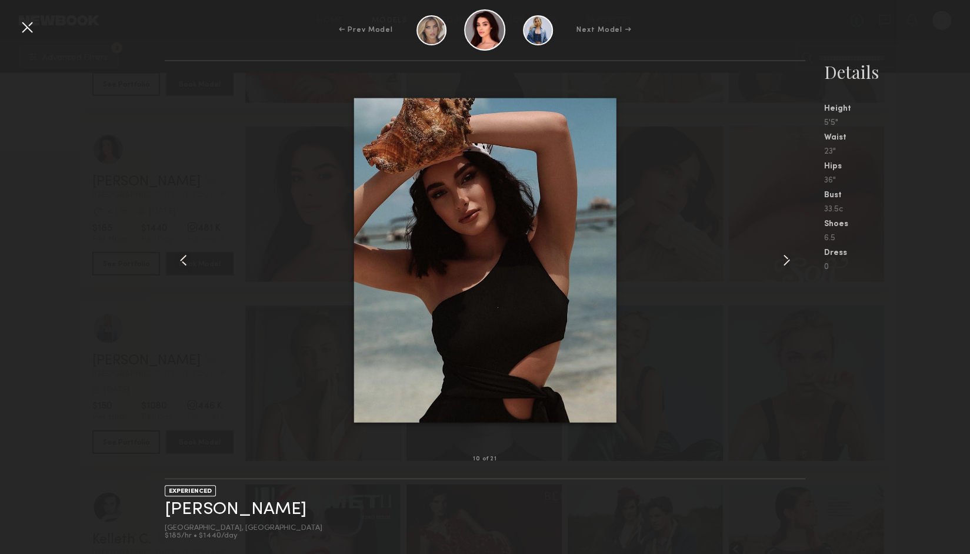
click at [783, 258] on common-icon at bounding box center [786, 260] width 19 height 19
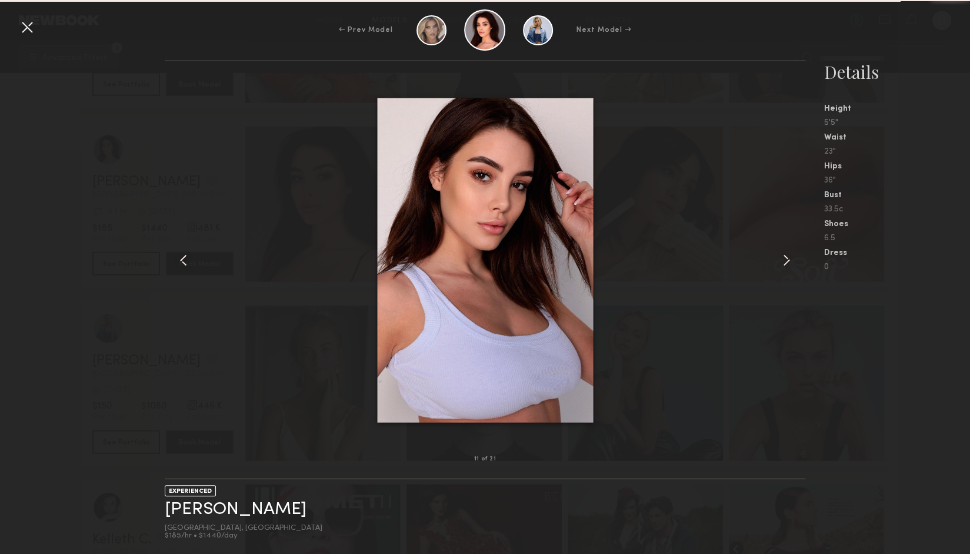
click at [783, 258] on common-icon at bounding box center [786, 260] width 19 height 19
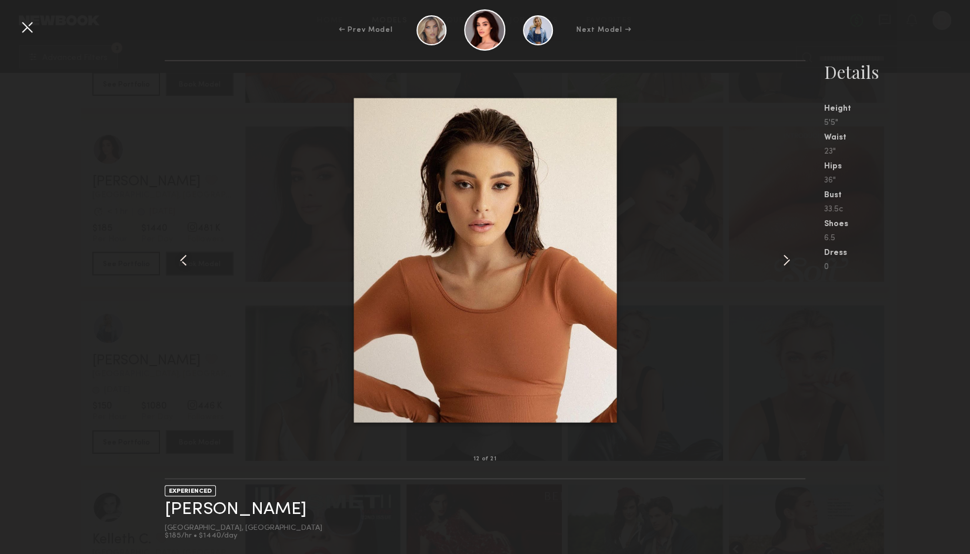
click at [783, 258] on common-icon at bounding box center [786, 260] width 19 height 19
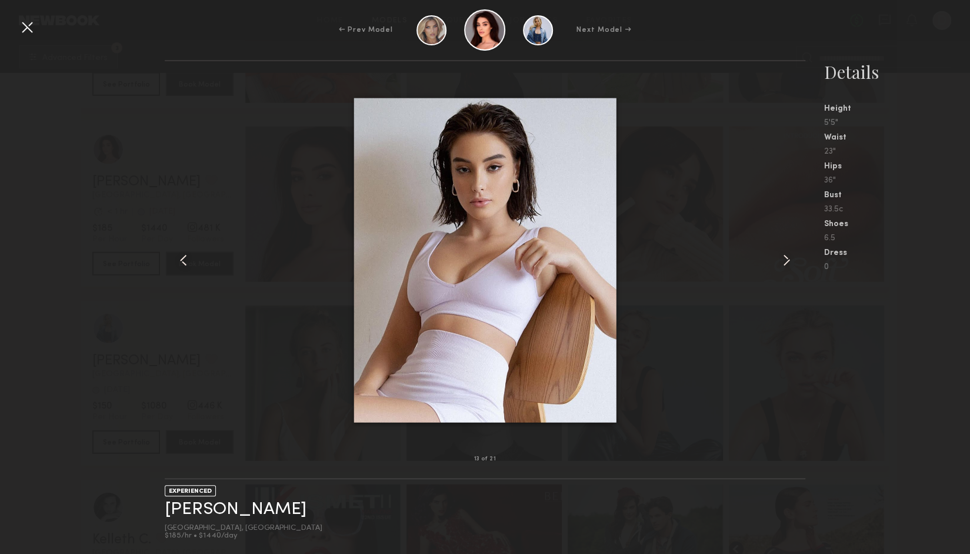
click at [793, 260] on common-icon at bounding box center [786, 260] width 19 height 19
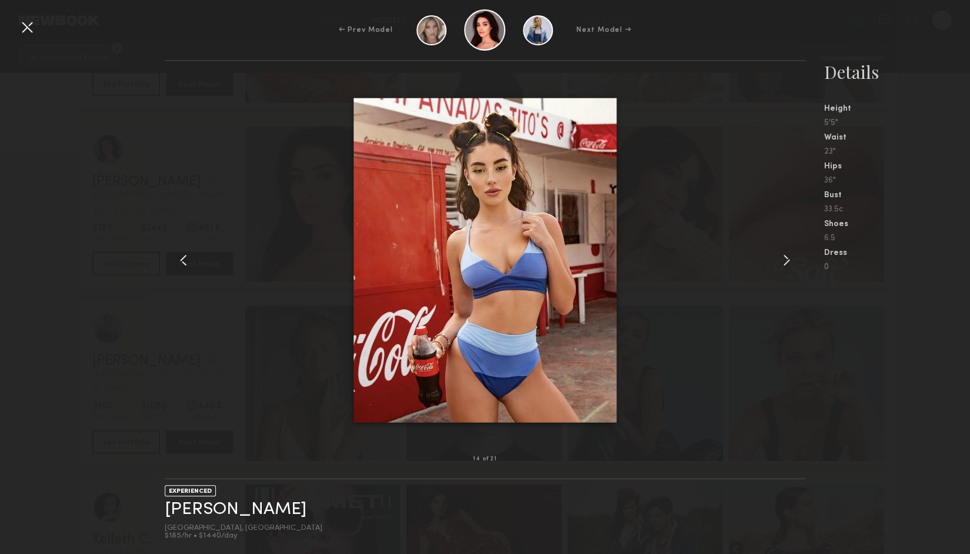
click at [793, 260] on common-icon at bounding box center [786, 260] width 19 height 19
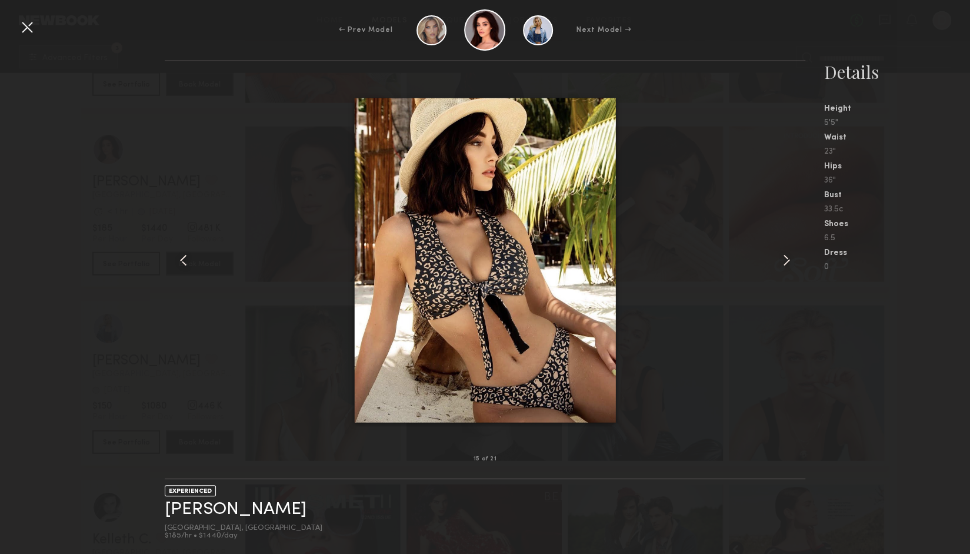
click at [793, 260] on common-icon at bounding box center [786, 260] width 19 height 19
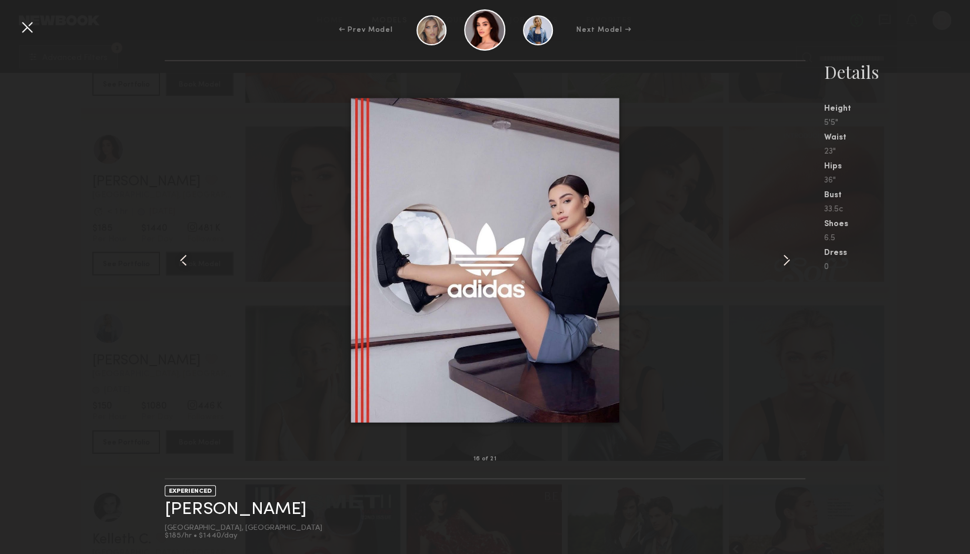
click at [793, 260] on common-icon at bounding box center [786, 260] width 19 height 19
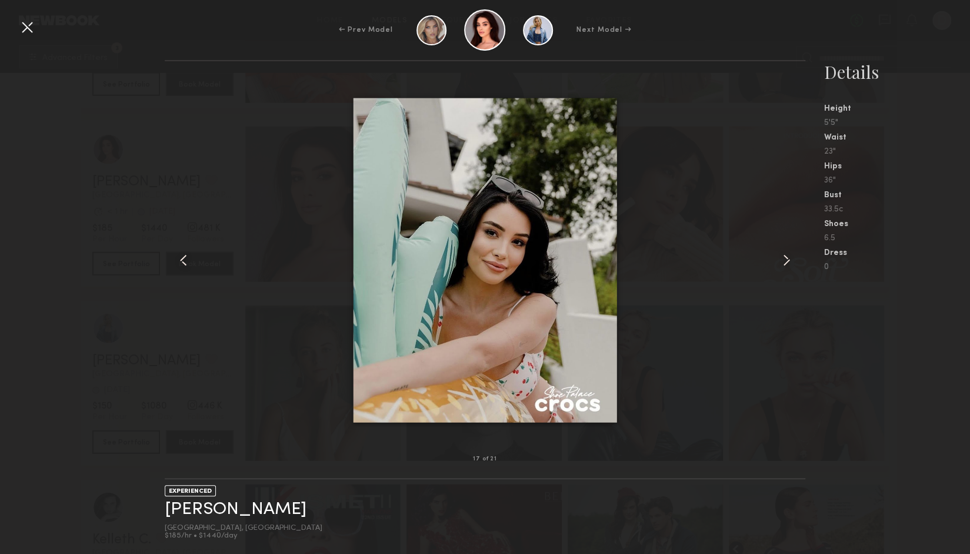
click at [793, 260] on common-icon at bounding box center [786, 260] width 19 height 19
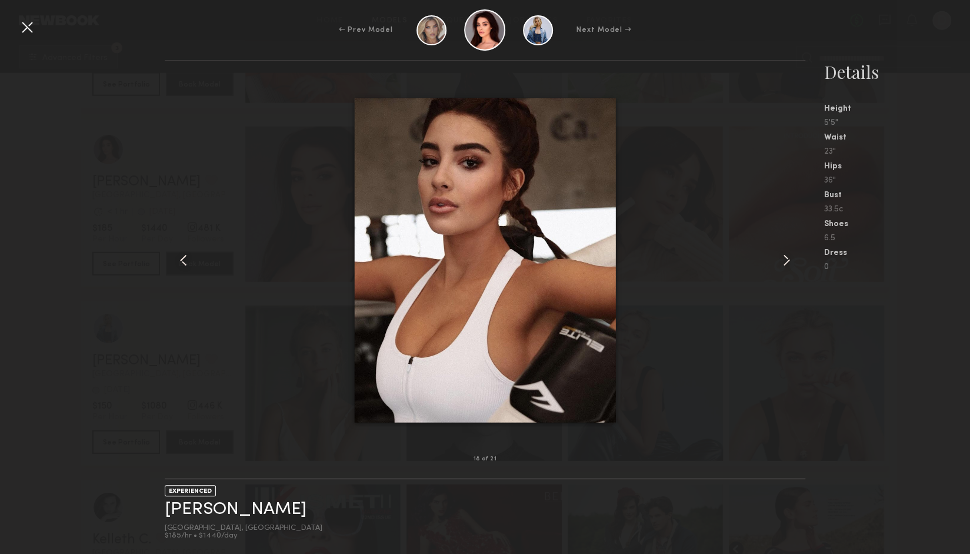
click at [793, 260] on common-icon at bounding box center [786, 260] width 19 height 19
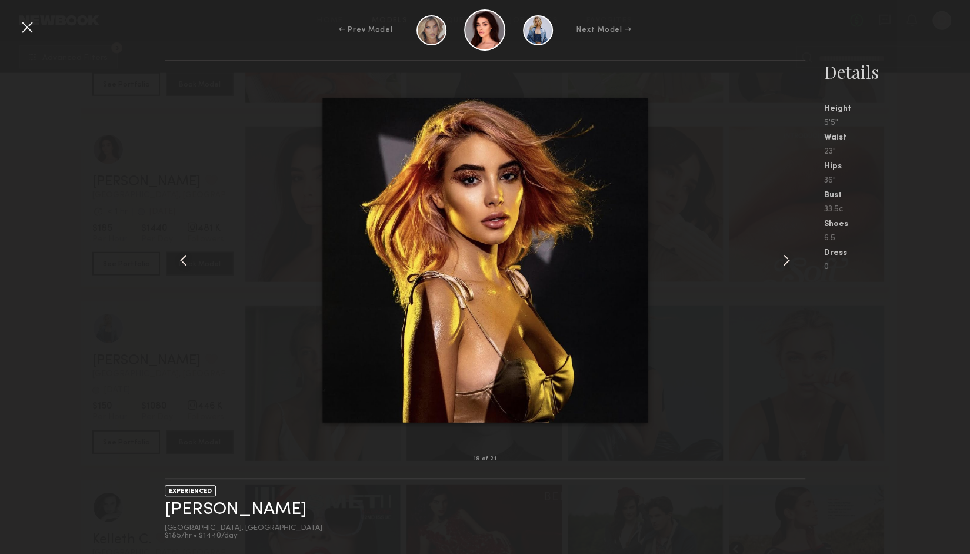
click at [793, 260] on common-icon at bounding box center [786, 260] width 19 height 19
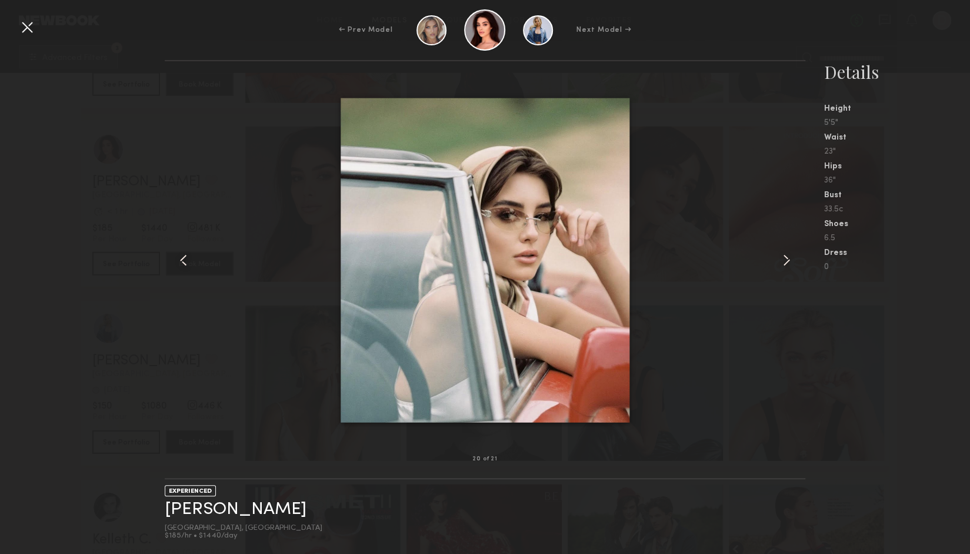
click at [793, 260] on common-icon at bounding box center [786, 260] width 19 height 19
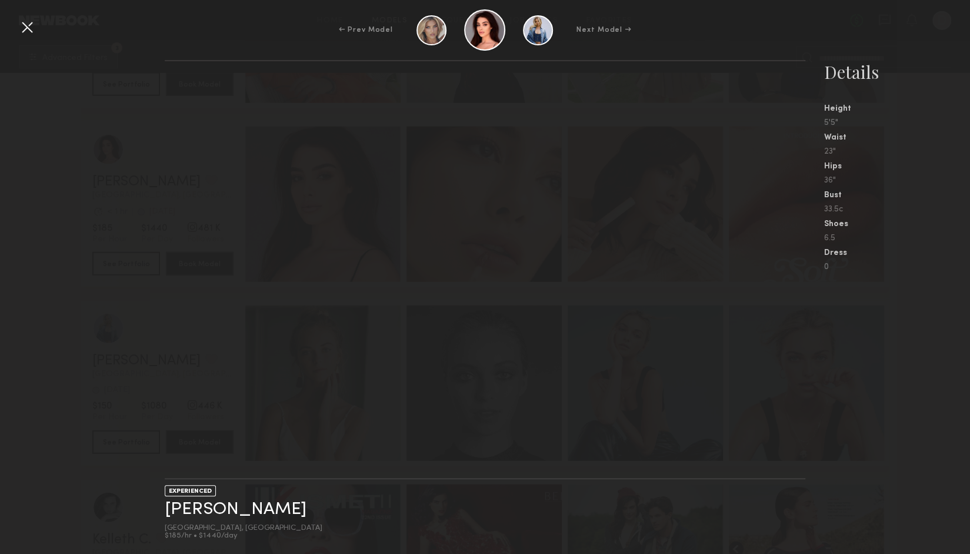
click at [793, 260] on nb-gallery-light at bounding box center [485, 269] width 640 height 419
click at [29, 29] on div at bounding box center [27, 27] width 19 height 19
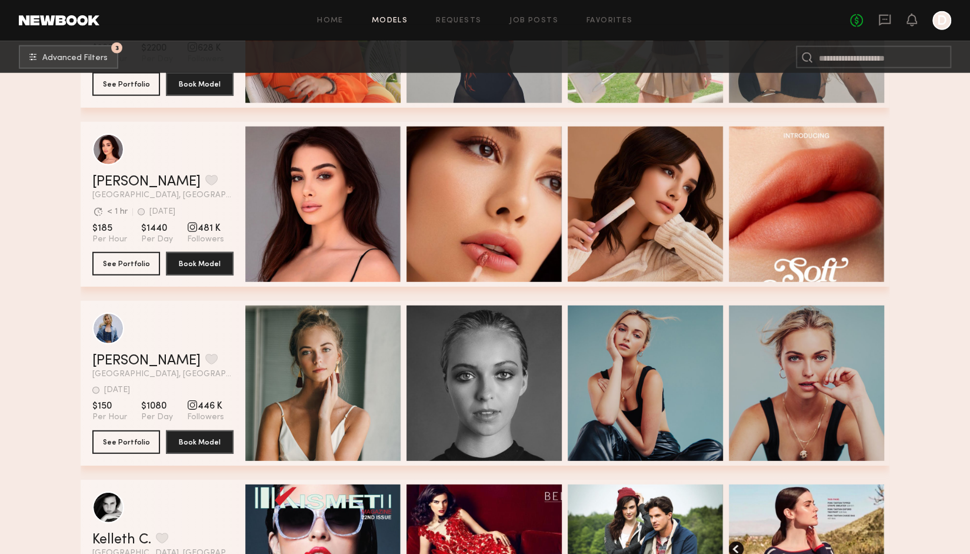
drag, startPoint x: 89, startPoint y: 443, endPoint x: 71, endPoint y: 317, distance: 127.3
click at [71, 317] on section "Filter by Category beauty lifestyle e-comm UGC curve unique swimwear influencer…" at bounding box center [485, 379] width 970 height 4496
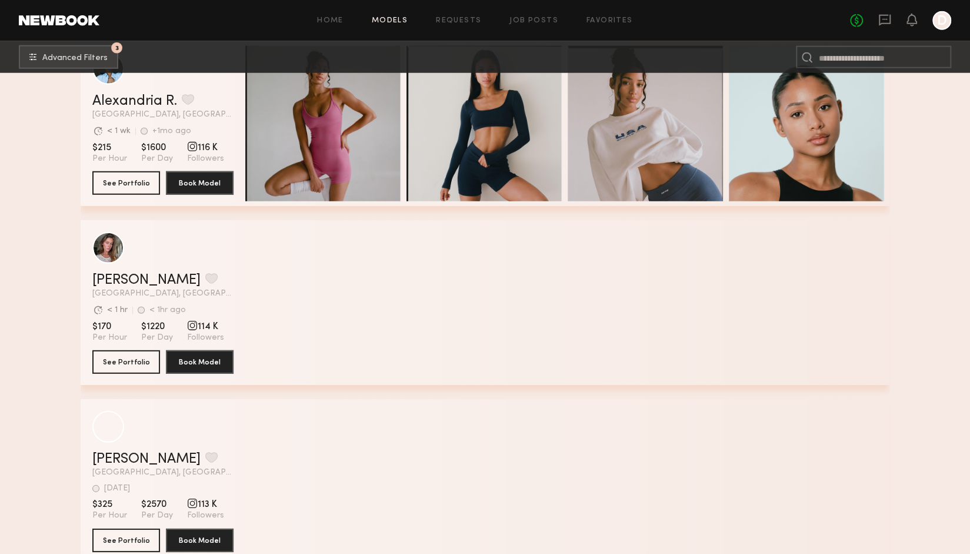
scroll to position [11006, 0]
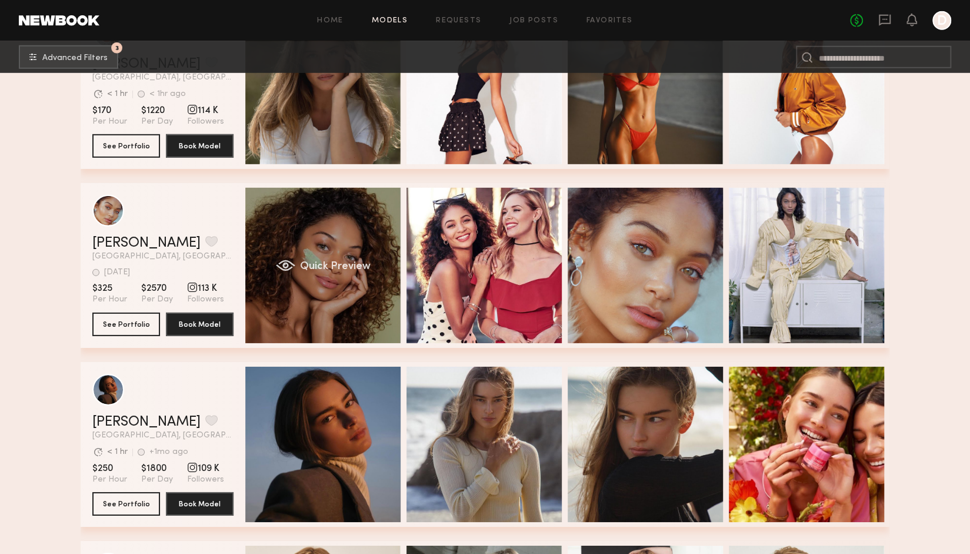
click at [344, 311] on div "Quick Preview" at bounding box center [322, 265] width 155 height 155
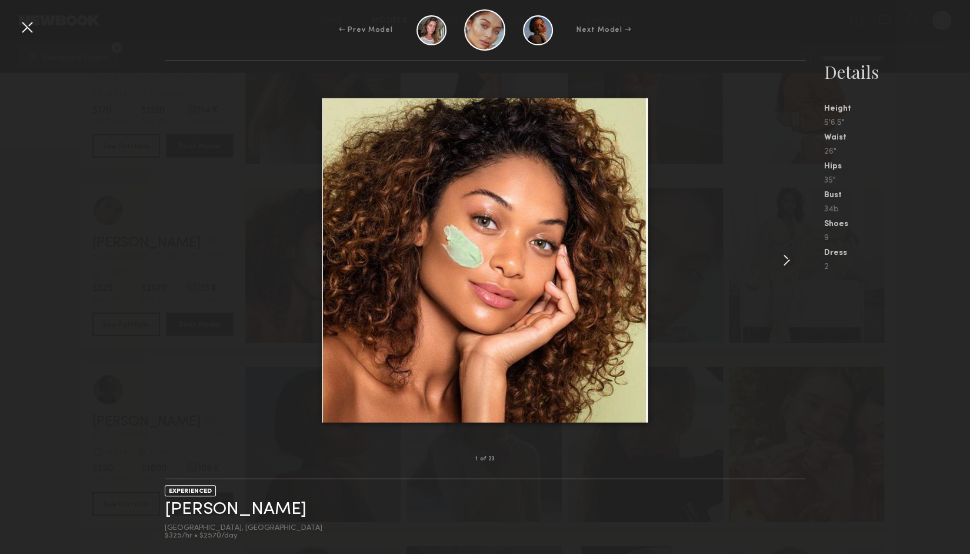
click at [781, 258] on common-icon at bounding box center [786, 260] width 19 height 19
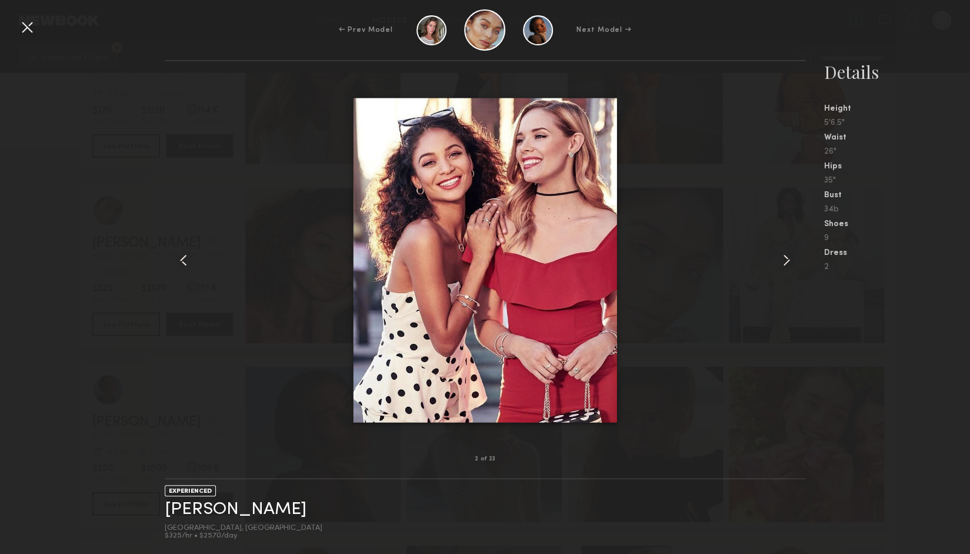
click at [781, 258] on common-icon at bounding box center [786, 260] width 19 height 19
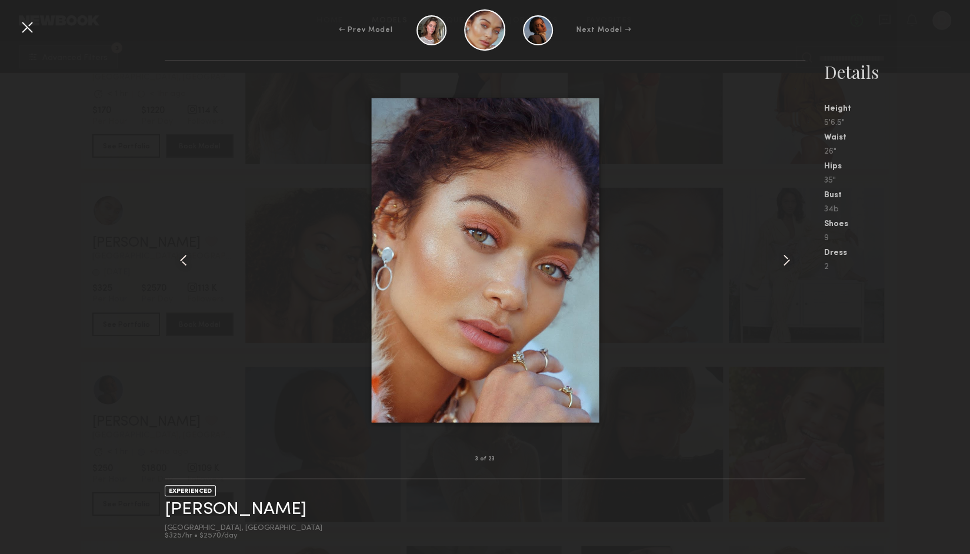
click at [781, 258] on common-icon at bounding box center [786, 260] width 19 height 19
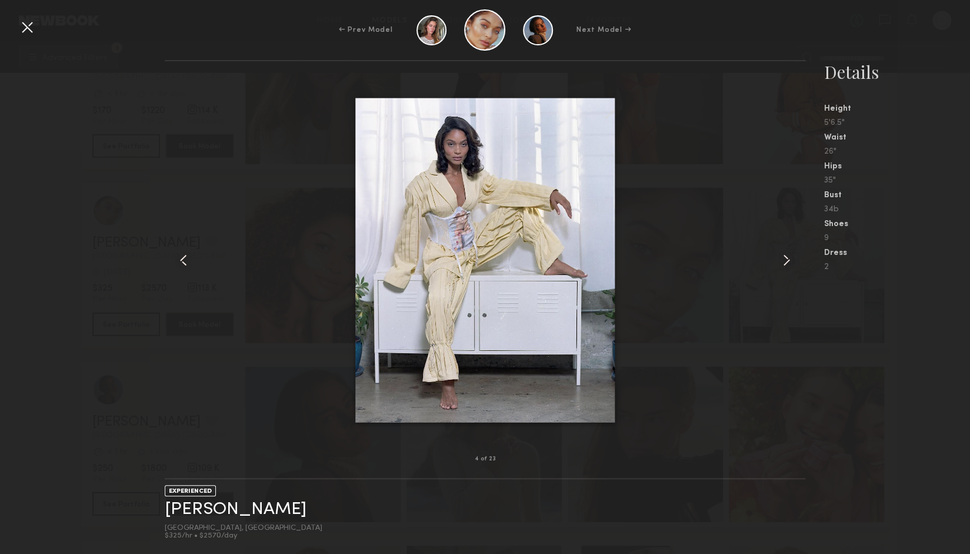
click at [781, 258] on common-icon at bounding box center [786, 260] width 19 height 19
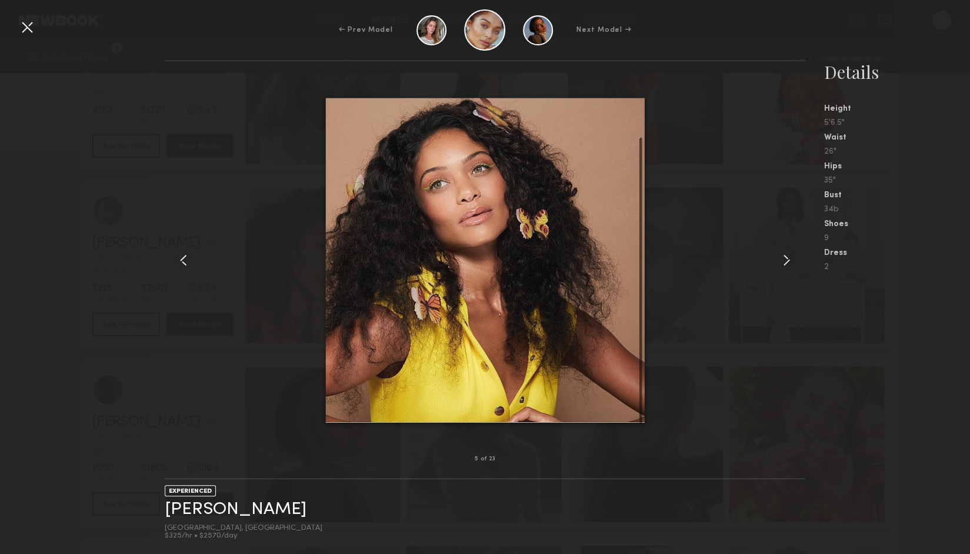
click at [781, 258] on common-icon at bounding box center [786, 260] width 19 height 19
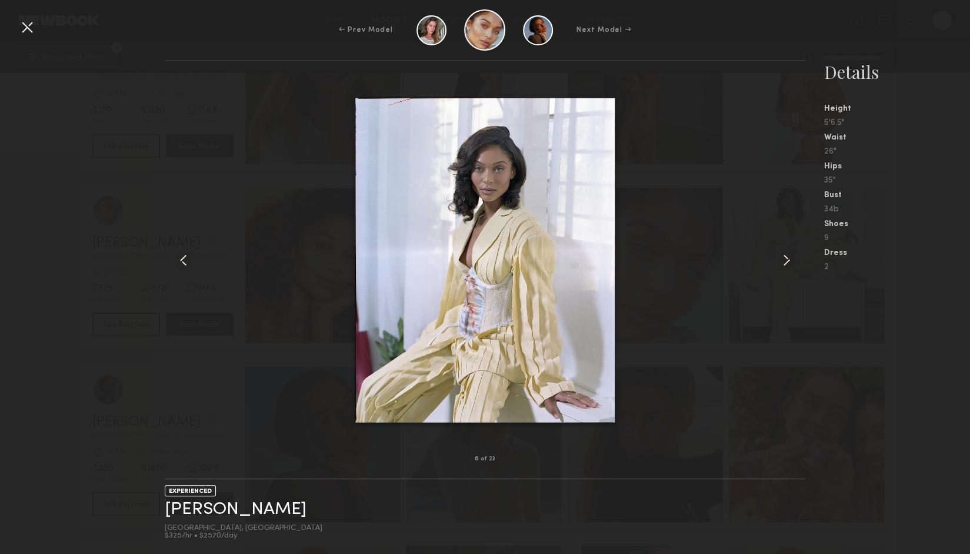
click at [781, 258] on common-icon at bounding box center [786, 260] width 19 height 19
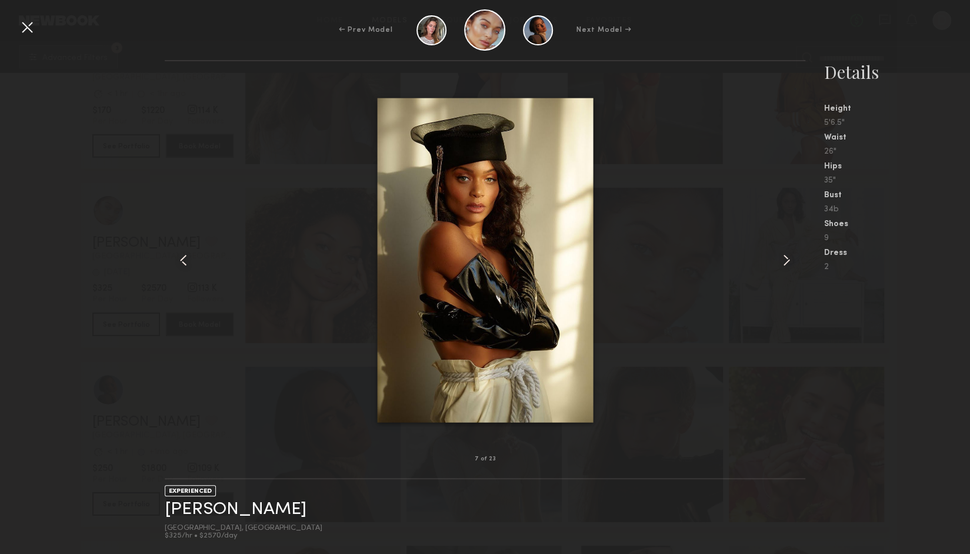
click at [24, 31] on div at bounding box center [27, 27] width 19 height 19
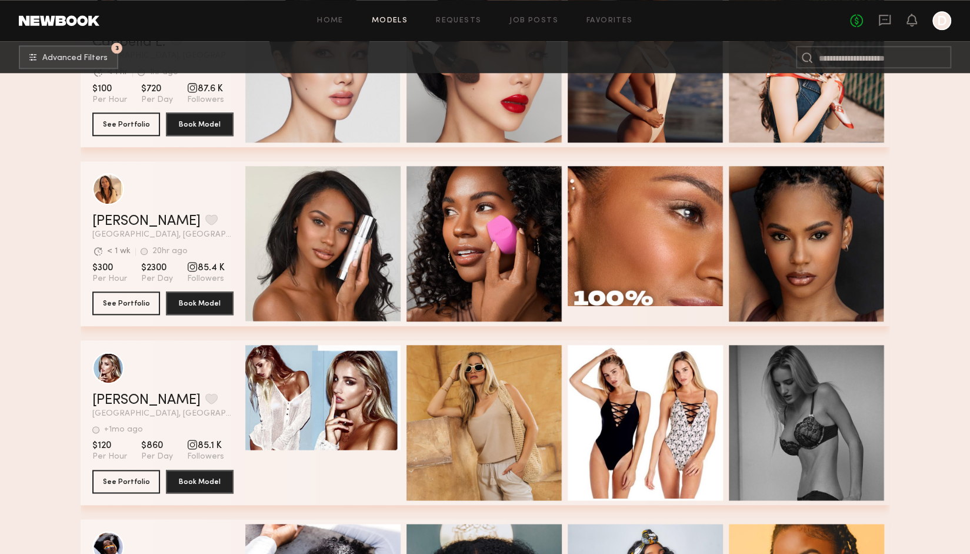
scroll to position [15537, 0]
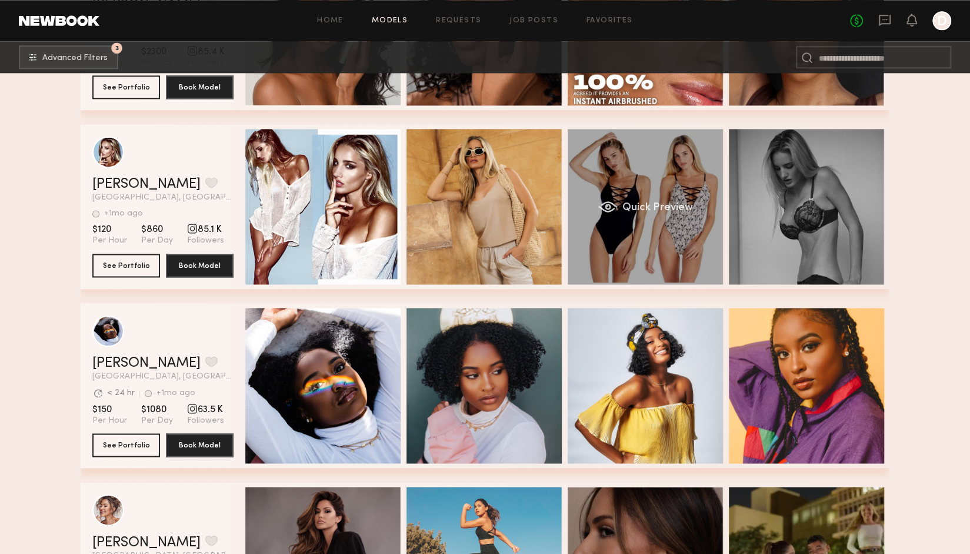
click at [679, 213] on span "Quick Preview" at bounding box center [658, 207] width 71 height 11
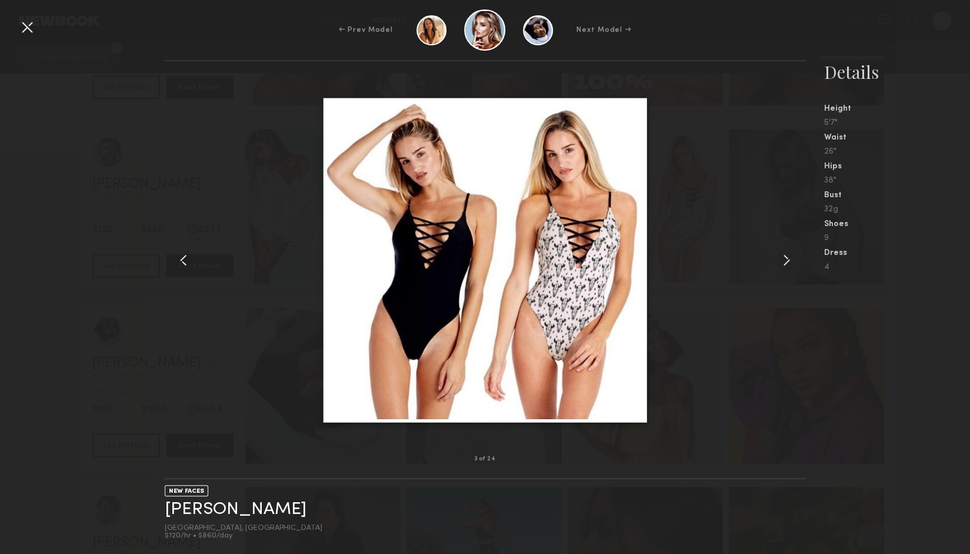
click at [787, 263] on common-icon at bounding box center [786, 260] width 19 height 19
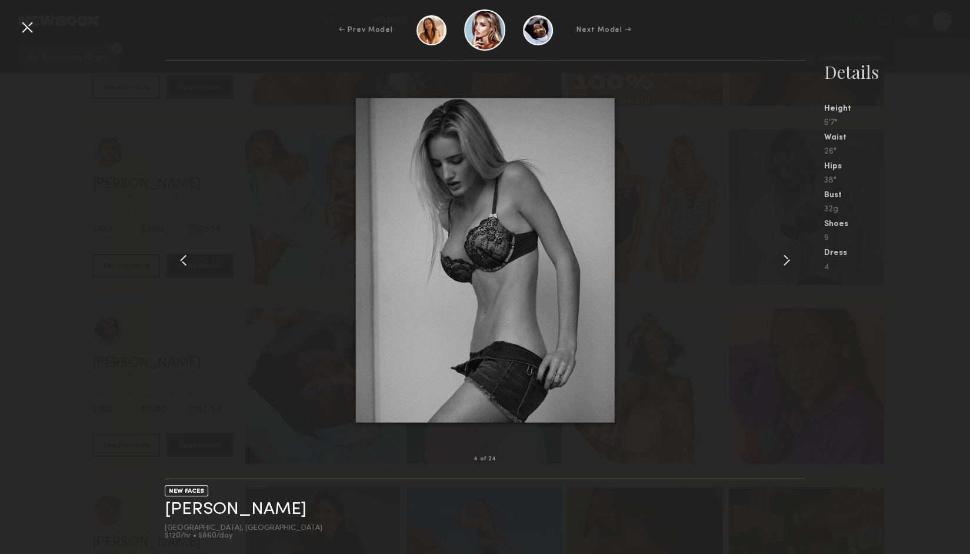
click at [33, 24] on div at bounding box center [27, 27] width 19 height 19
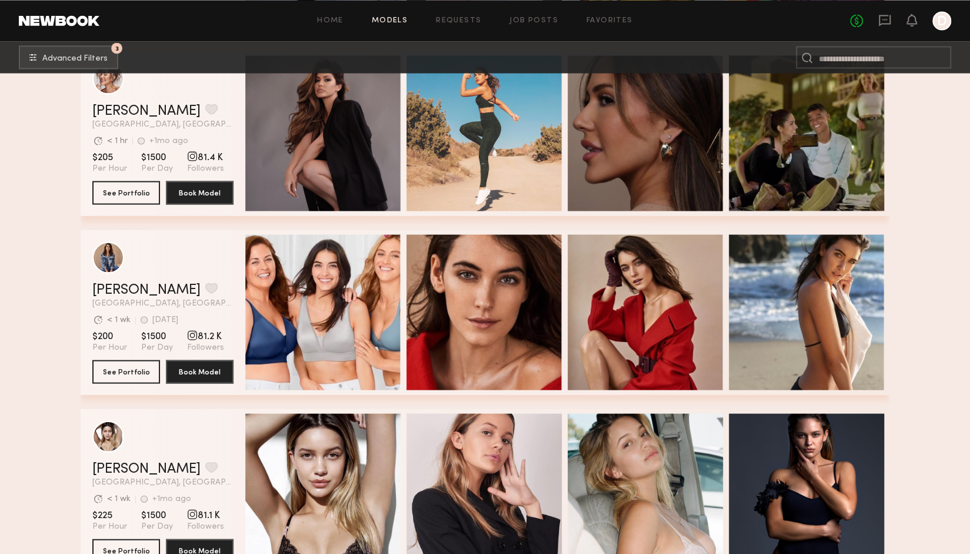
scroll to position [16185, 0]
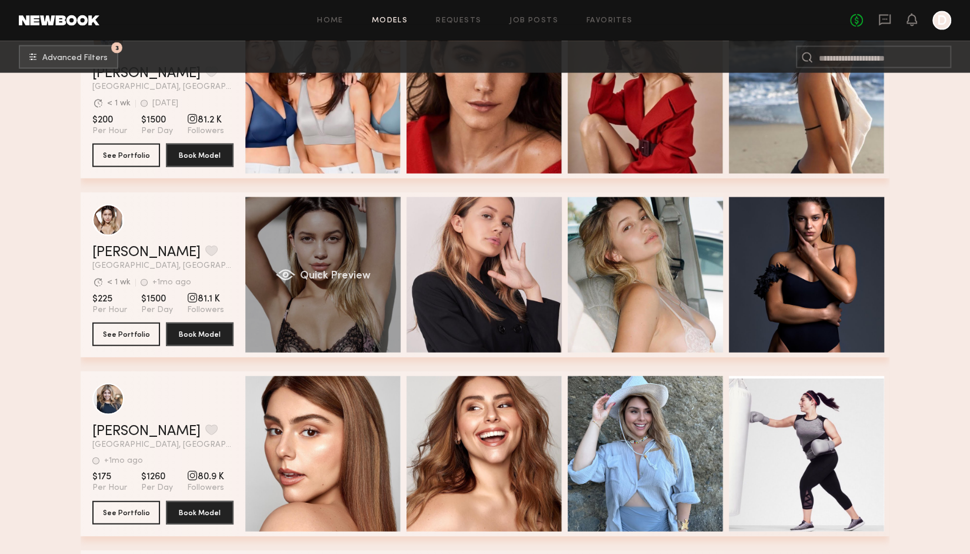
click at [343, 252] on div "Quick Preview" at bounding box center [322, 274] width 155 height 155
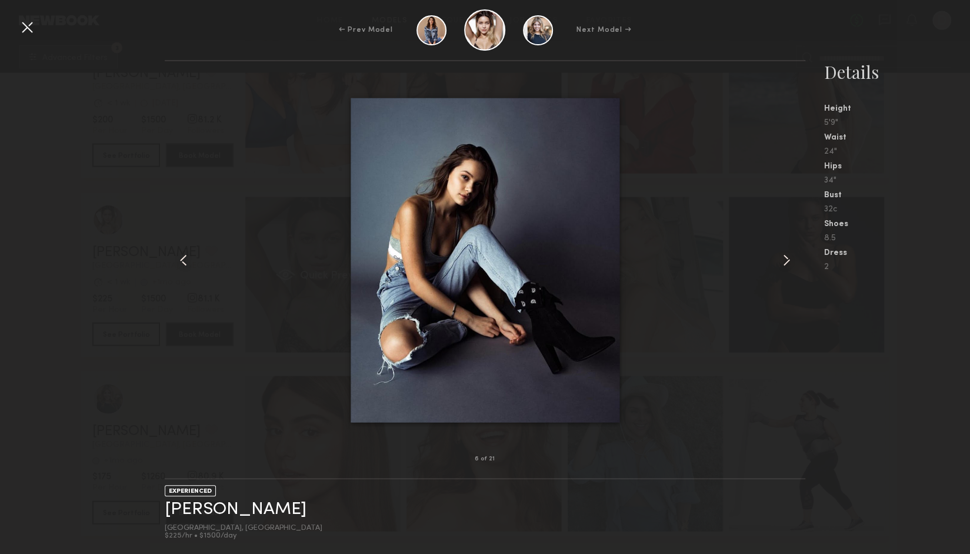
click at [343, 252] on div at bounding box center [485, 260] width 640 height 360
click at [12, 24] on div "← Prev Model Next Model →" at bounding box center [485, 29] width 970 height 41
click at [26, 25] on div at bounding box center [27, 27] width 19 height 19
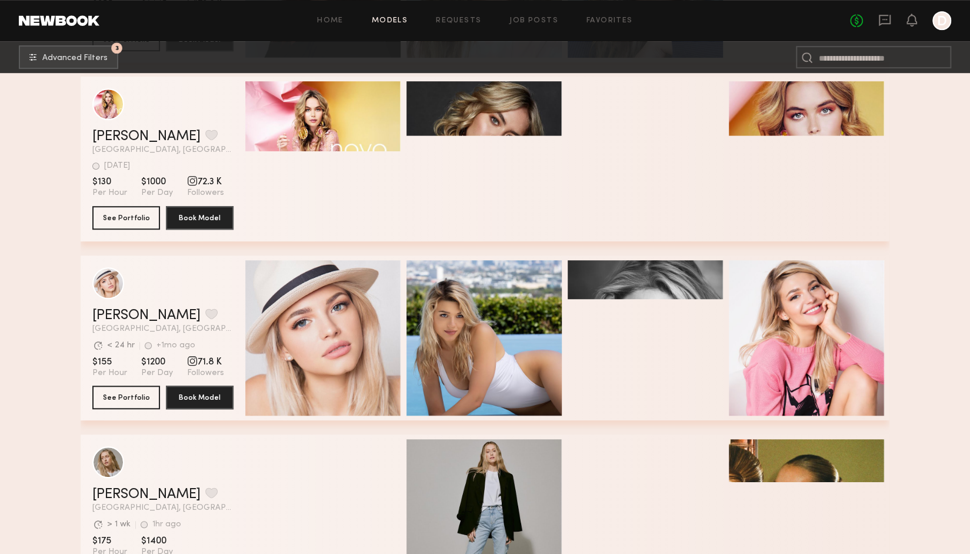
scroll to position [18127, 0]
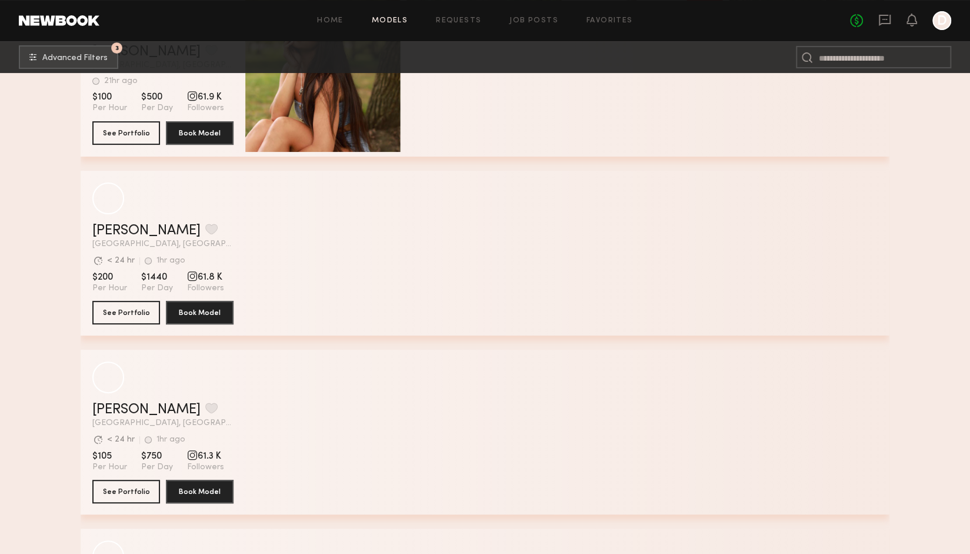
scroll to position [20716, 0]
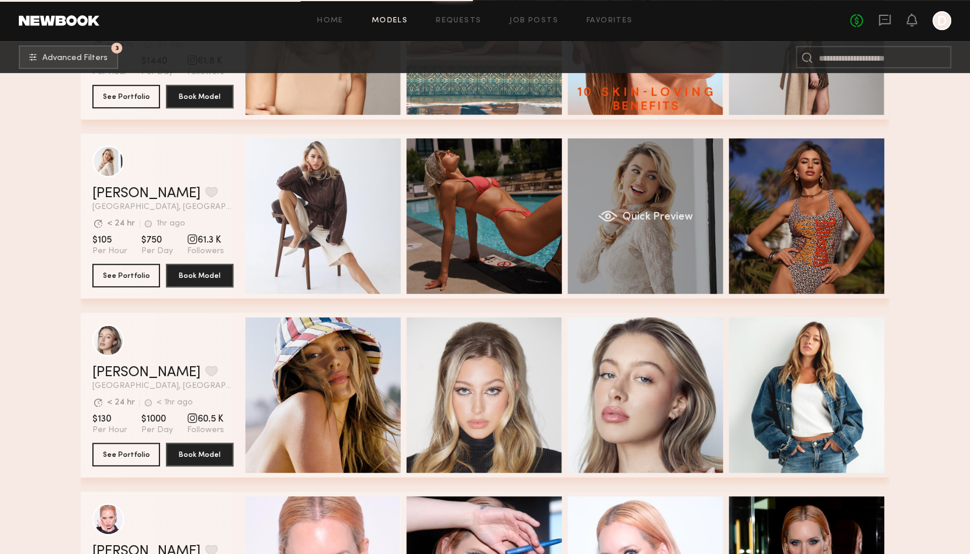
click at [634, 192] on div "Quick Preview" at bounding box center [645, 215] width 155 height 155
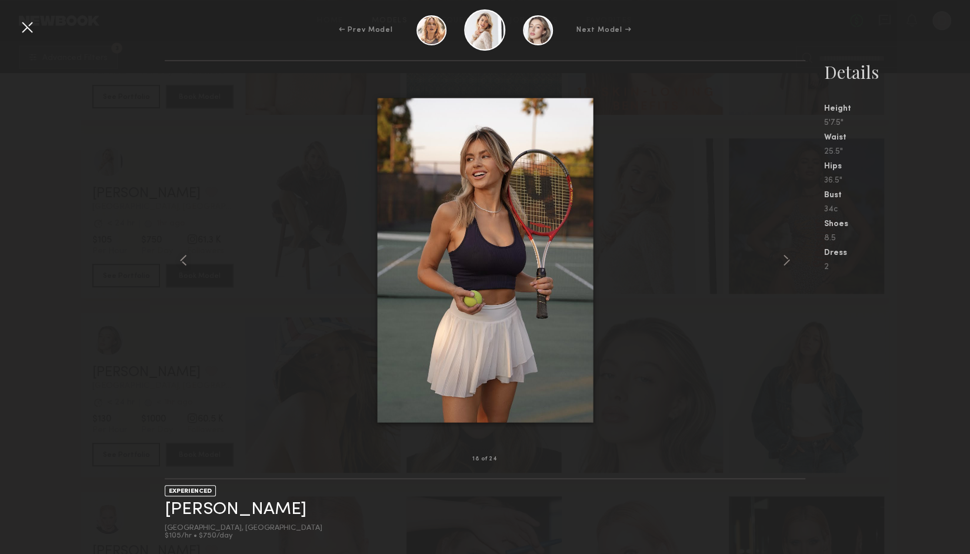
click at [719, 232] on div at bounding box center [485, 260] width 640 height 360
click at [22, 30] on div at bounding box center [27, 27] width 19 height 19
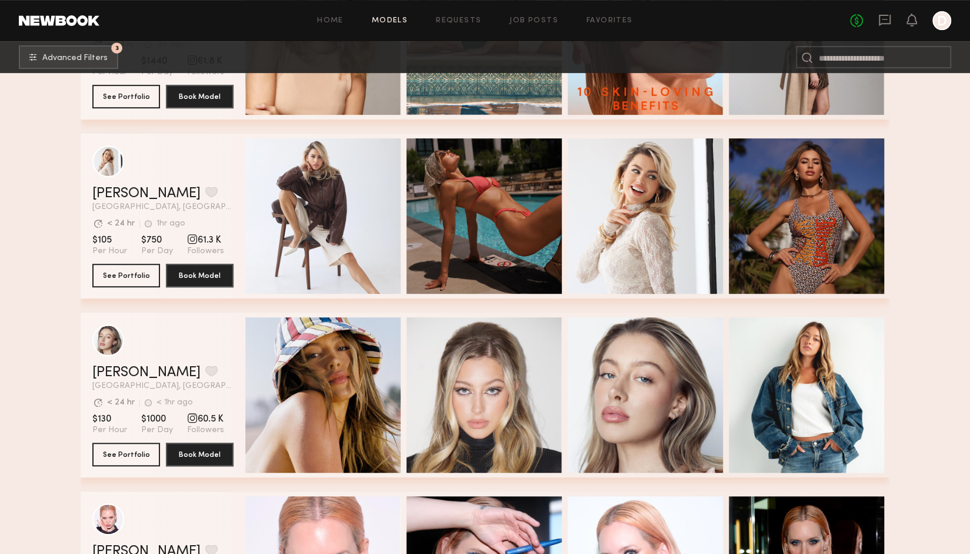
scroll to position [21148, 0]
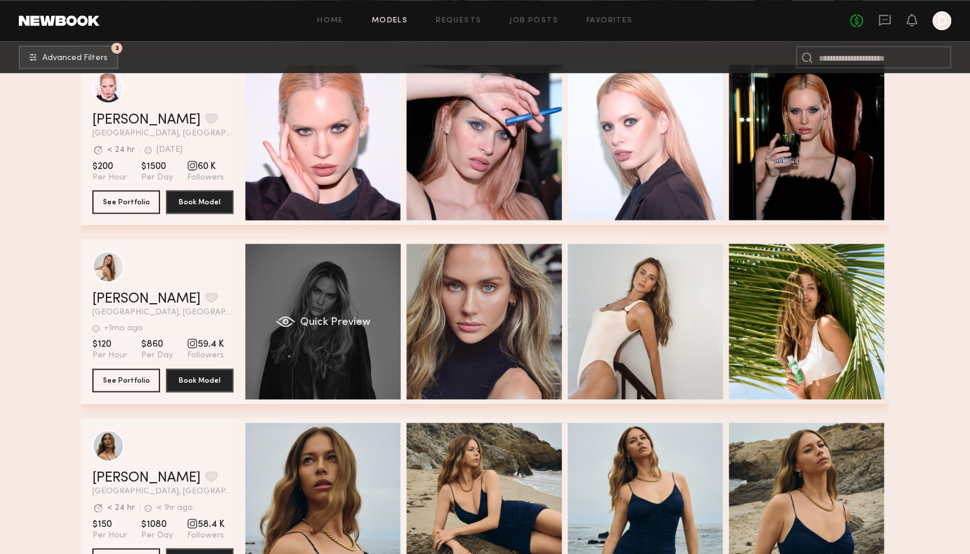
click at [350, 318] on div "Quick Preview" at bounding box center [322, 321] width 155 height 155
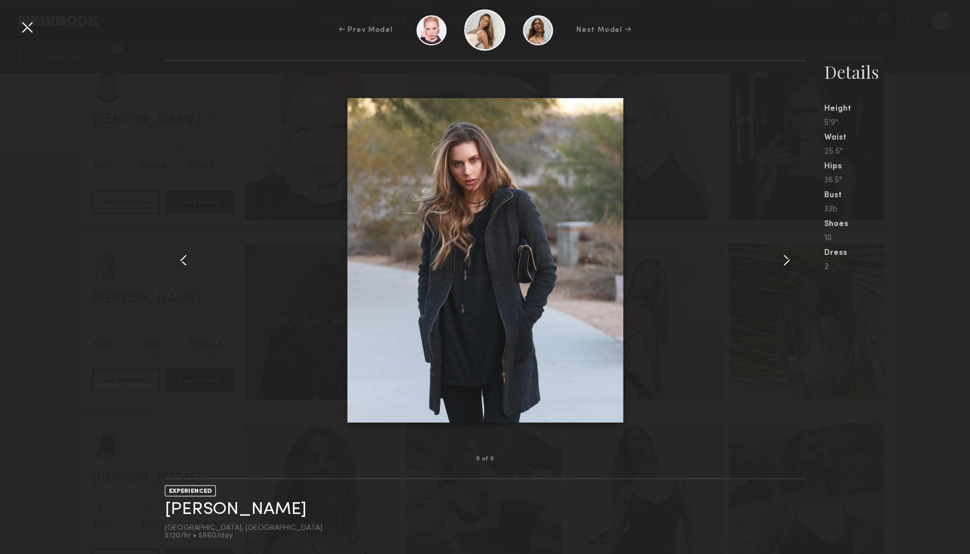
click at [350, 318] on img at bounding box center [485, 260] width 276 height 324
click at [784, 257] on common-icon at bounding box center [786, 260] width 19 height 19
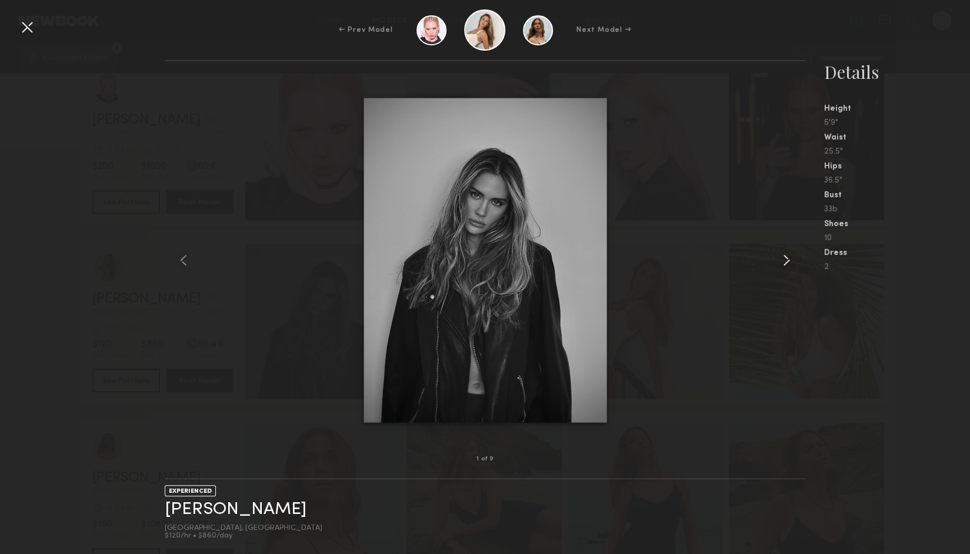
click at [784, 257] on common-icon at bounding box center [786, 260] width 19 height 19
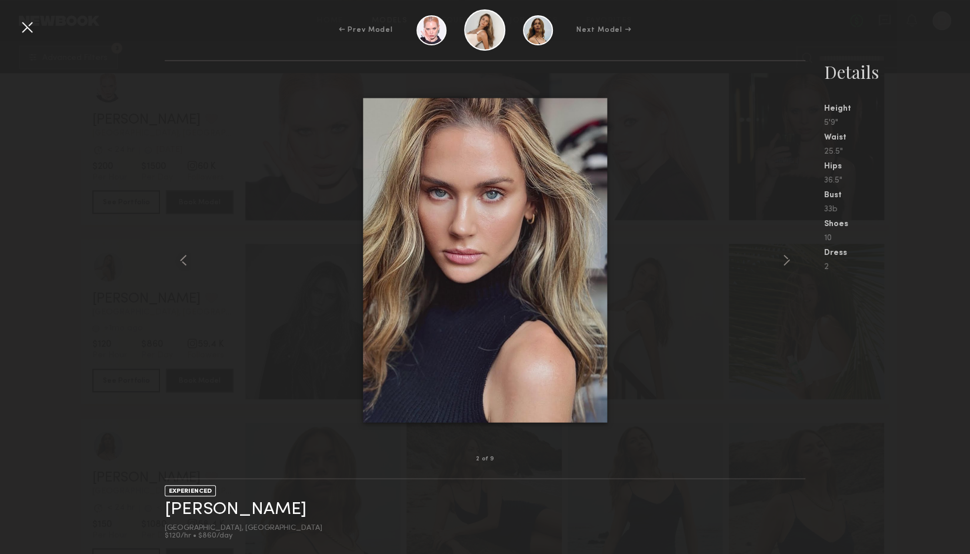
click at [771, 184] on div at bounding box center [485, 260] width 640 height 360
click at [34, 32] on div at bounding box center [27, 27] width 19 height 19
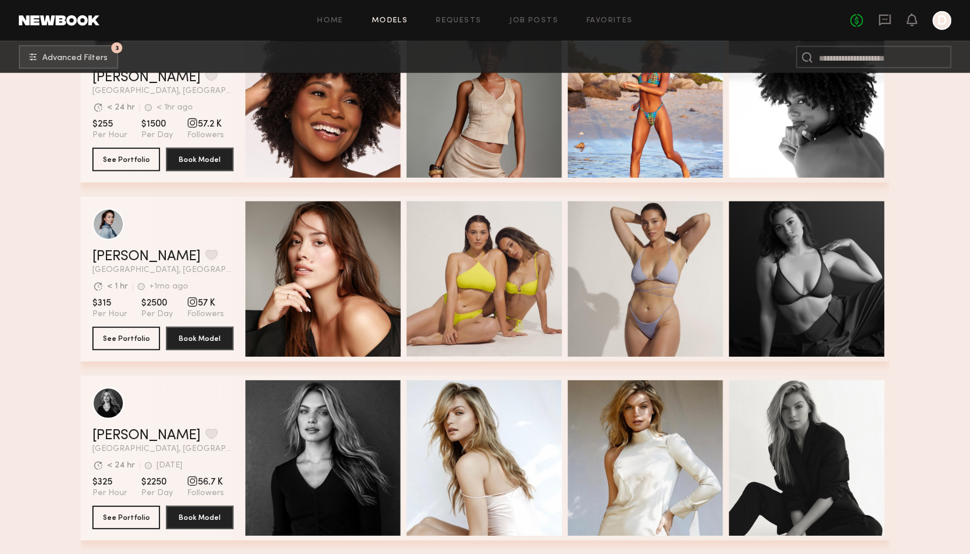
scroll to position [22659, 0]
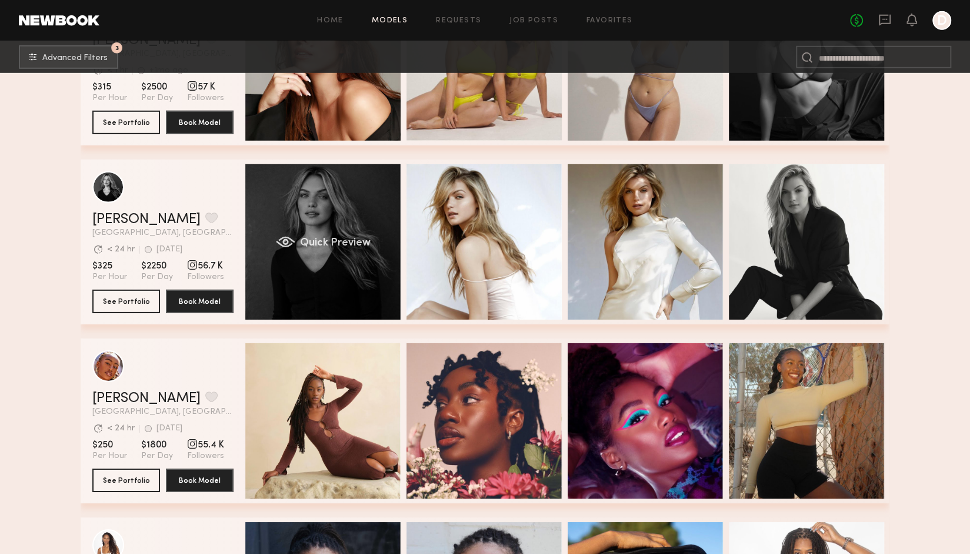
click at [358, 275] on div "Quick Preview" at bounding box center [322, 241] width 155 height 155
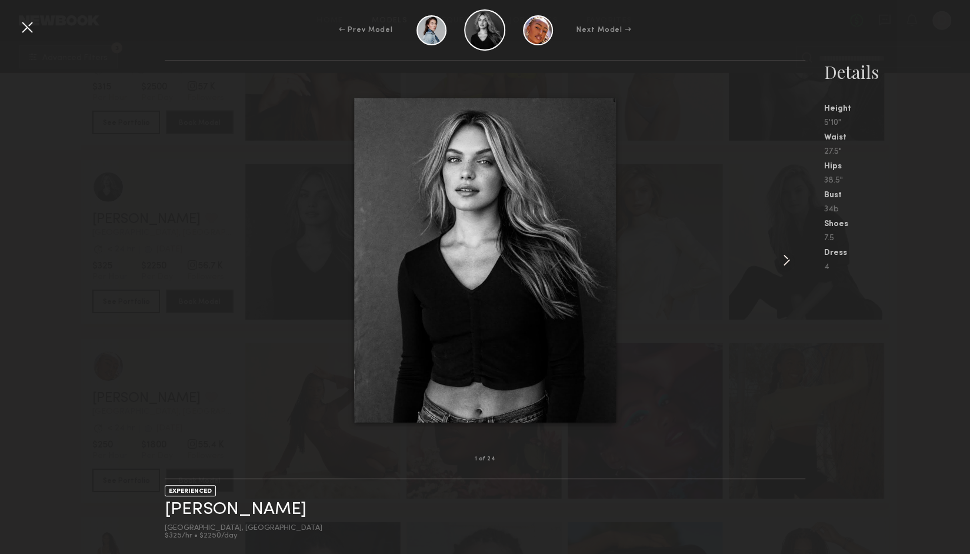
click at [786, 256] on common-icon at bounding box center [786, 260] width 19 height 19
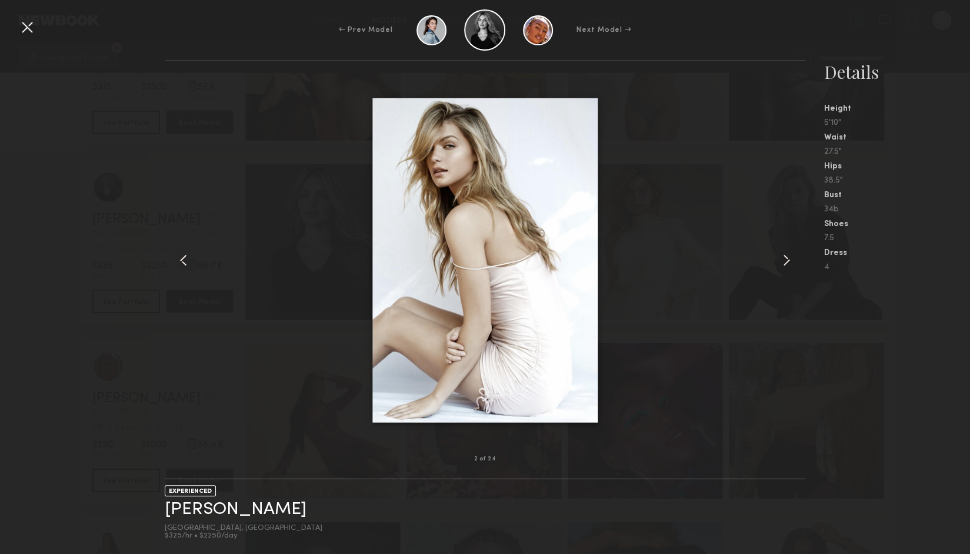
click at [786, 256] on common-icon at bounding box center [786, 260] width 19 height 19
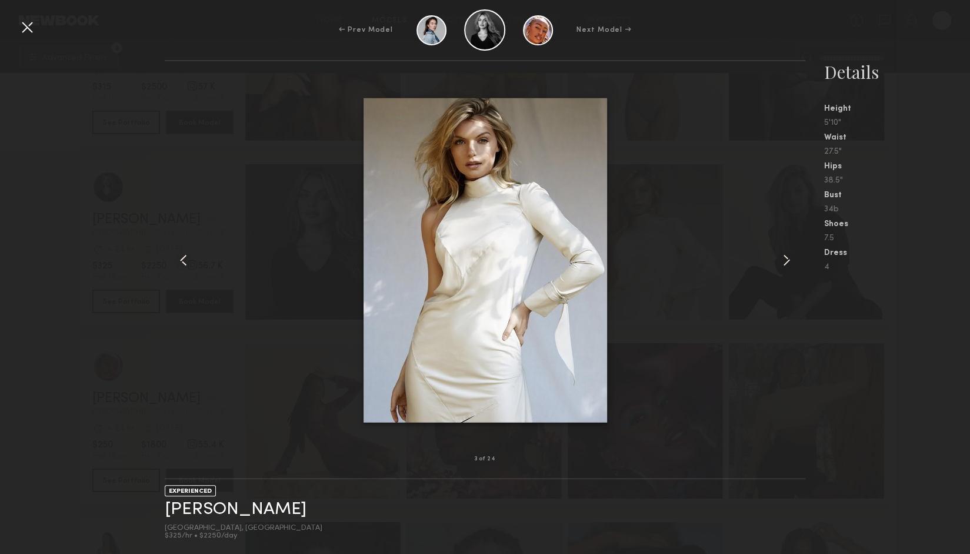
click at [786, 257] on common-icon at bounding box center [786, 260] width 19 height 19
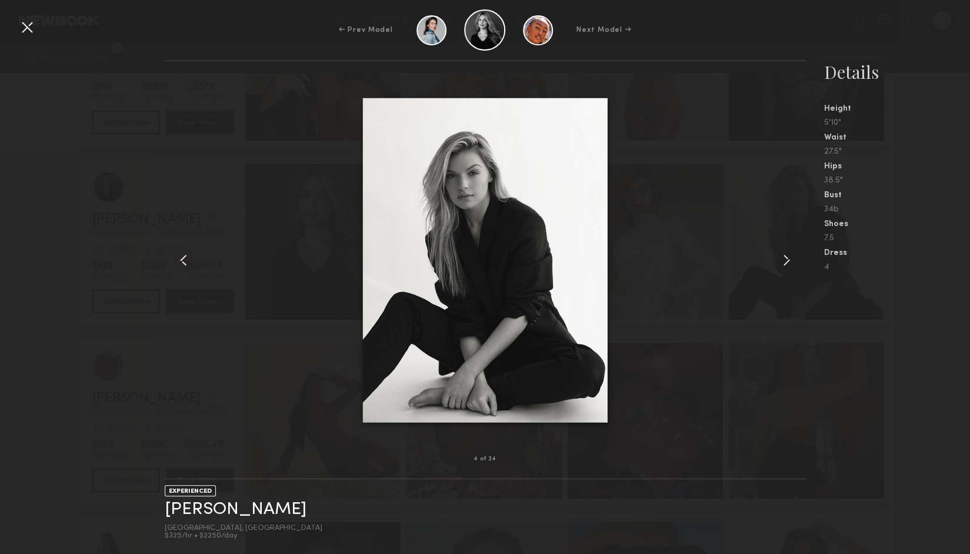
click at [788, 268] on common-icon at bounding box center [786, 260] width 19 height 19
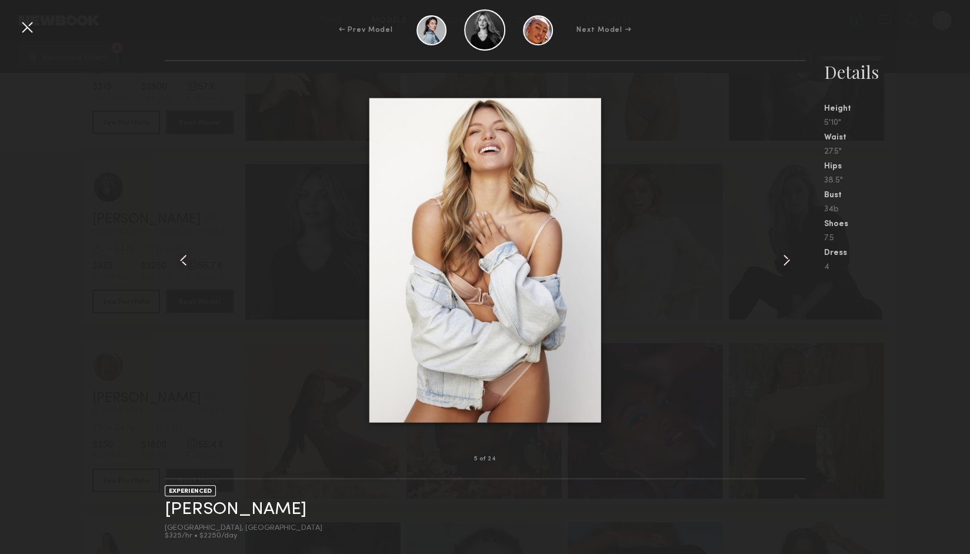
drag, startPoint x: 788, startPoint y: 268, endPoint x: 789, endPoint y: 280, distance: 12.4
click at [789, 280] on div at bounding box center [793, 260] width 26 height 360
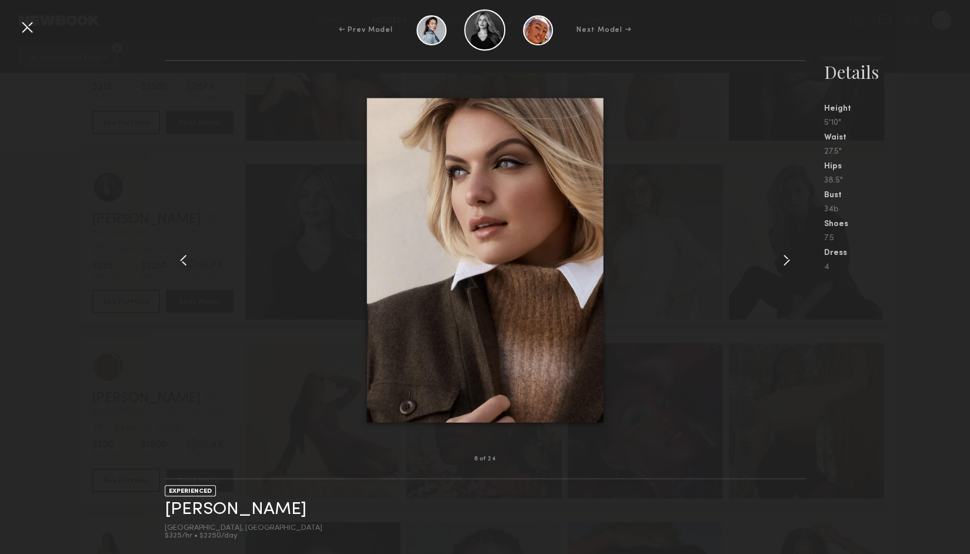
click at [789, 272] on div at bounding box center [793, 260] width 26 height 360
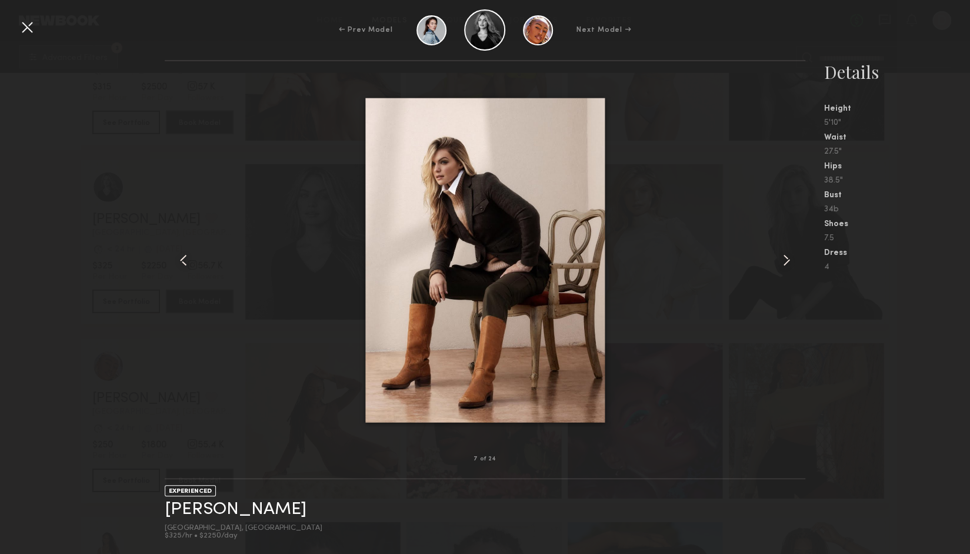
click at [789, 272] on div at bounding box center [793, 260] width 26 height 360
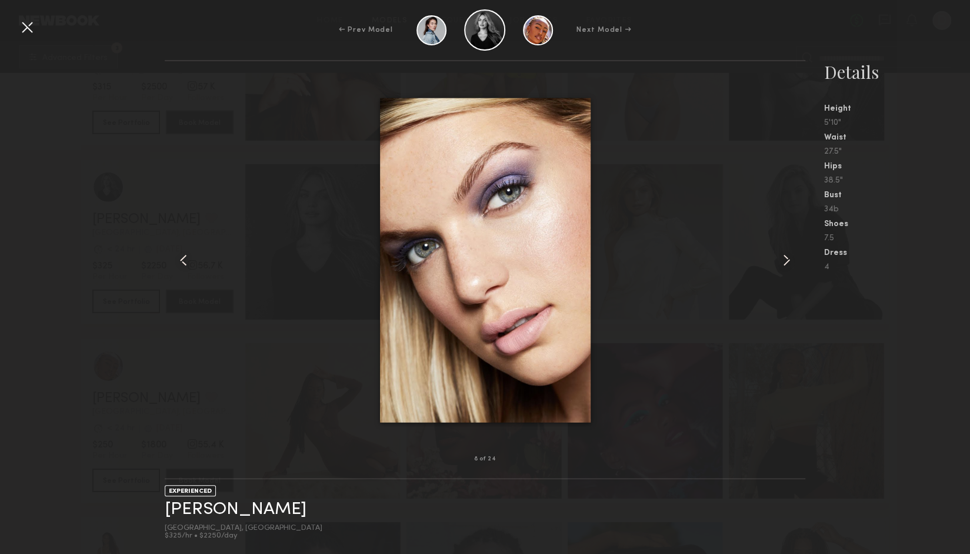
click at [789, 272] on div at bounding box center [793, 260] width 26 height 360
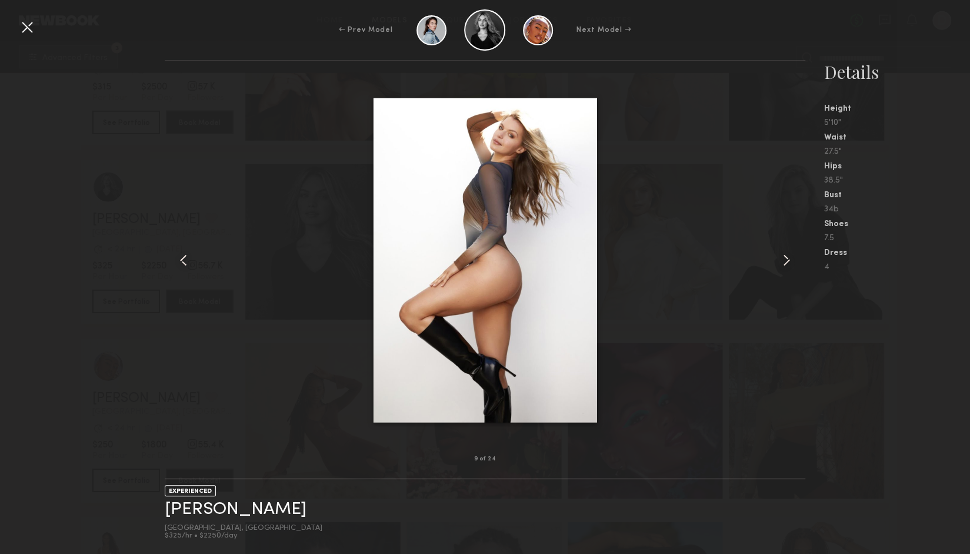
click at [763, 197] on div at bounding box center [485, 260] width 640 height 360
click at [27, 36] on div at bounding box center [27, 27] width 19 height 19
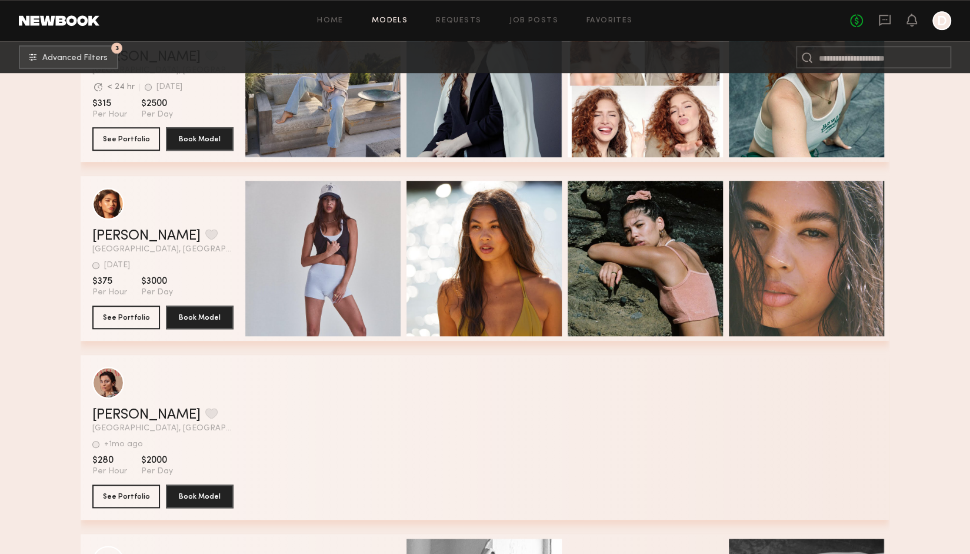
scroll to position [26853, 0]
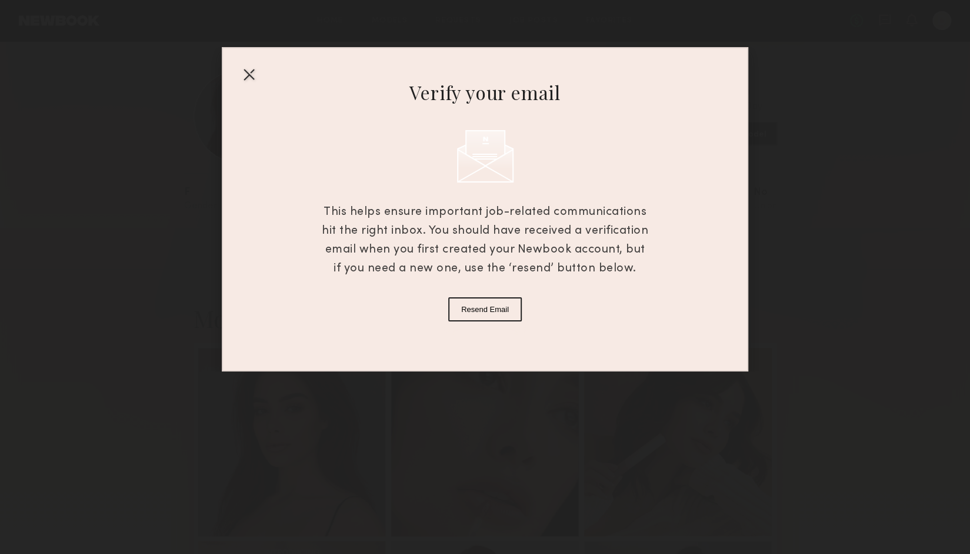
drag, startPoint x: 233, startPoint y: 75, endPoint x: 241, endPoint y: 75, distance: 8.3
click at [234, 75] on div "Verify your email This helps ensure important job-related communications hit th…" at bounding box center [485, 209] width 527 height 324
click at [247, 75] on div at bounding box center [249, 74] width 19 height 19
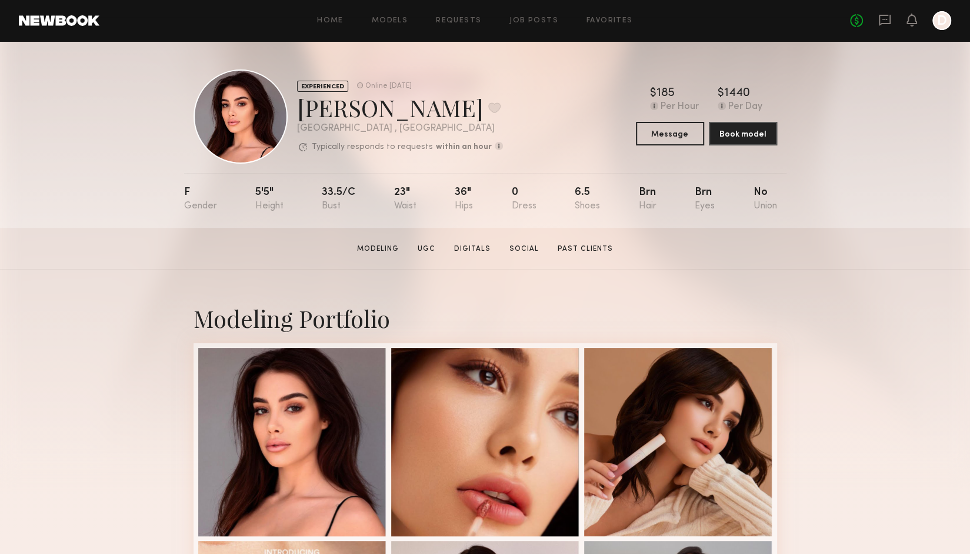
click at [946, 21] on div at bounding box center [942, 20] width 19 height 19
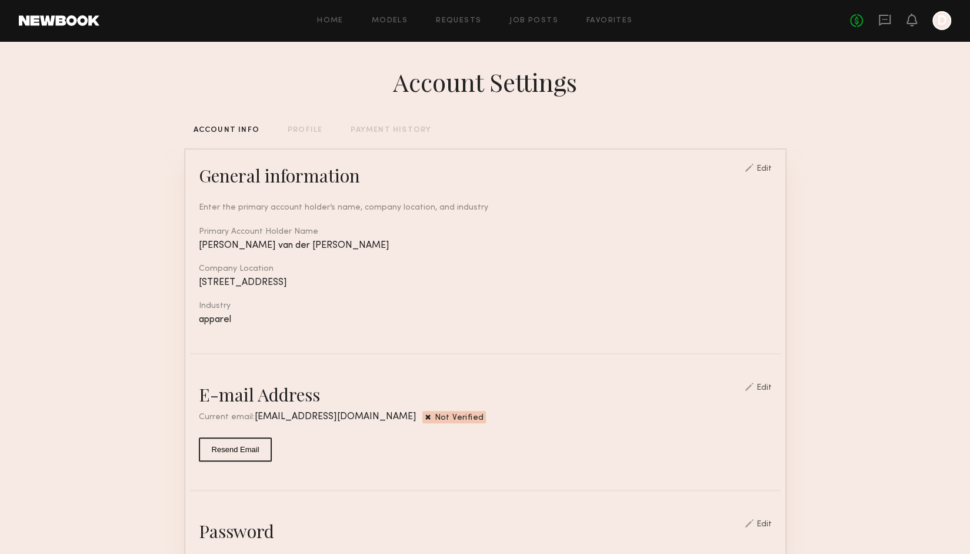
scroll to position [215, 0]
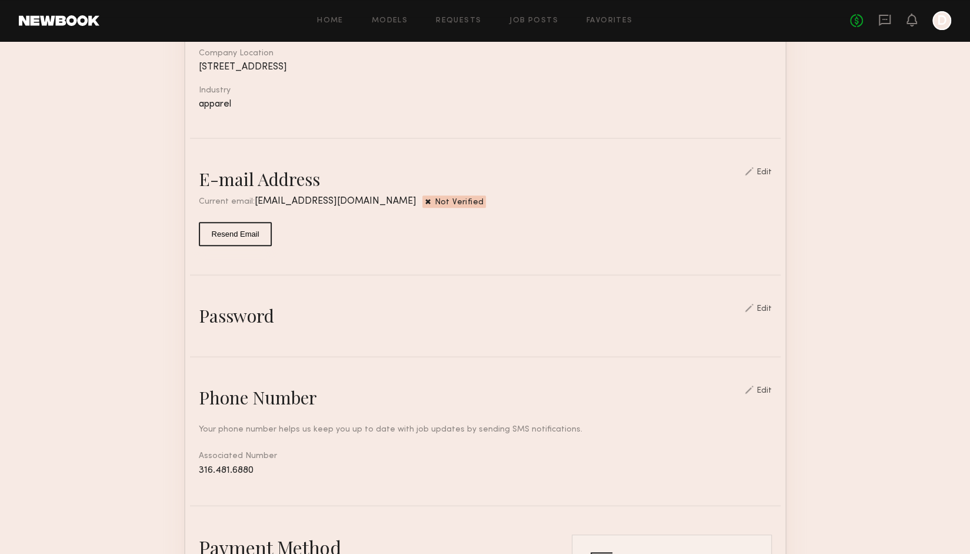
click at [765, 177] on div "Edit" at bounding box center [764, 172] width 15 height 8
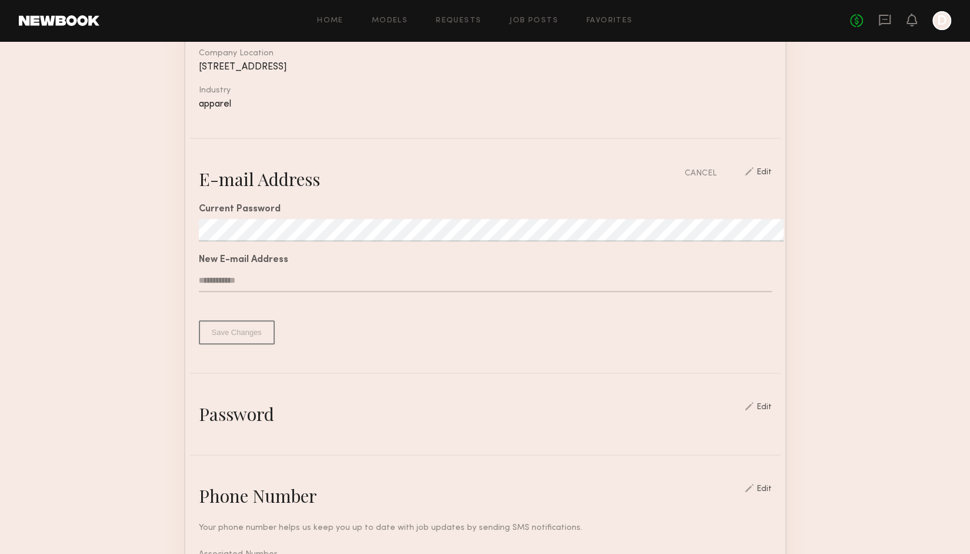
click at [700, 190] on nb-edit-switcher "CANCEL Edit" at bounding box center [728, 179] width 87 height 24
type input "**********"
click at [248, 309] on div "**********" at bounding box center [485, 268] width 573 height 154
click at [259, 292] on input "**********" at bounding box center [485, 281] width 573 height 22
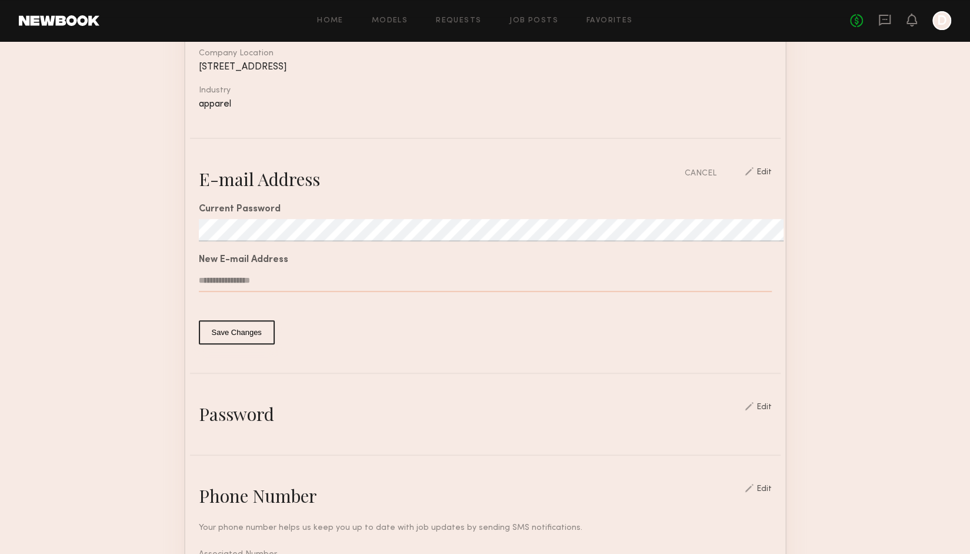
click at [259, 292] on input "**********" at bounding box center [485, 281] width 573 height 22
type input "**********"
click at [217, 359] on common-border "**********" at bounding box center [485, 426] width 603 height 986
click at [220, 344] on button "Save Changes" at bounding box center [237, 332] width 76 height 24
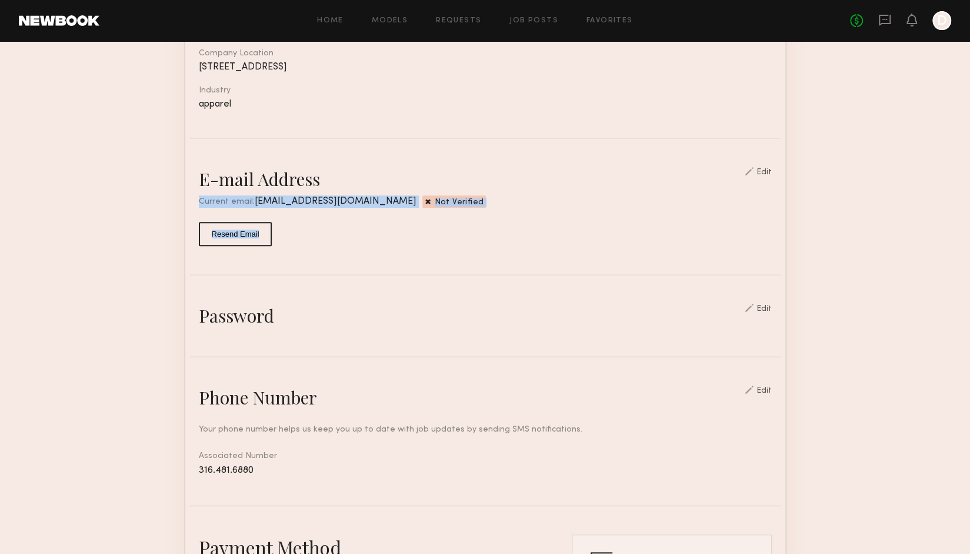
click at [230, 246] on button "Resend Email" at bounding box center [236, 234] width 74 height 24
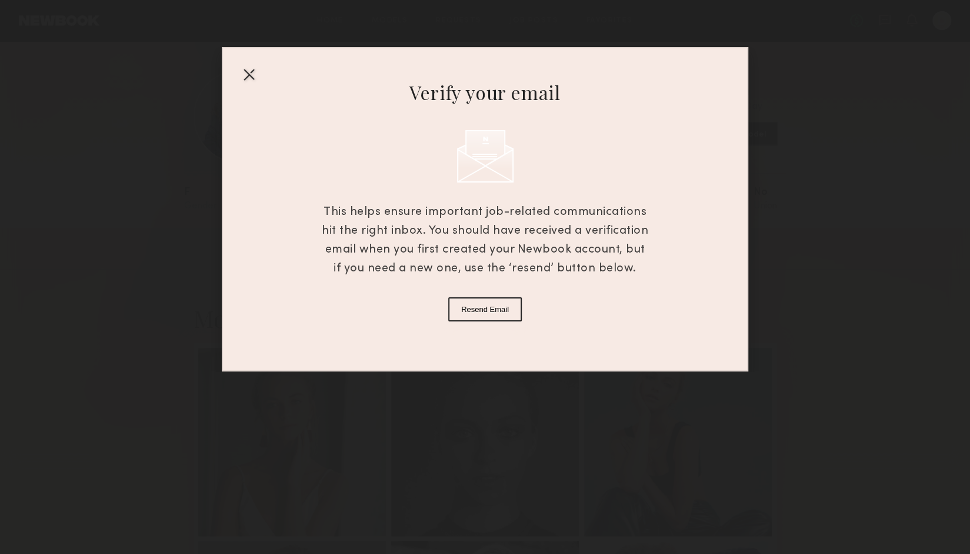
click at [248, 78] on div at bounding box center [249, 74] width 19 height 19
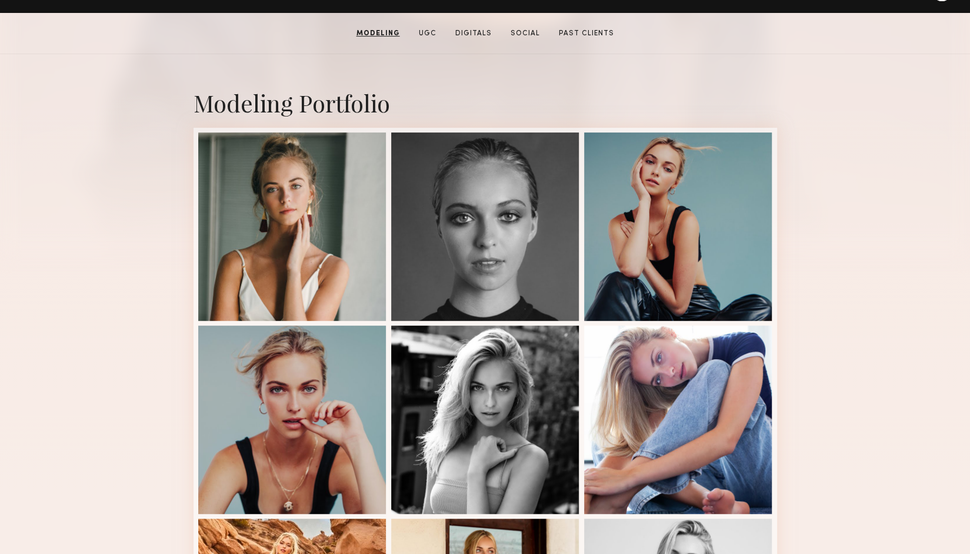
scroll to position [431, 0]
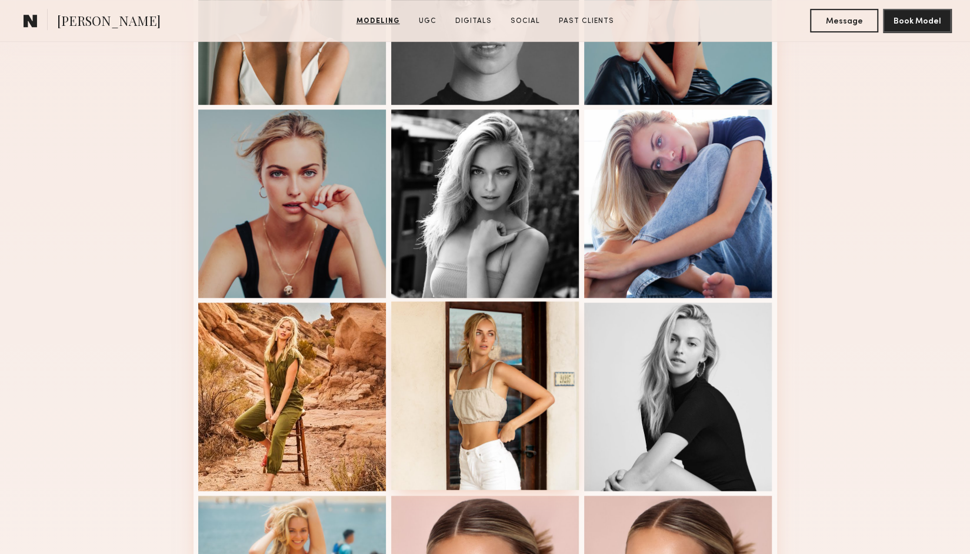
click at [450, 356] on div at bounding box center [485, 395] width 188 height 188
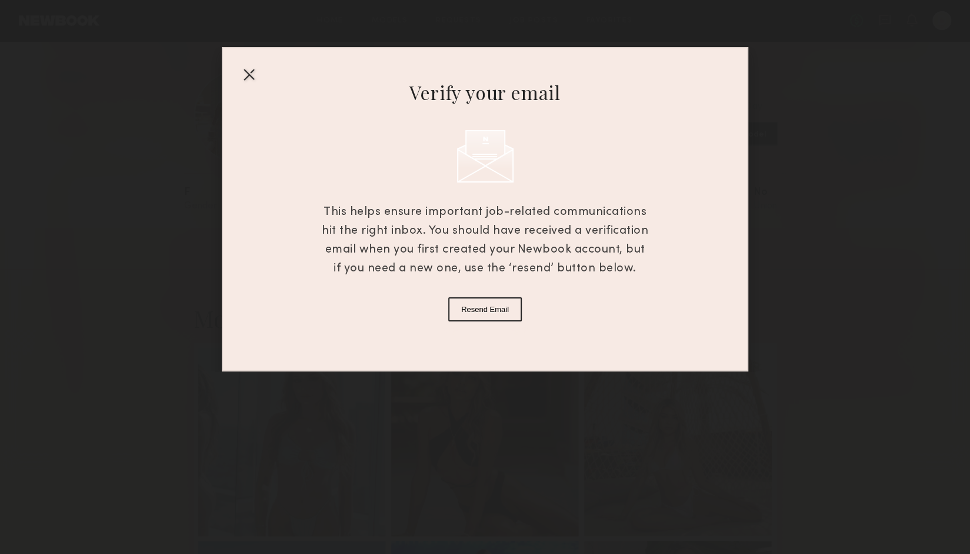
click at [487, 314] on button "Resend Email" at bounding box center [485, 309] width 74 height 24
click at [244, 75] on div at bounding box center [249, 74] width 19 height 19
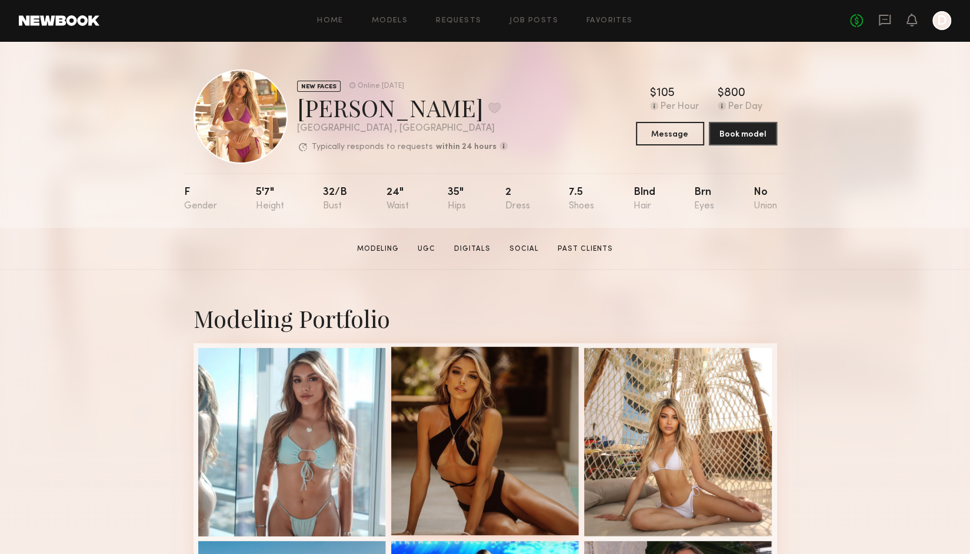
scroll to position [215, 0]
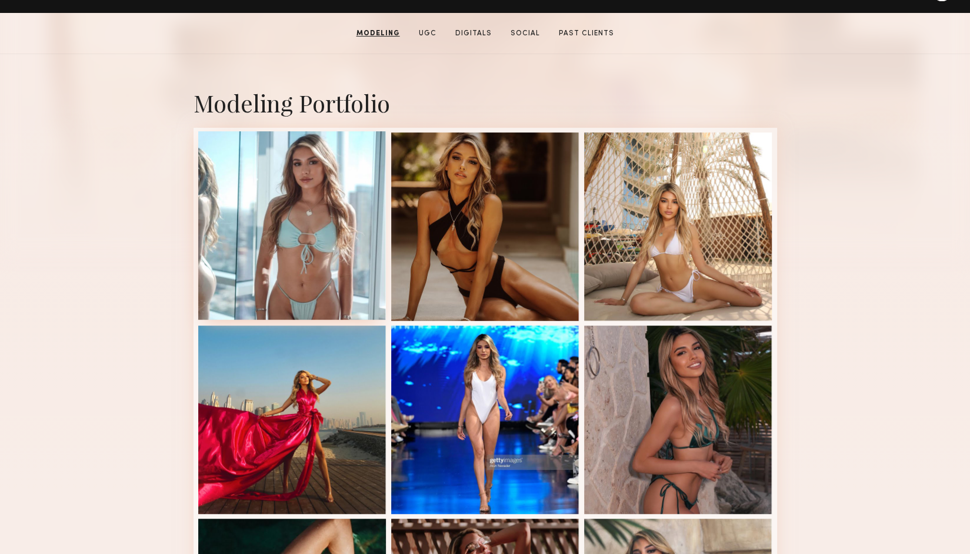
click at [244, 212] on div at bounding box center [292, 225] width 188 height 188
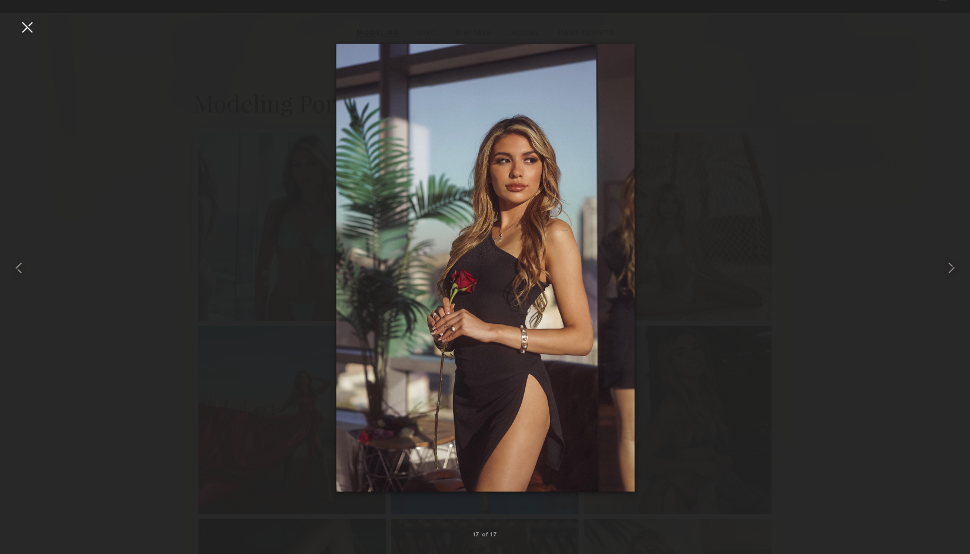
click at [753, 140] on div at bounding box center [485, 267] width 970 height 497
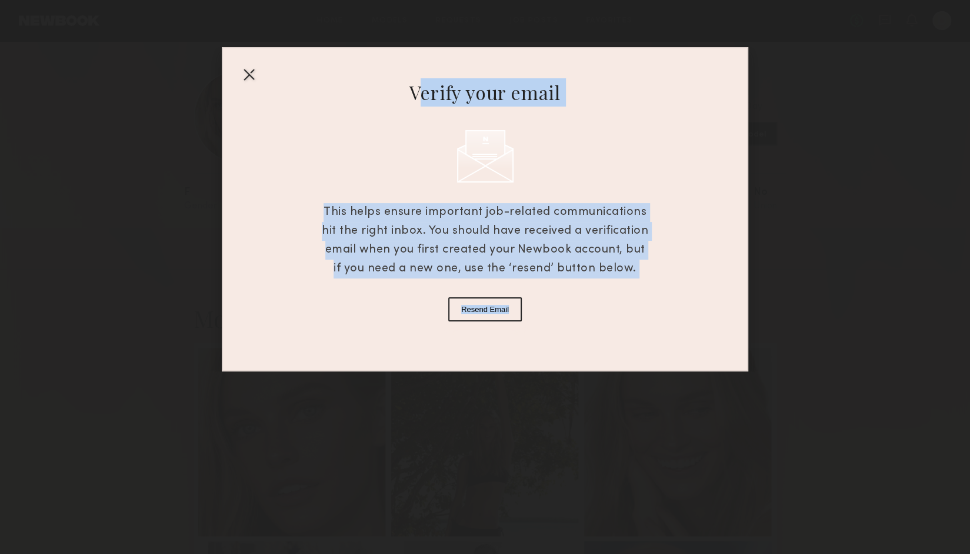
click at [242, 65] on div "Verify your email This helps ensure important job-related communications hit th…" at bounding box center [485, 209] width 527 height 324
click at [245, 66] on div at bounding box center [249, 74] width 19 height 19
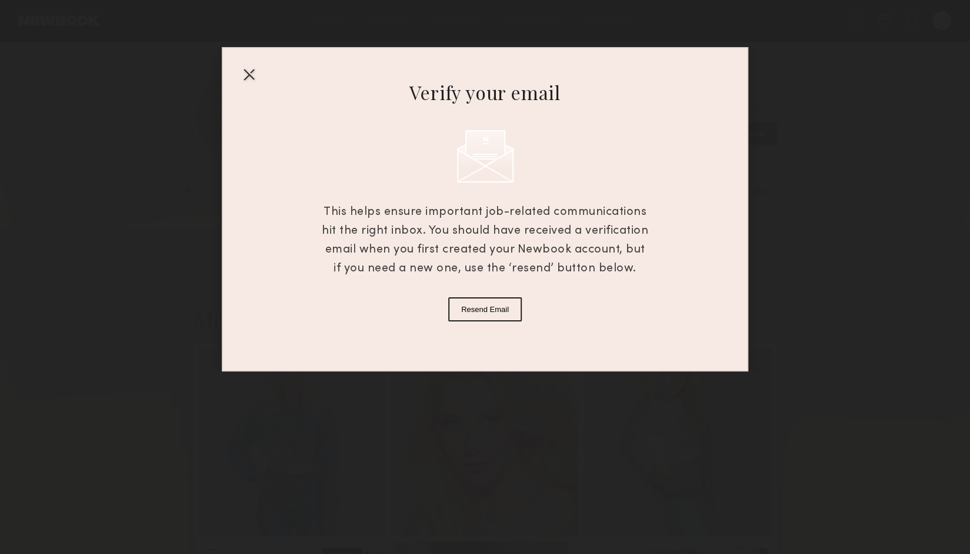
click at [254, 74] on div at bounding box center [249, 74] width 19 height 19
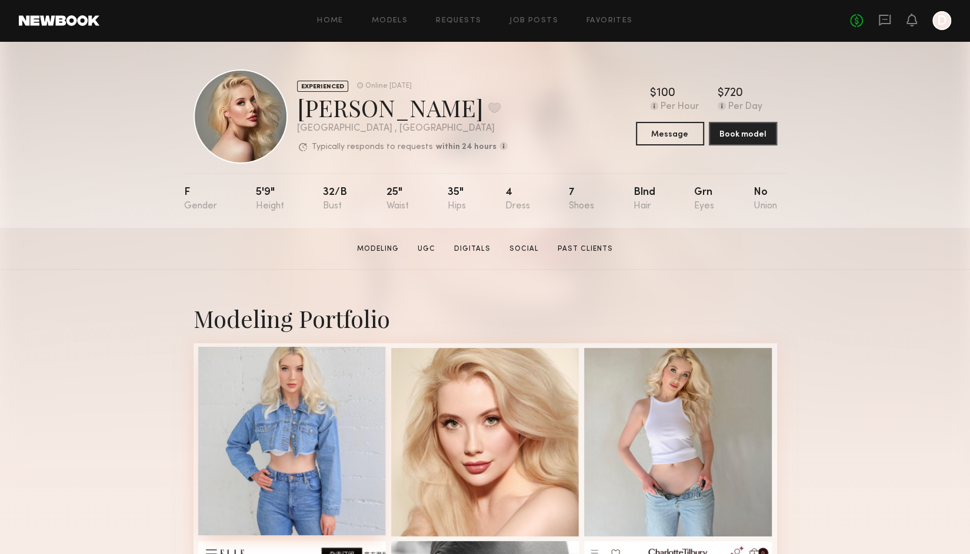
scroll to position [215, 0]
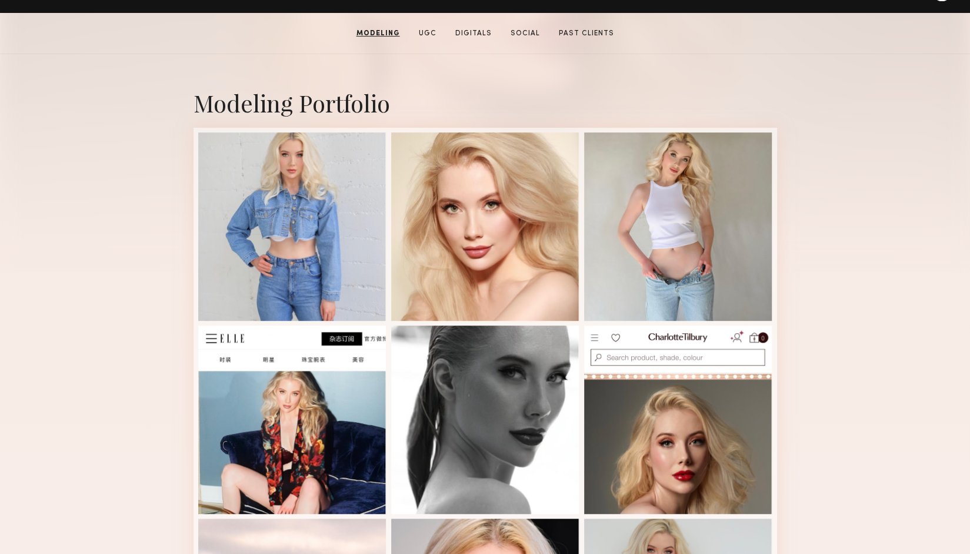
click at [97, 405] on div "Modeling Portfolio View More" at bounding box center [485, 512] width 970 height 916
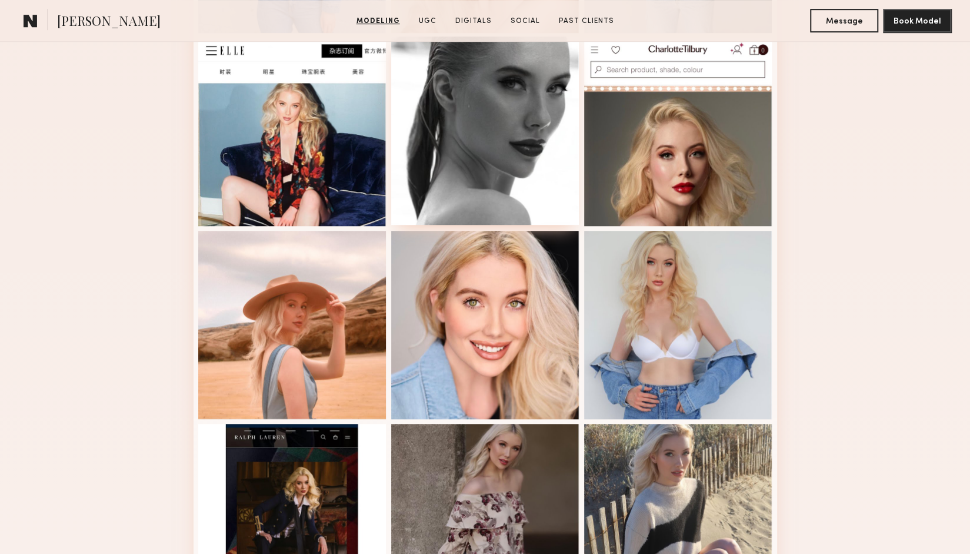
scroll to position [647, 0]
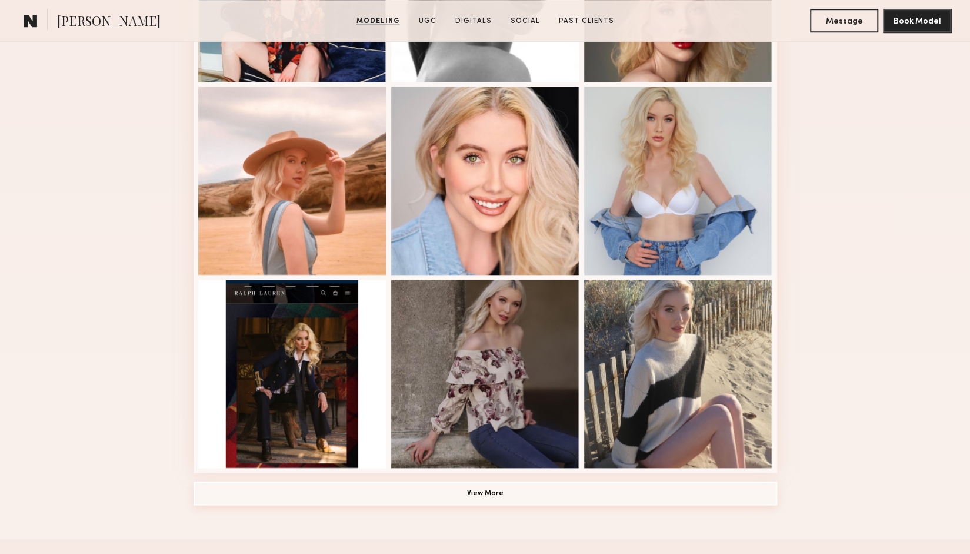
click at [539, 493] on button "View More" at bounding box center [486, 493] width 584 height 24
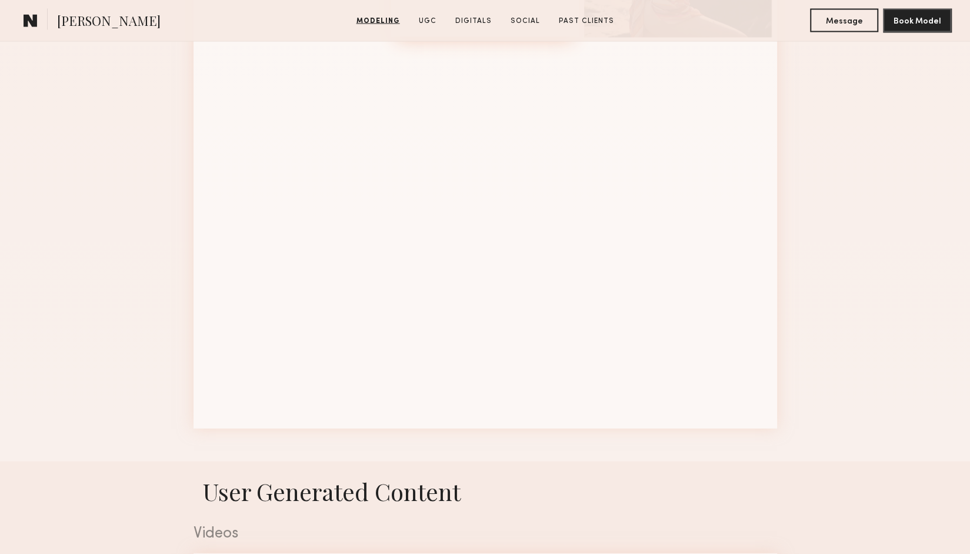
scroll to position [1510, 0]
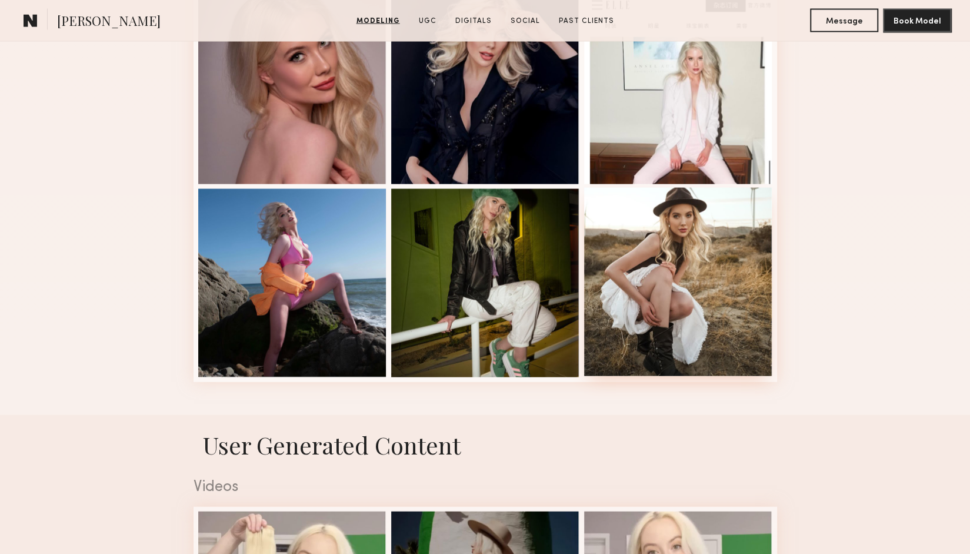
click at [649, 305] on div at bounding box center [678, 282] width 188 height 188
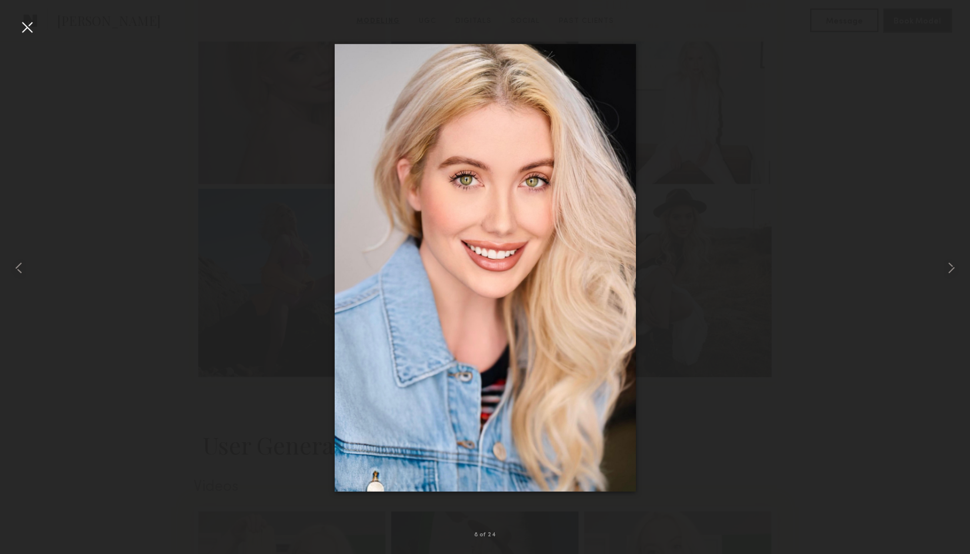
click at [35, 29] on div at bounding box center [27, 27] width 19 height 19
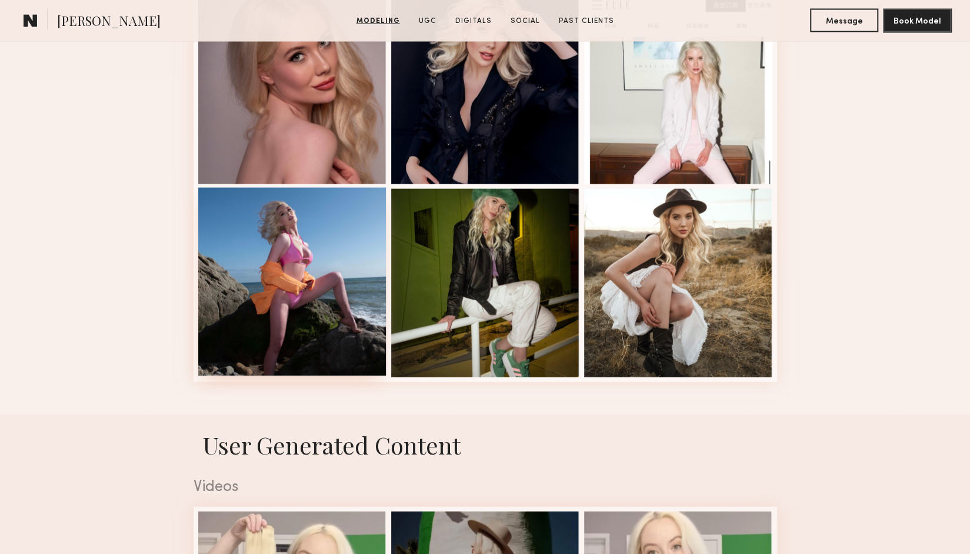
scroll to position [215, 0]
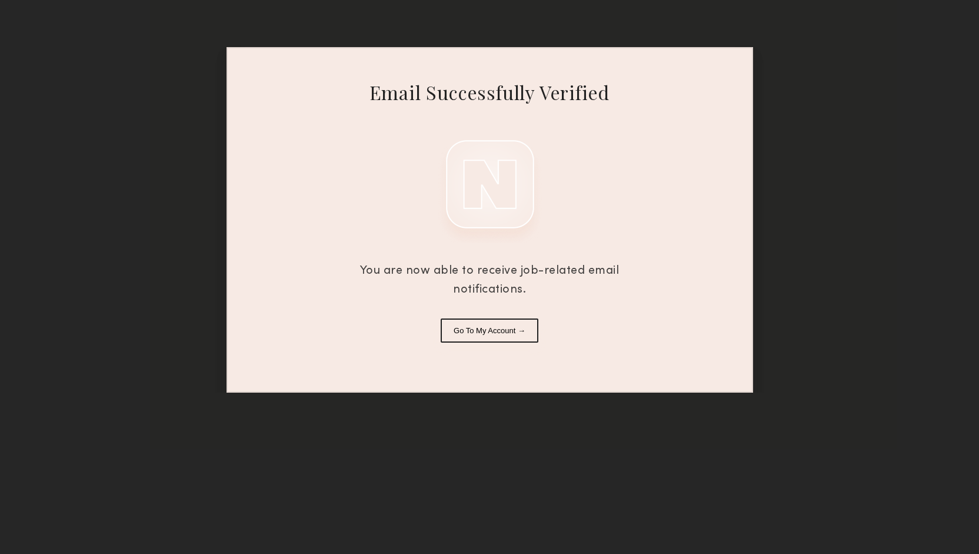
click at [504, 335] on button "Go To My Account →" at bounding box center [490, 330] width 98 height 24
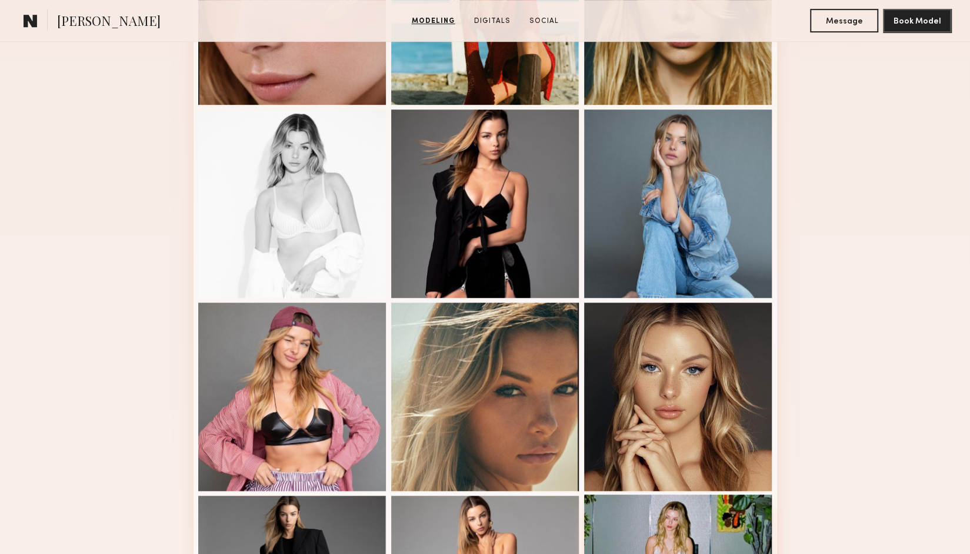
scroll to position [215, 0]
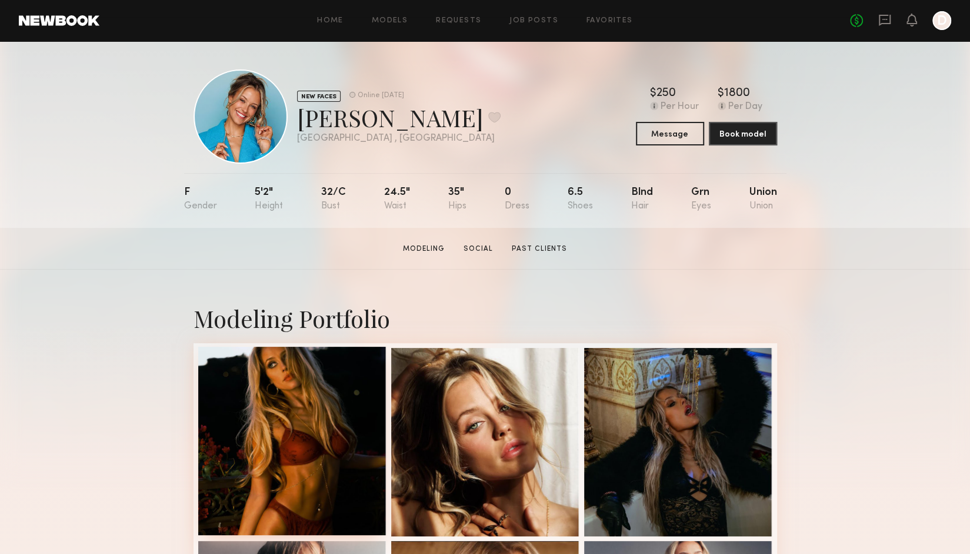
click at [319, 427] on div at bounding box center [292, 441] width 188 height 188
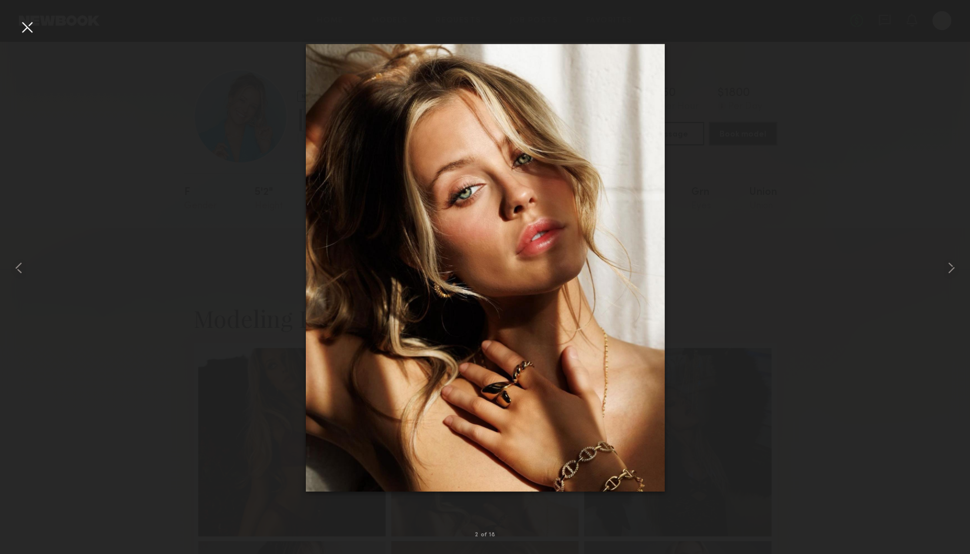
click at [758, 195] on div at bounding box center [485, 267] width 970 height 497
